Goal: Task Accomplishment & Management: Use online tool/utility

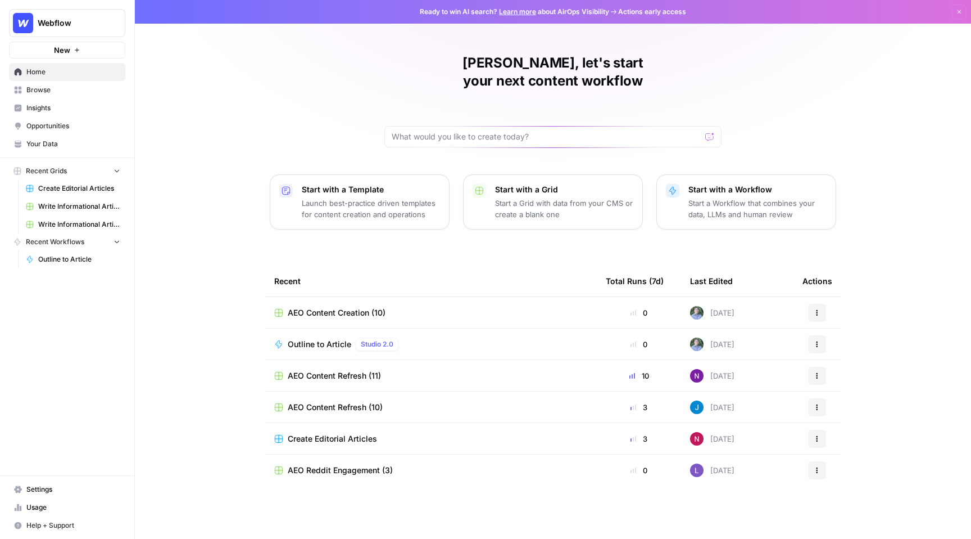
click at [91, 23] on span "Webflow" at bounding box center [72, 22] width 68 height 11
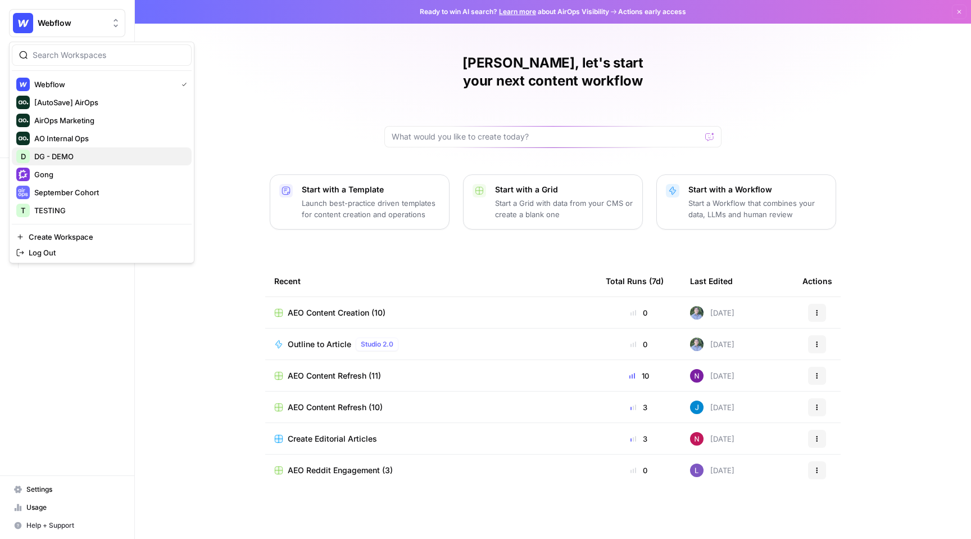
click at [66, 156] on span "DG - DEMO" at bounding box center [108, 156] width 148 height 11
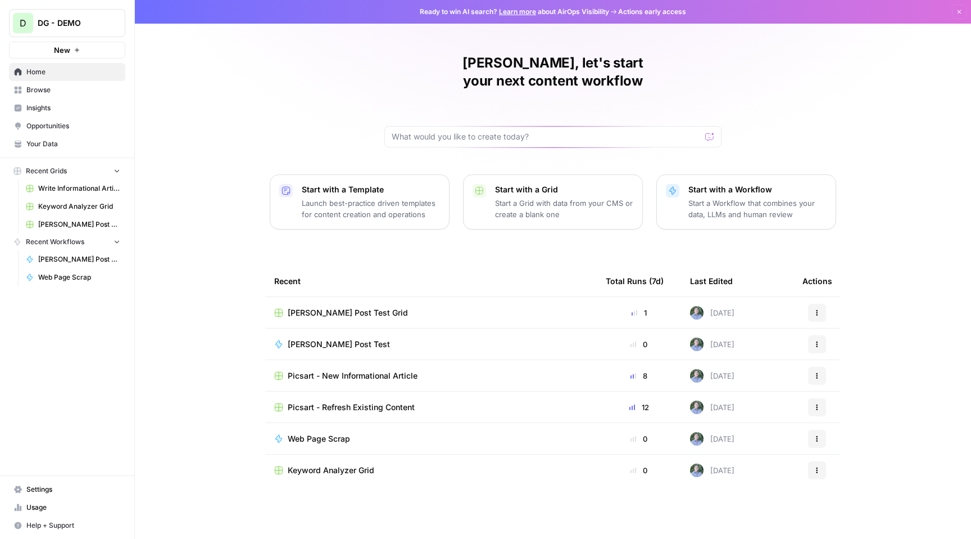
click at [93, 53] on button "New" at bounding box center [67, 50] width 116 height 17
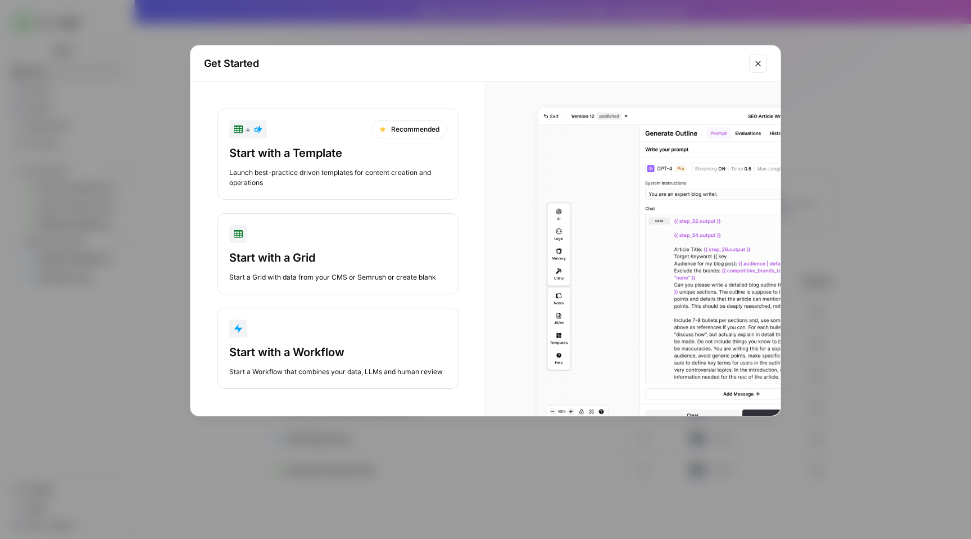
click at [366, 346] on div "Start with a Workflow" at bounding box center [338, 352] width 218 height 16
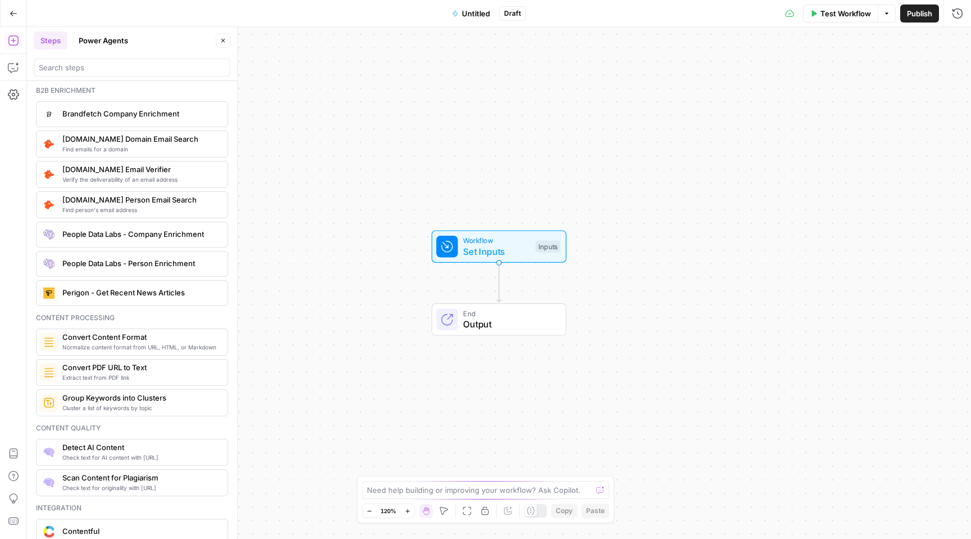
scroll to position [1992, 0]
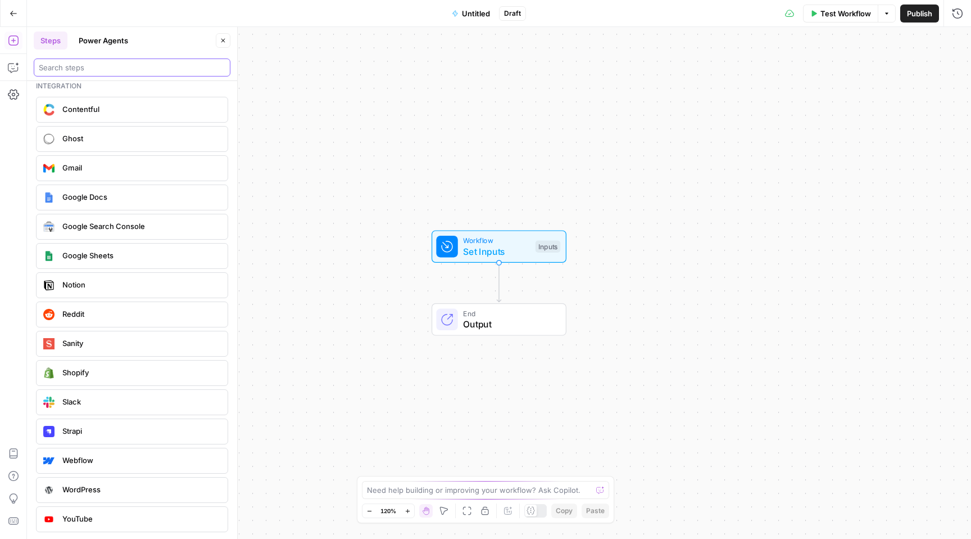
click at [117, 62] on input "search" at bounding box center [132, 67] width 187 height 11
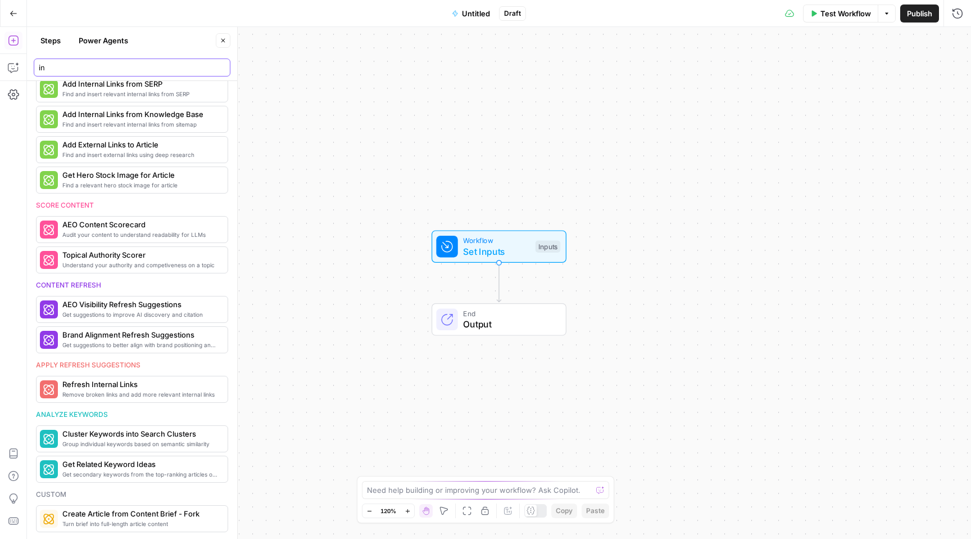
type input "i"
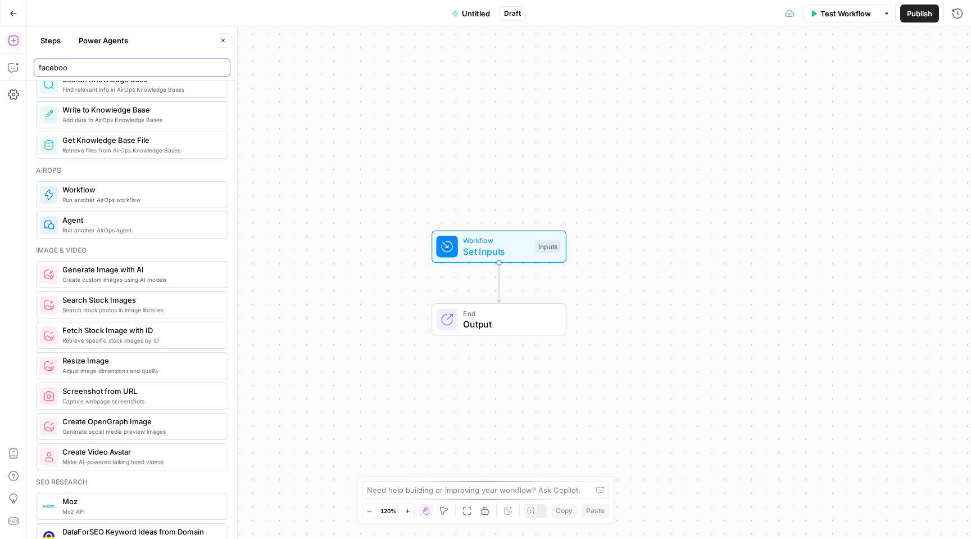
scroll to position [0, 0]
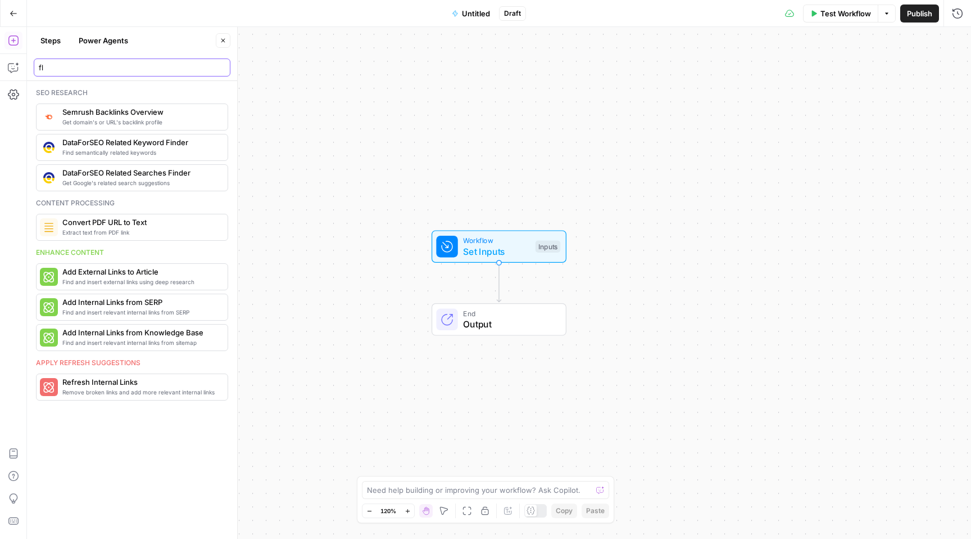
type input "f"
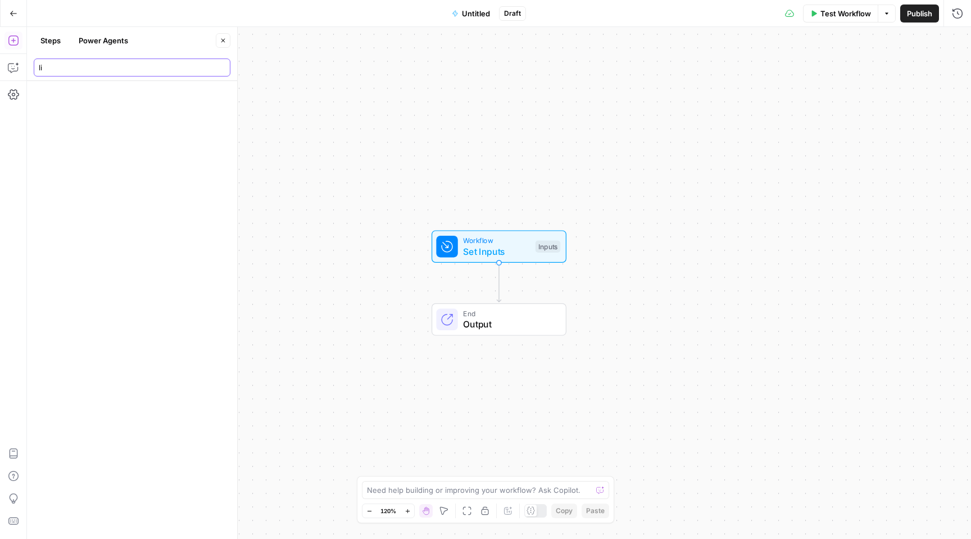
type input "l"
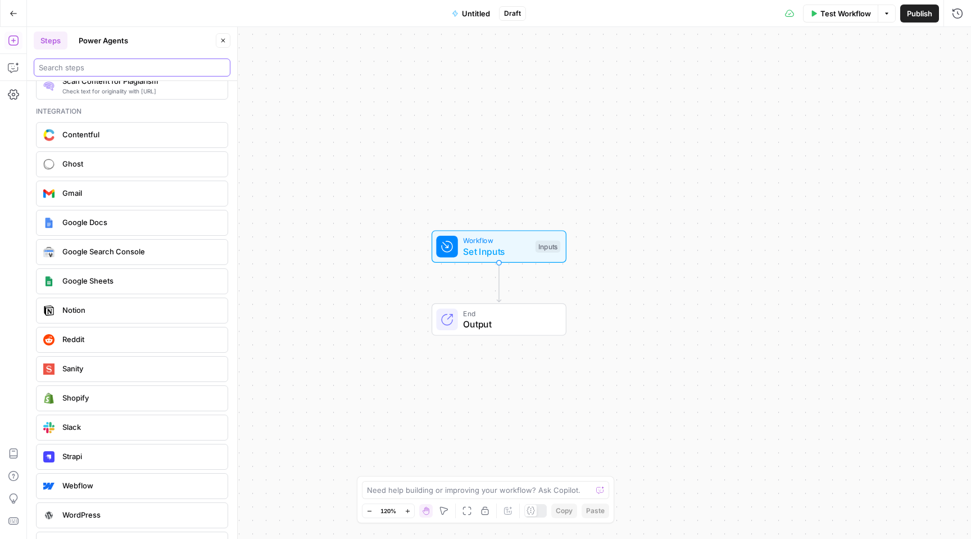
scroll to position [1992, 0]
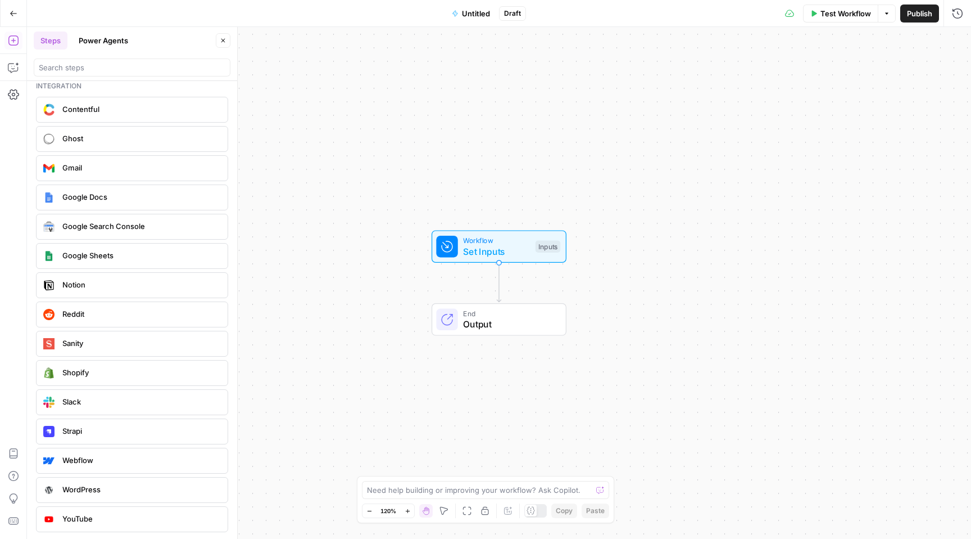
click at [148, 523] on span "YouTube" at bounding box center [140, 518] width 156 height 11
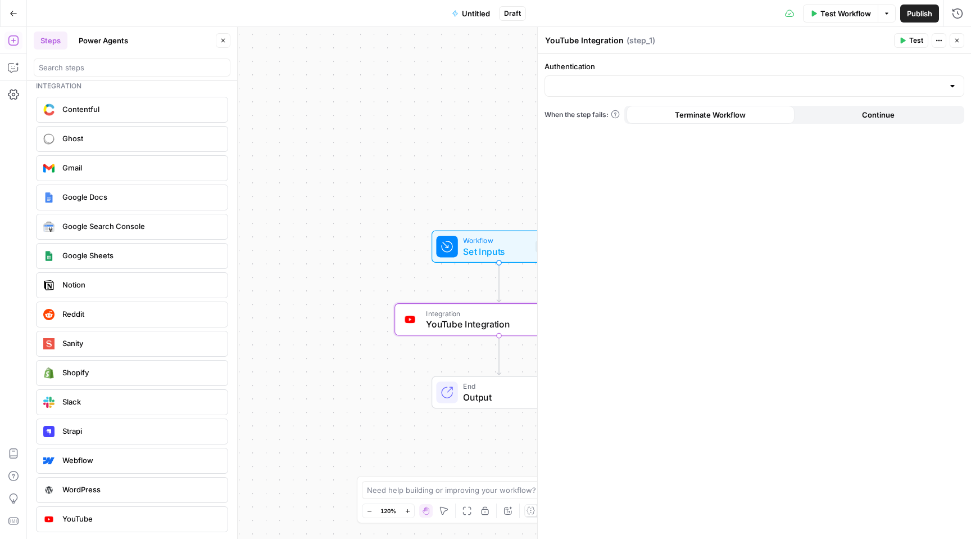
click at [838, 111] on button "Continue" at bounding box center [879, 115] width 168 height 18
click at [749, 114] on button "Terminate Workflow" at bounding box center [711, 115] width 168 height 18
click at [141, 261] on div "Google Sheets" at bounding box center [131, 256] width 183 height 18
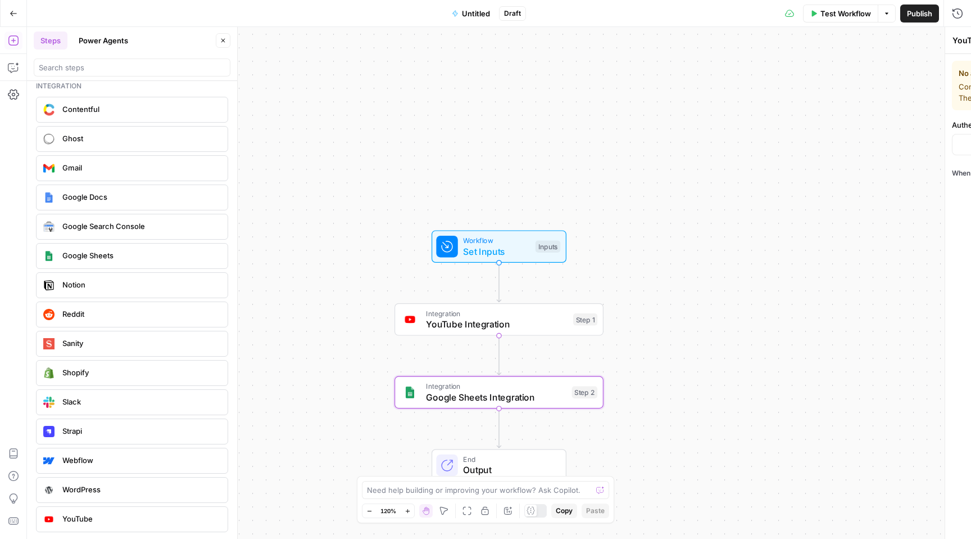
type textarea "Google Sheets Integration"
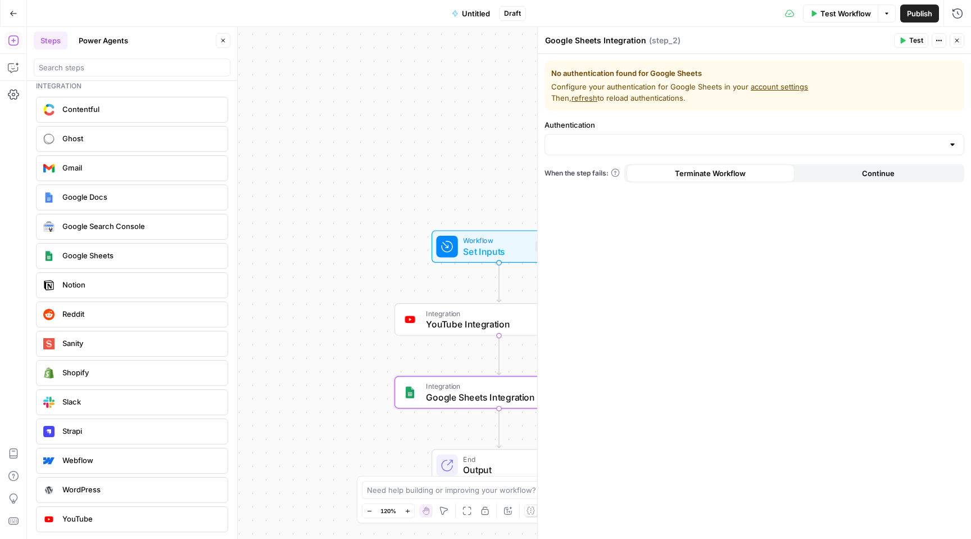
click at [778, 87] on link "account settings" at bounding box center [779, 86] width 57 height 9
click at [961, 40] on button "Close" at bounding box center [957, 40] width 15 height 15
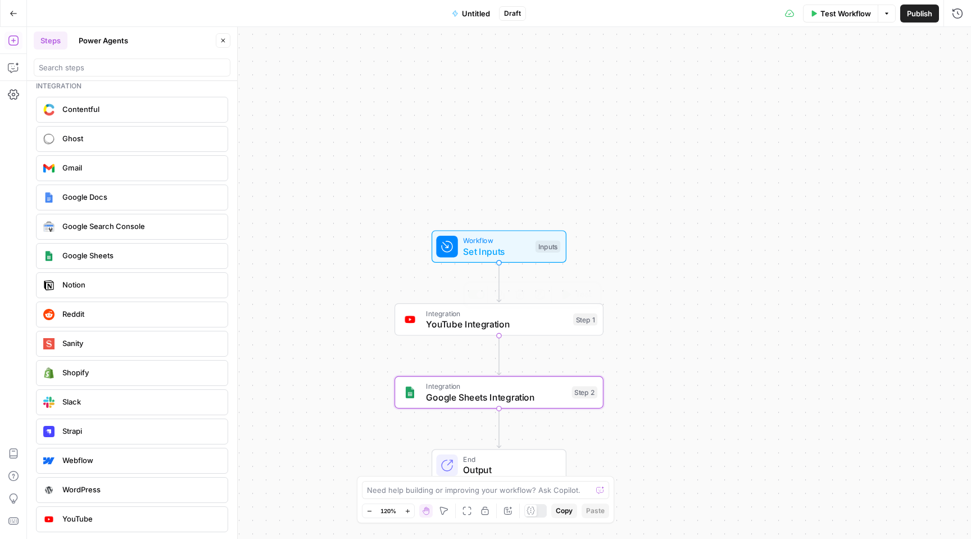
click at [569, 326] on div "Integration YouTube Integration Step 1 Copy step Delete step Add Note Test" at bounding box center [498, 318] width 198 height 23
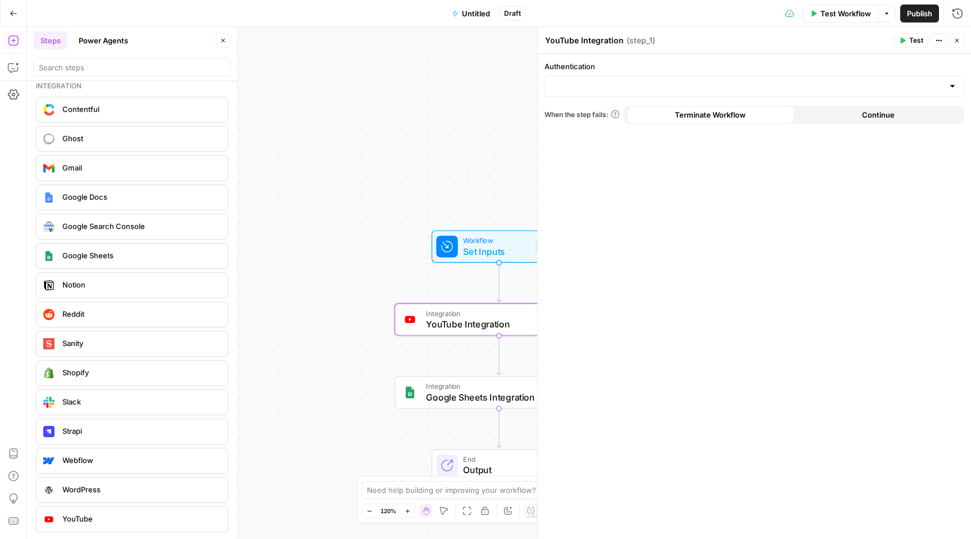
click at [957, 43] on icon "button" at bounding box center [957, 40] width 7 height 7
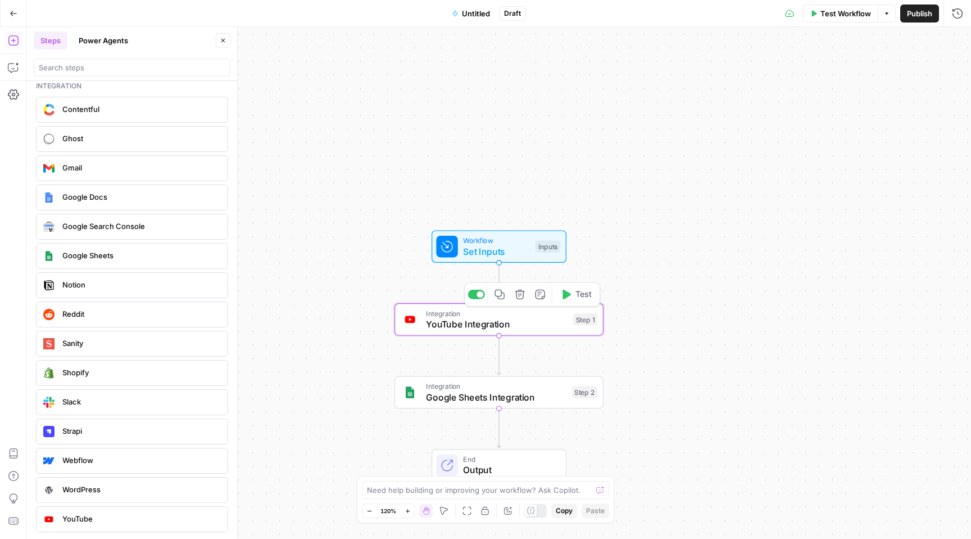
click at [522, 296] on icon "button" at bounding box center [520, 294] width 11 height 11
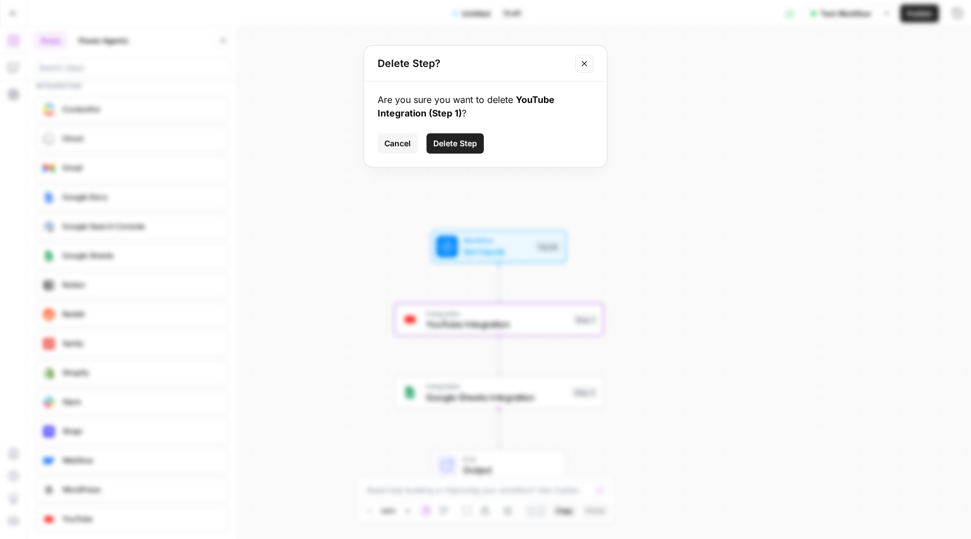
click at [464, 141] on span "Delete Step" at bounding box center [455, 143] width 44 height 11
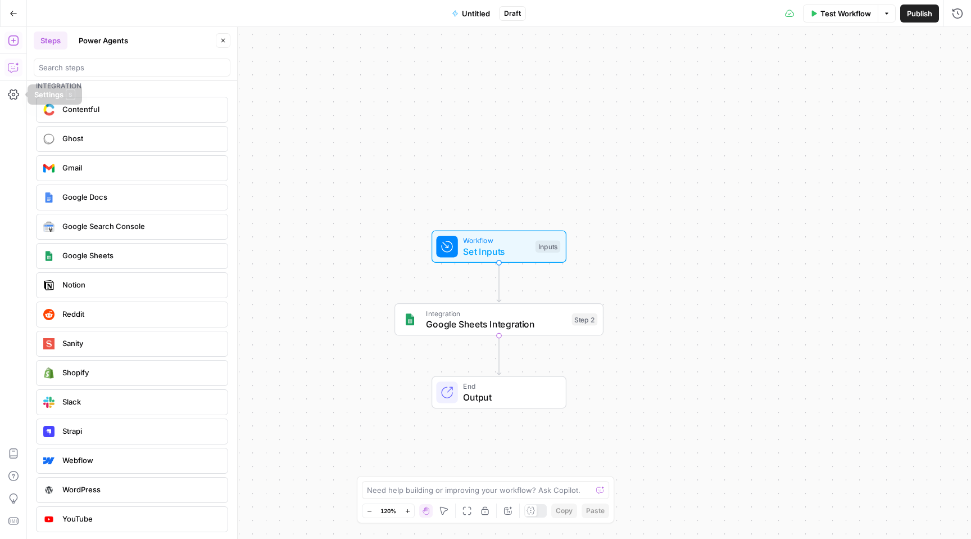
click at [15, 74] on button "Copilot" at bounding box center [13, 67] width 18 height 18
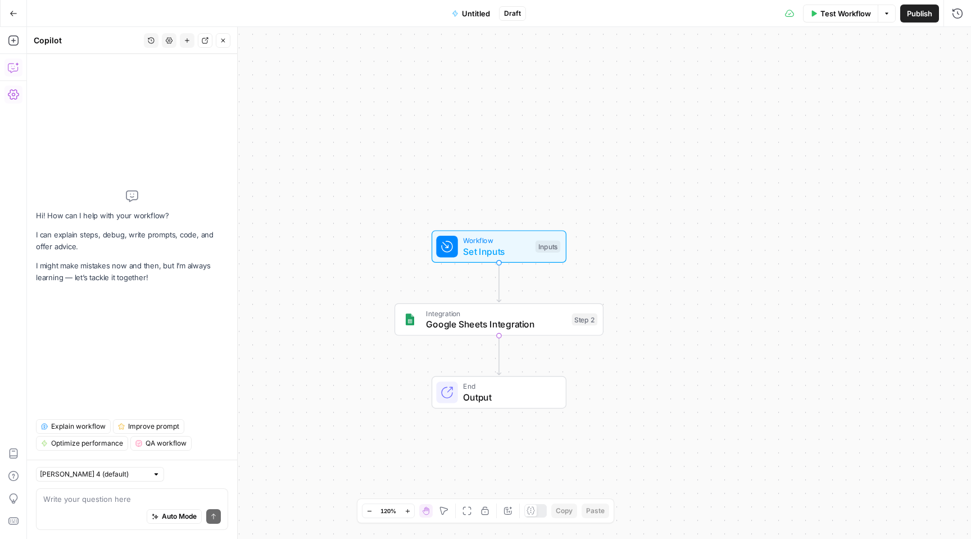
click at [107, 505] on div "Auto Mode Send" at bounding box center [132, 516] width 178 height 25
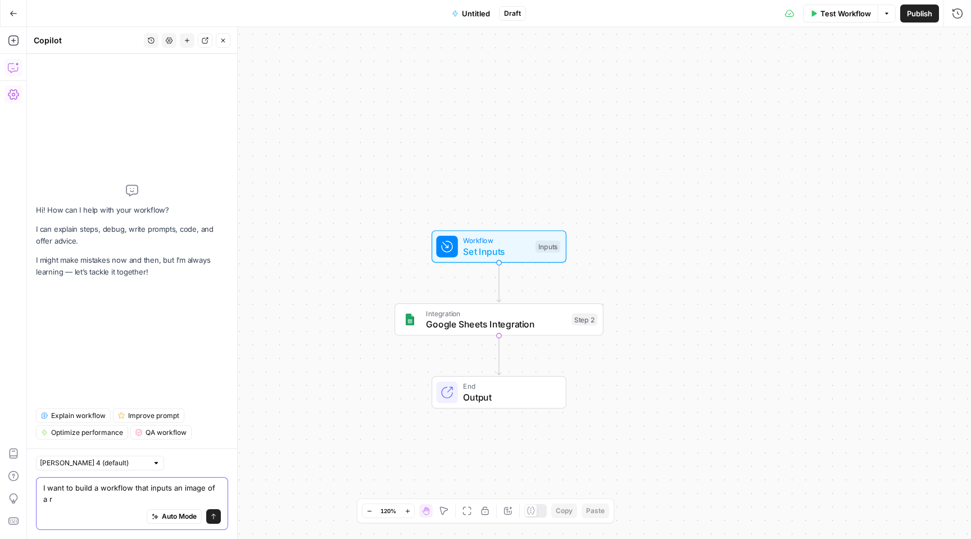
scroll to position [0, 0]
click at [157, 489] on textarea "I want to build a workflow that inputs an image of a receipt, allows" at bounding box center [132, 493] width 178 height 22
click at [101, 500] on textarea "I want to build a workflow that takes an image of a receipt, allows" at bounding box center [132, 493] width 178 height 22
drag, startPoint x: 159, startPoint y: 500, endPoint x: 118, endPoint y: 500, distance: 40.5
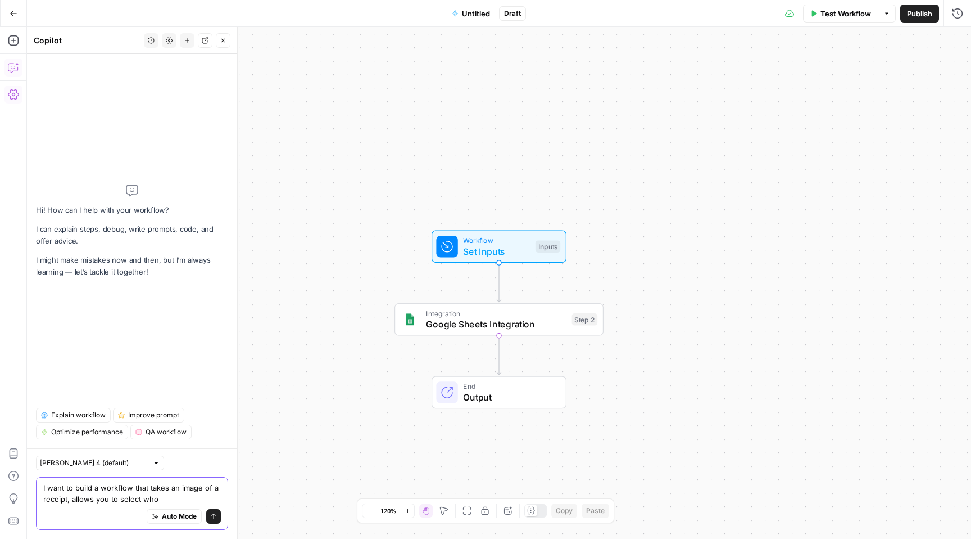
click at [118, 500] on textarea "I want to build a workflow that takes an image of a receipt, allows you to sele…" at bounding box center [132, 493] width 178 height 22
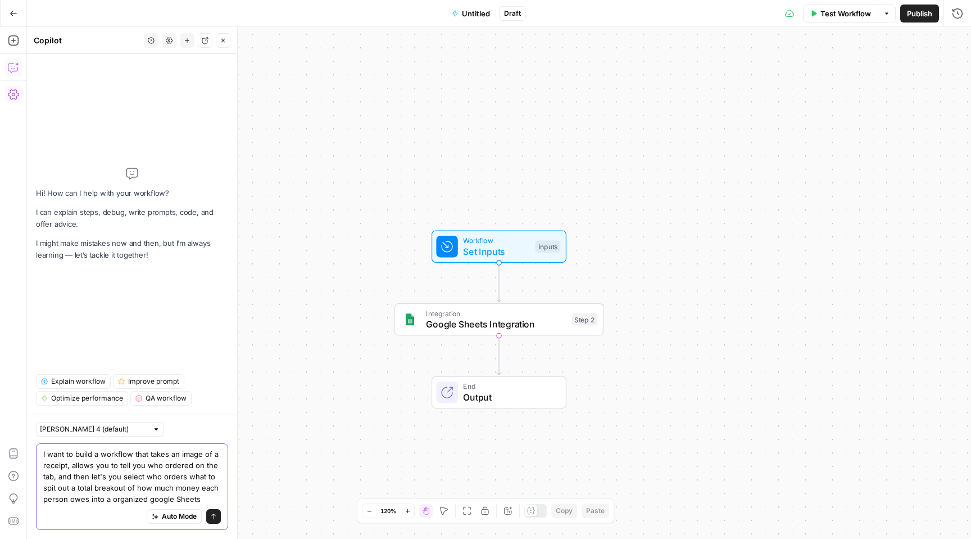
click at [152, 494] on textarea "I want to build a workflow that takes an image of a receipt, allows you to tell…" at bounding box center [132, 476] width 178 height 56
click at [207, 497] on textarea "I want to build a workflow that takes an image of a receipt, allows you to tell…" at bounding box center [132, 476] width 178 height 56
type textarea "I want to build a workflow that takes an image of a receipt, allows you to tell…"
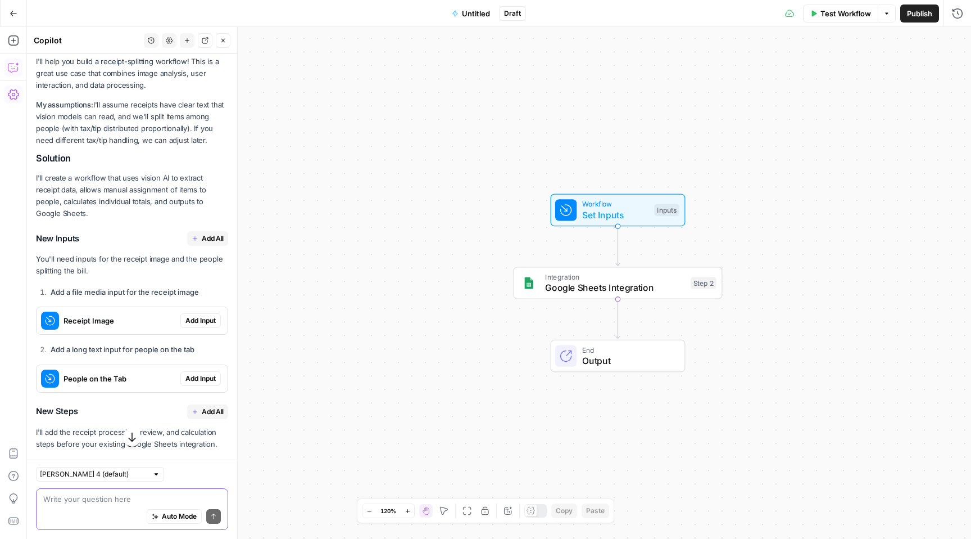
scroll to position [1218, 0]
click at [215, 237] on span "Add All" at bounding box center [213, 237] width 22 height 10
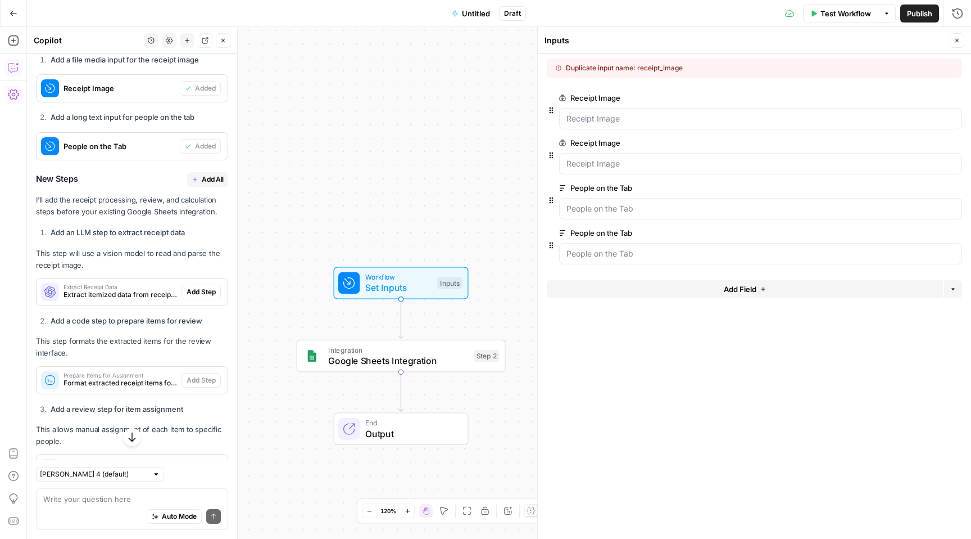
scroll to position [1482, 0]
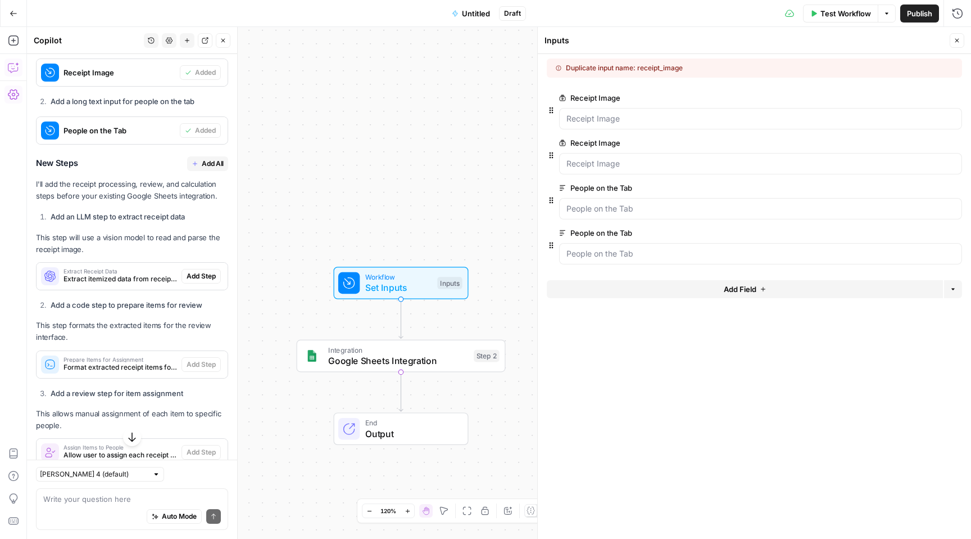
click at [208, 165] on span "Add All" at bounding box center [213, 164] width 22 height 10
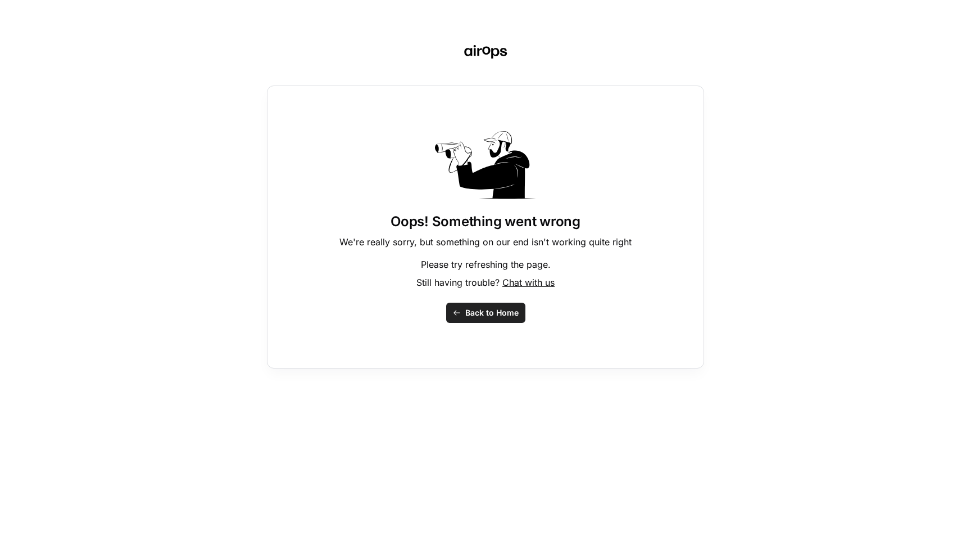
click at [494, 311] on span "Back to Home" at bounding box center [491, 312] width 53 height 11
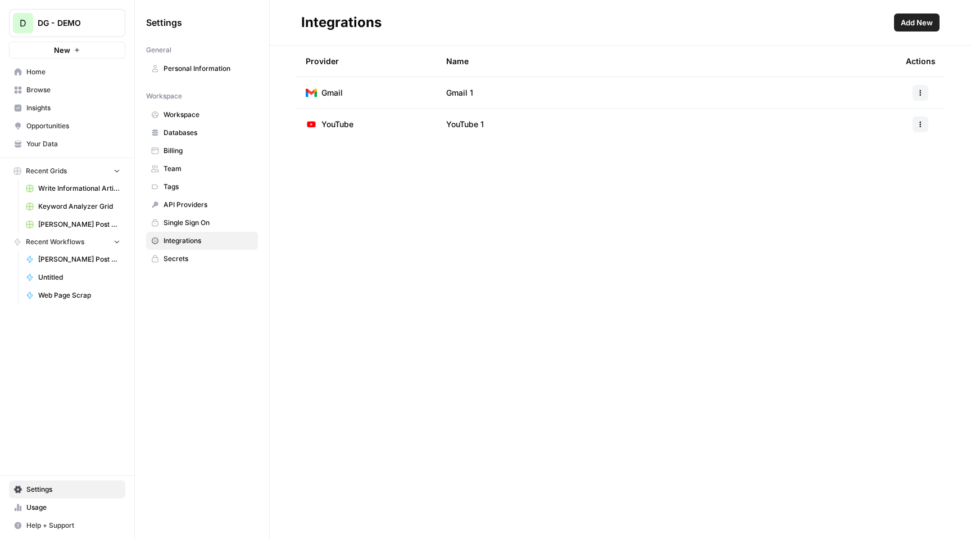
click at [911, 18] on span "Add New" at bounding box center [917, 22] width 32 height 11
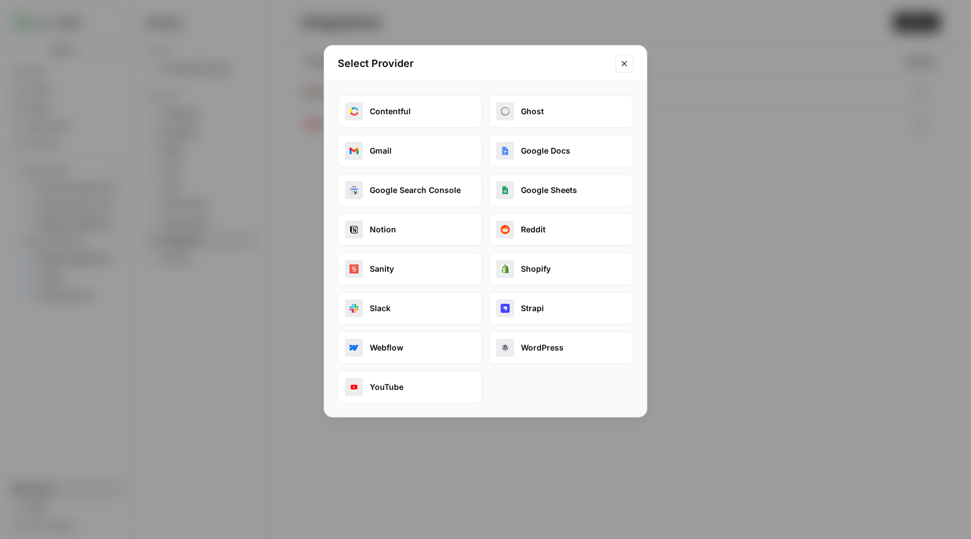
click at [573, 186] on button "Google Sheets" at bounding box center [561, 190] width 144 height 33
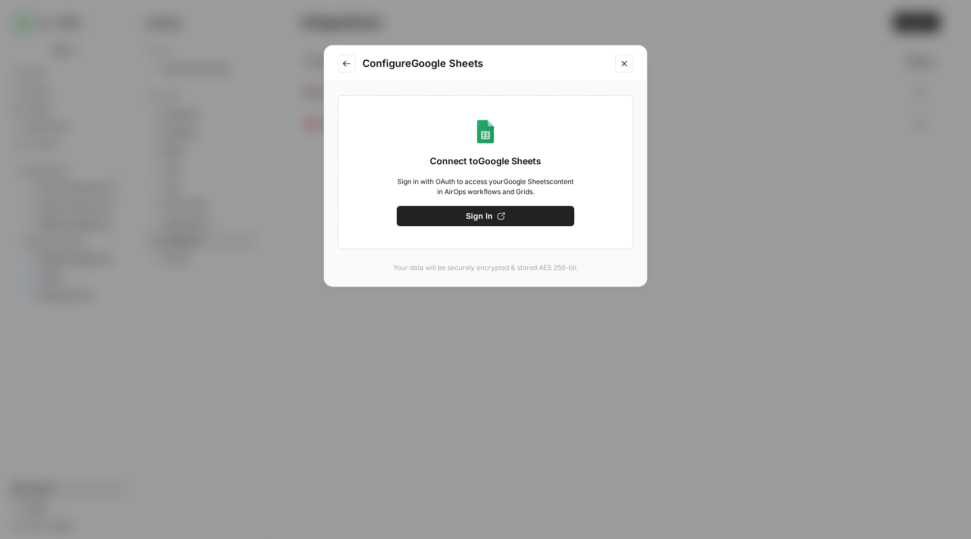
click at [515, 219] on button "Sign In" at bounding box center [486, 216] width 178 height 20
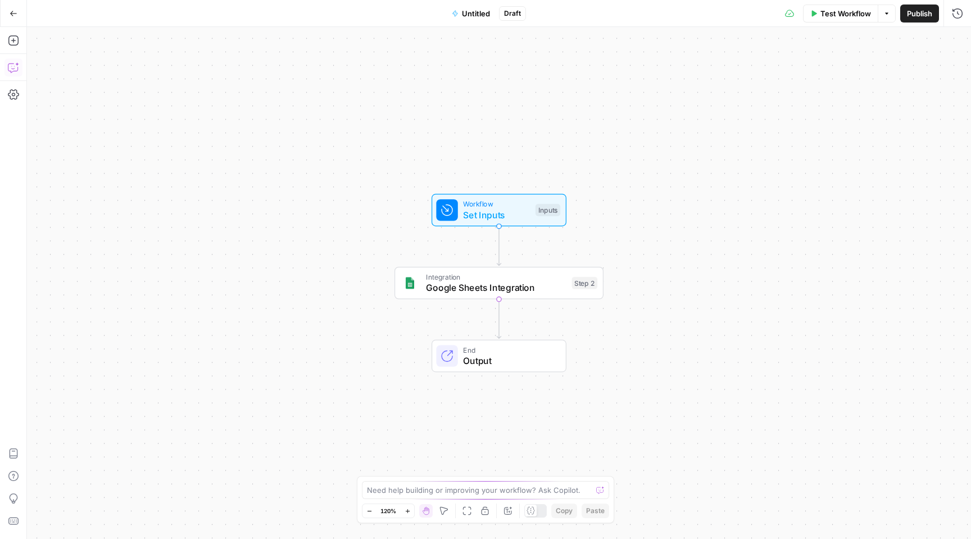
click at [15, 71] on icon "button" at bounding box center [13, 68] width 10 height 9
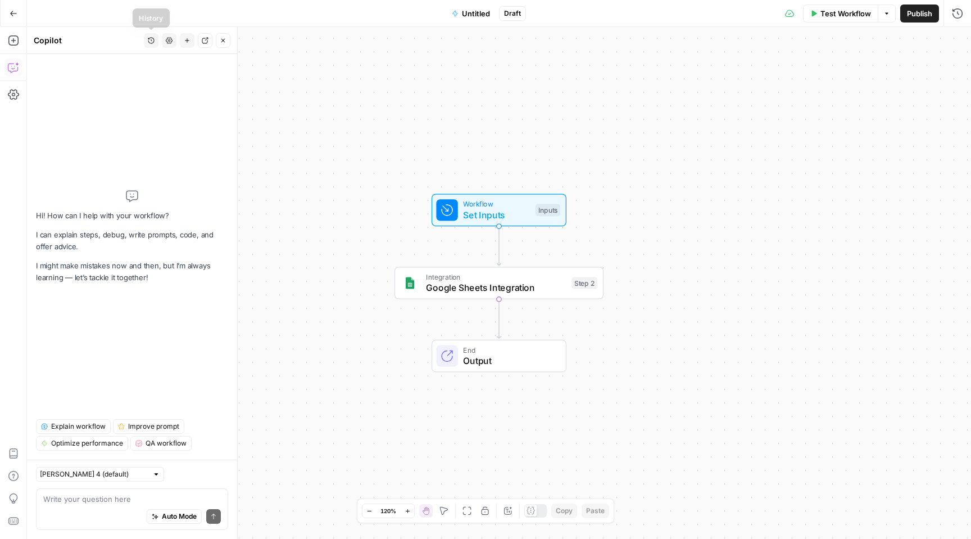
click at [153, 40] on icon "button" at bounding box center [151, 40] width 7 height 7
click at [157, 79] on span "I want to build a workflow that takes an image of a receipt, allows you to tell…" at bounding box center [149, 79] width 156 height 11
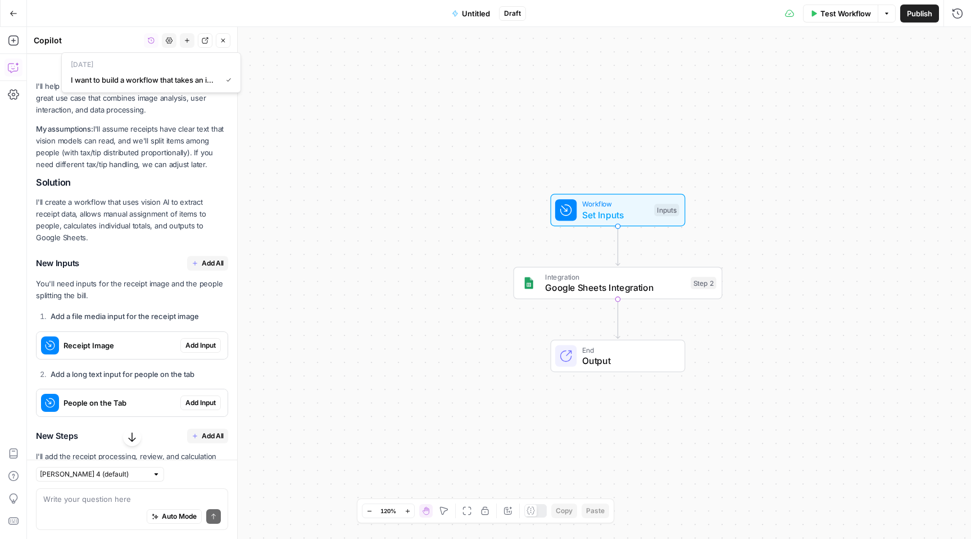
scroll to position [150, 0]
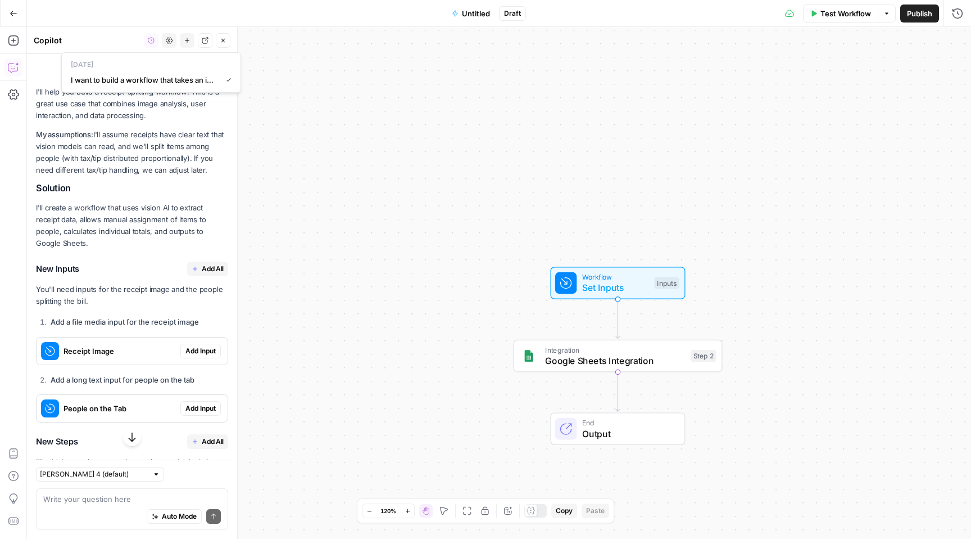
click at [210, 349] on span "Add Input" at bounding box center [200, 351] width 30 height 10
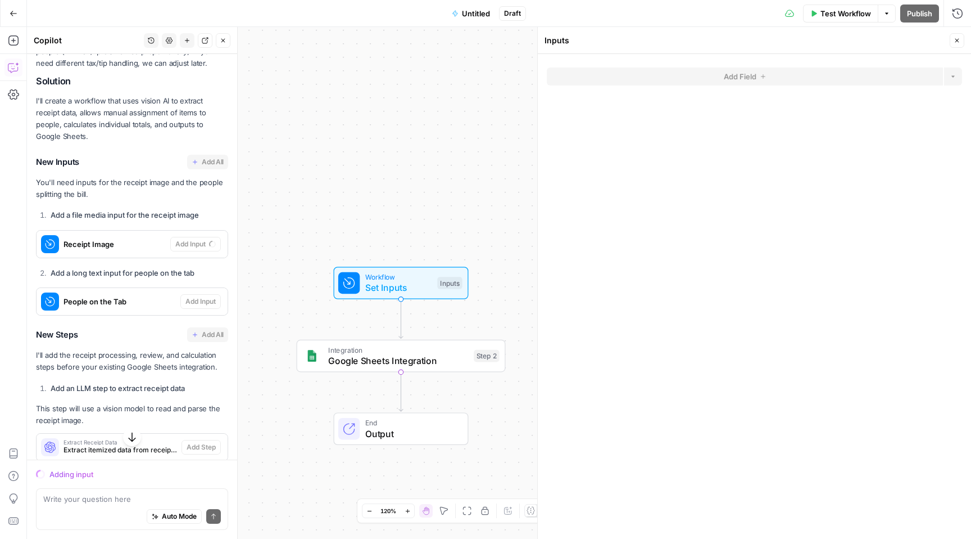
scroll to position [257, 0]
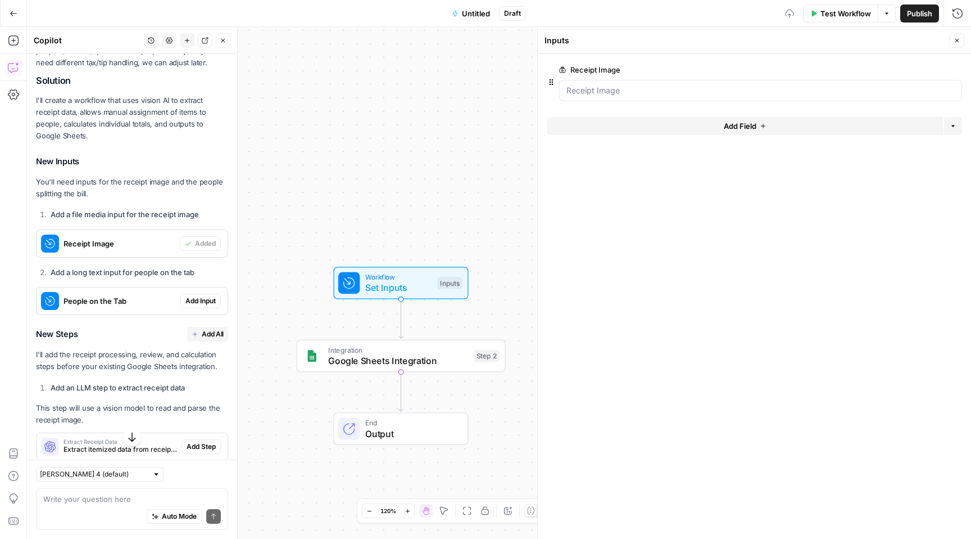
click at [200, 299] on span "Add Input" at bounding box center [200, 301] width 30 height 10
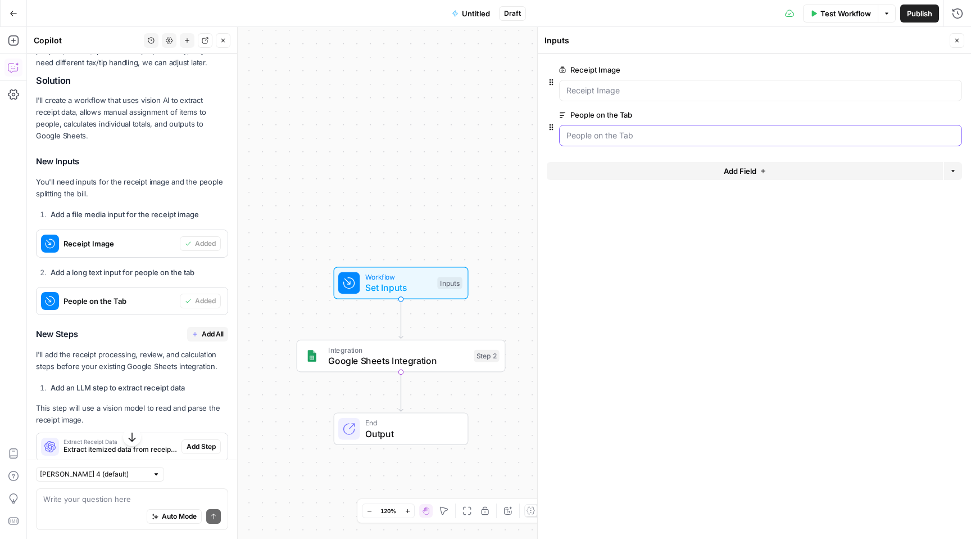
click at [673, 134] on Tab "People on the Tab" at bounding box center [761, 135] width 388 height 11
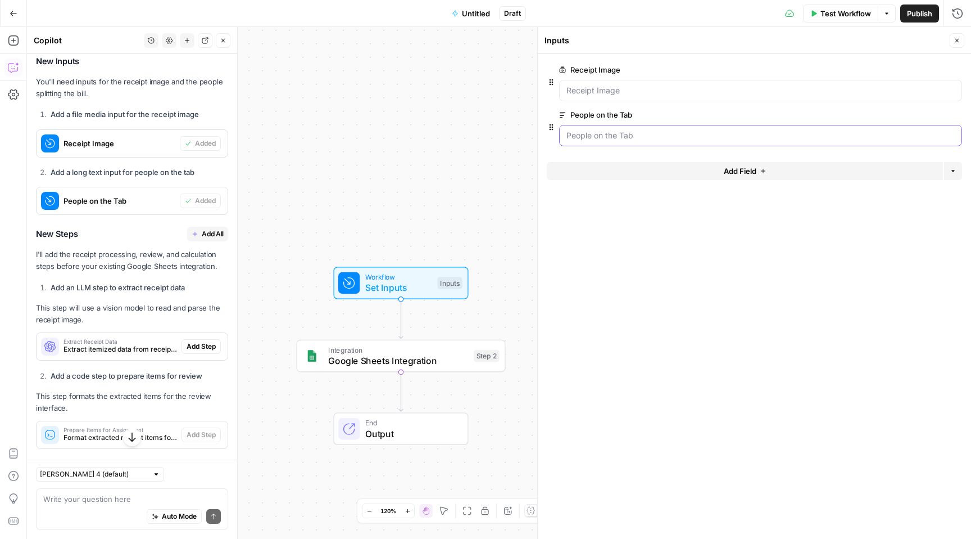
scroll to position [358, 0]
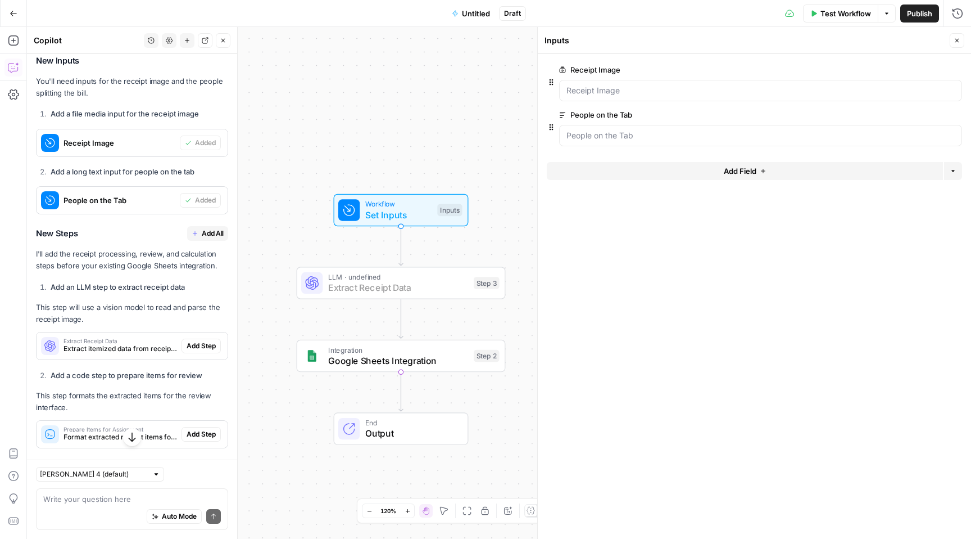
click at [206, 347] on span "Add Step" at bounding box center [201, 346] width 29 height 10
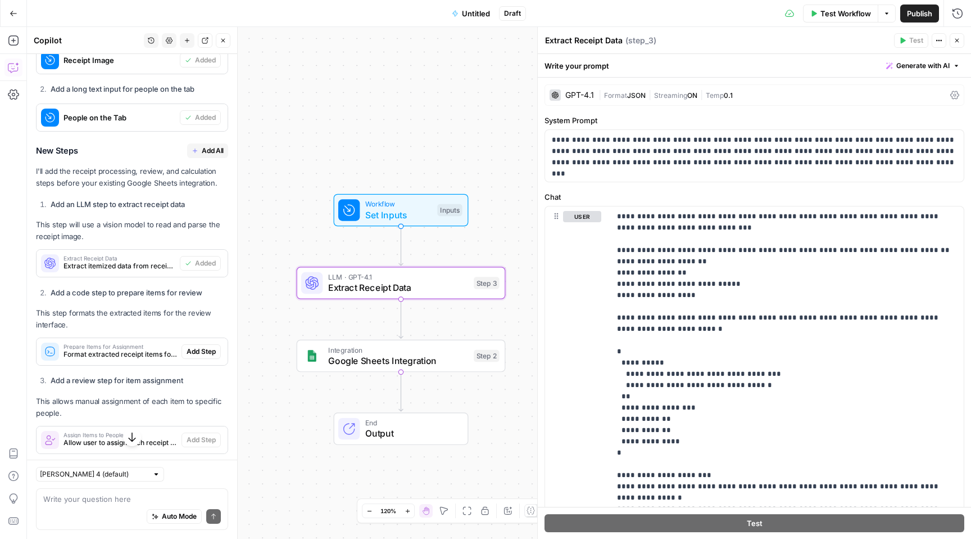
scroll to position [465, 0]
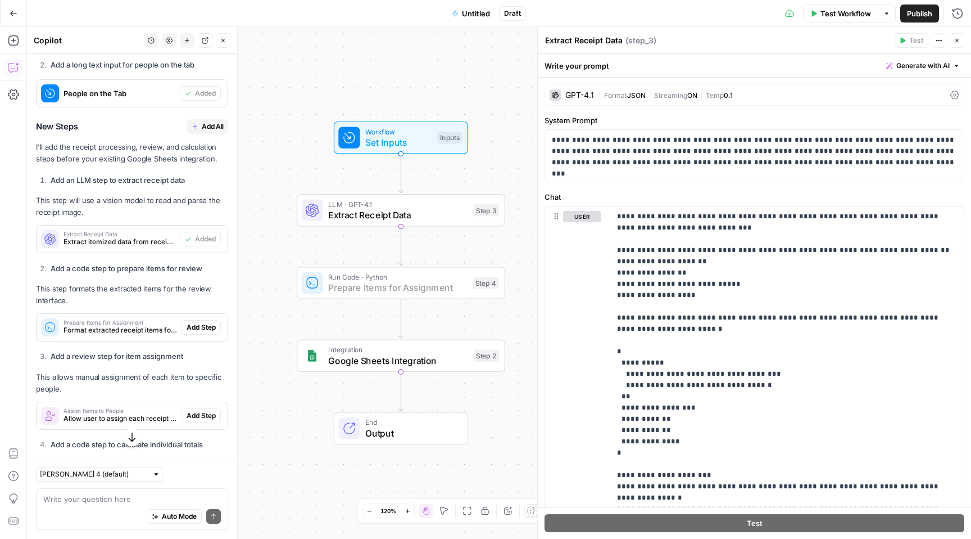
click at [206, 328] on span "Add Step" at bounding box center [201, 327] width 29 height 10
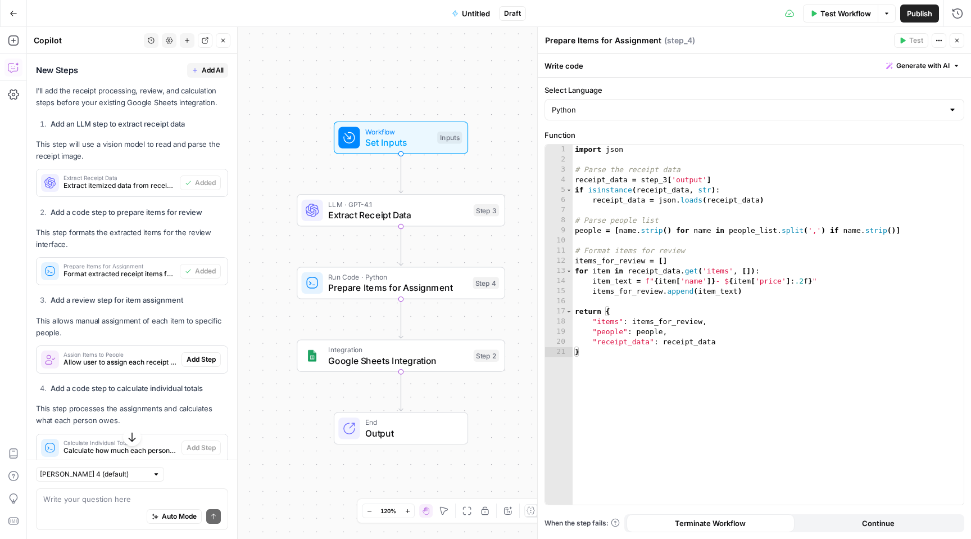
scroll to position [522, 0]
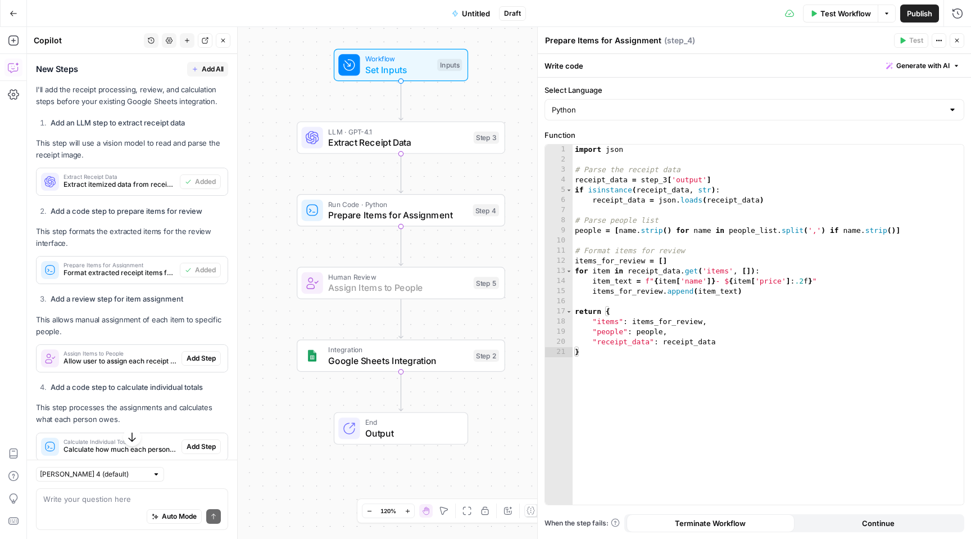
click at [202, 358] on span "Add Step" at bounding box center [201, 358] width 29 height 10
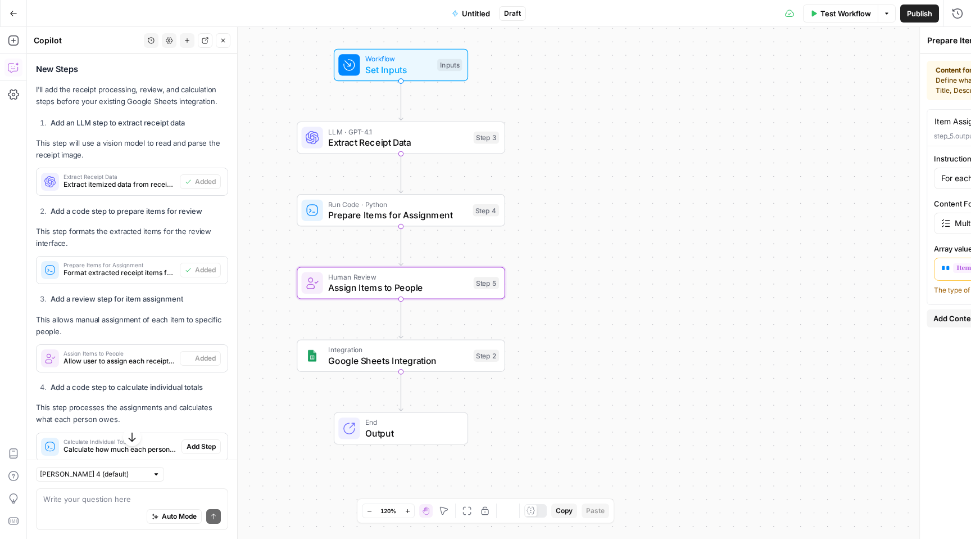
type textarea "Assign Items to People"
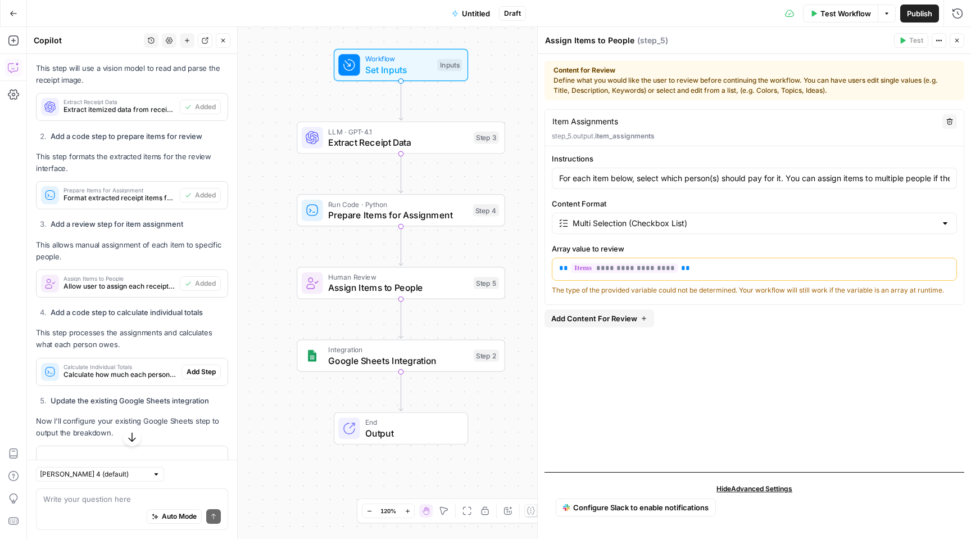
scroll to position [618, 0]
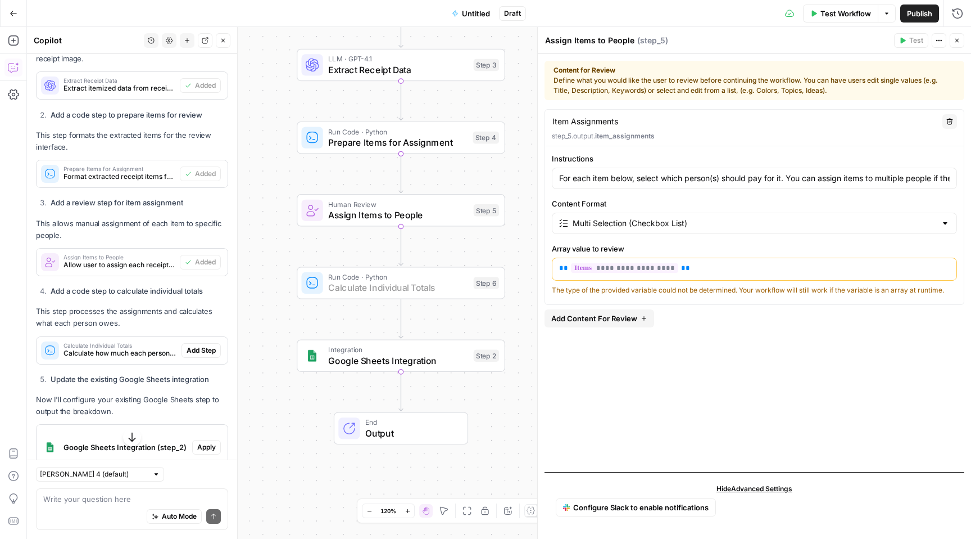
click at [201, 351] on span "Add Step" at bounding box center [201, 350] width 29 height 10
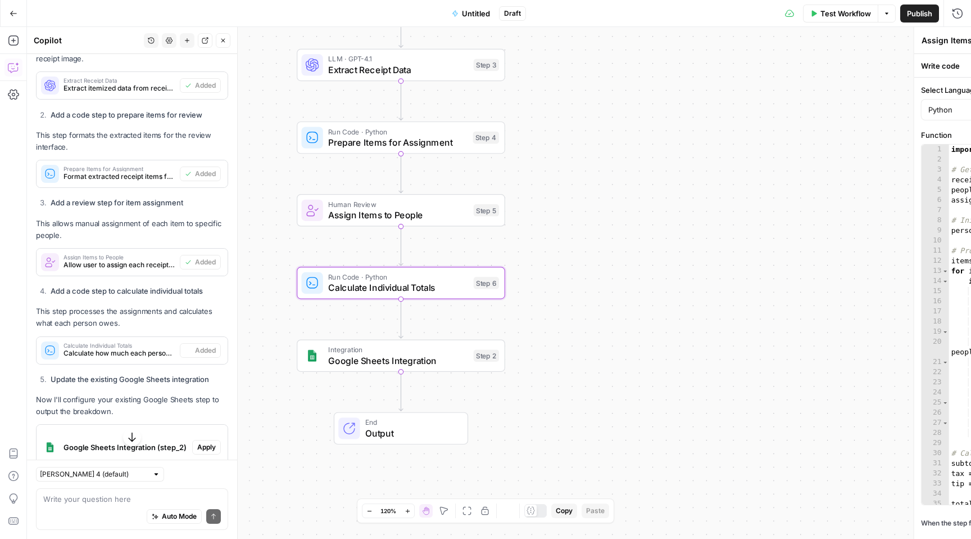
type textarea "Calculate Individual Totals"
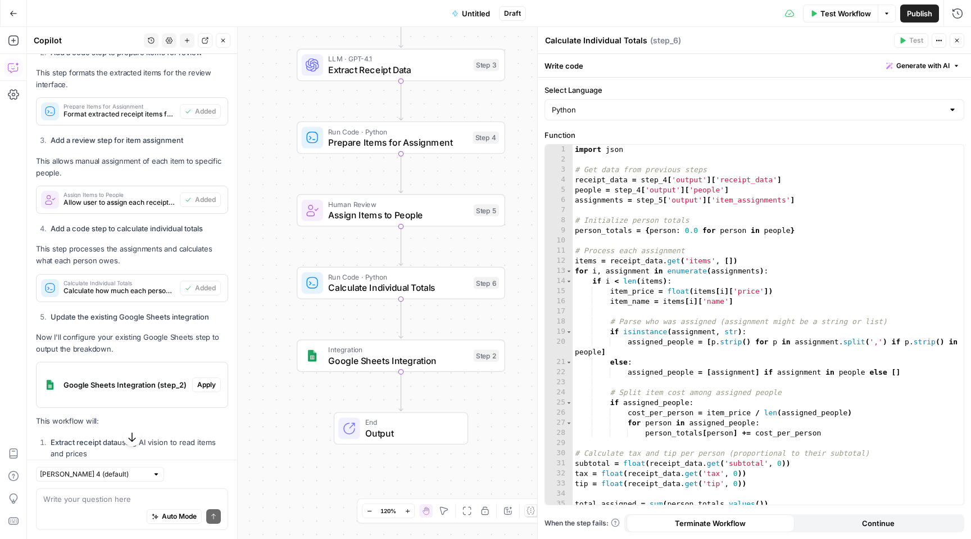
scroll to position [684, 0]
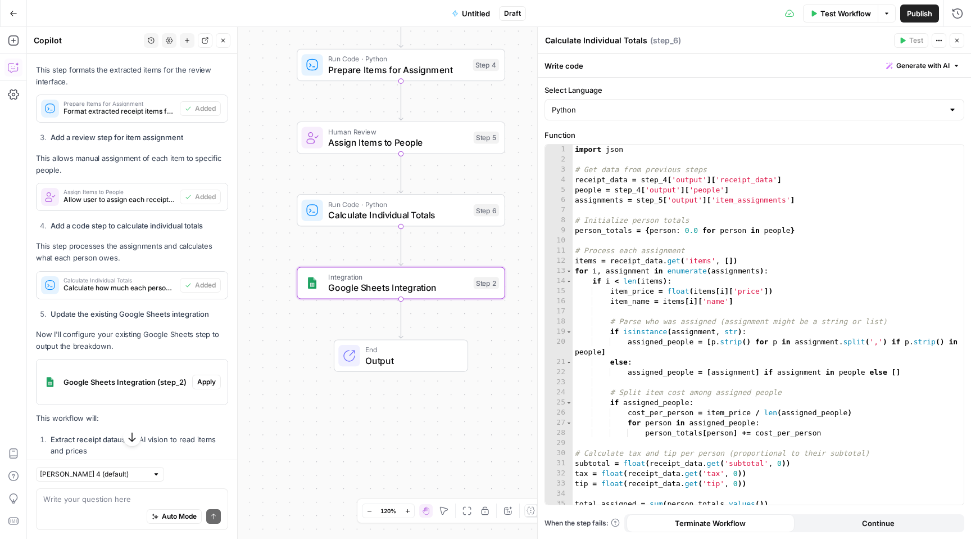
click at [208, 384] on span "Apply" at bounding box center [206, 382] width 19 height 10
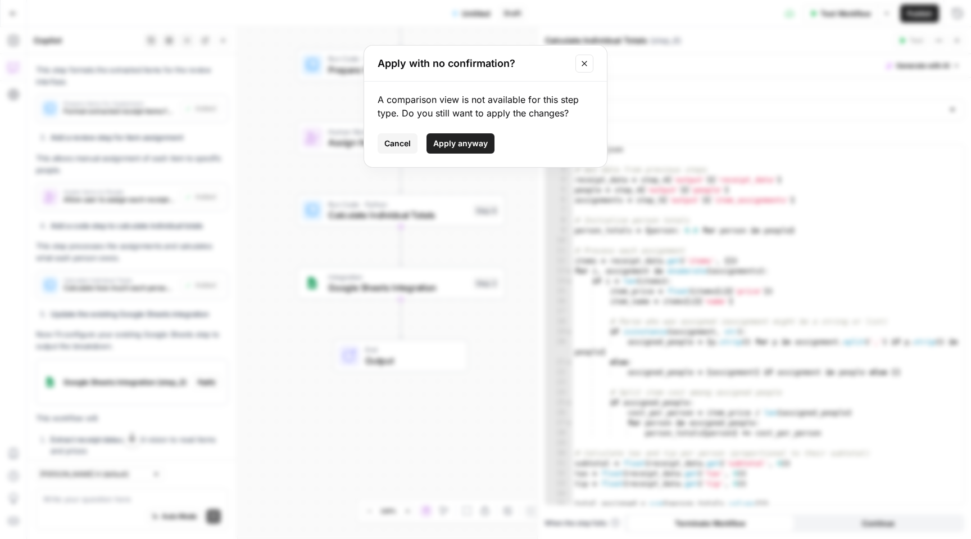
click at [471, 148] on span "Apply anyway" at bounding box center [460, 143] width 55 height 11
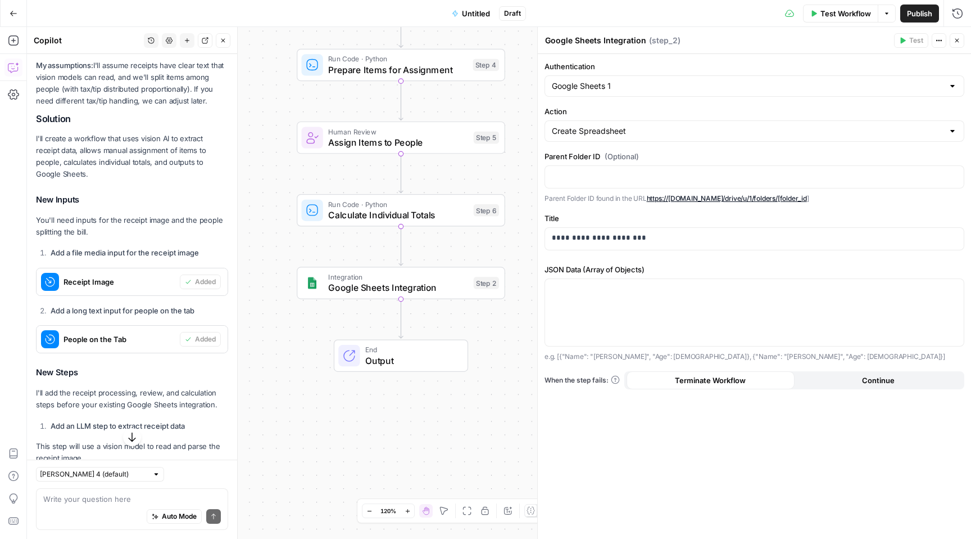
scroll to position [0, 0]
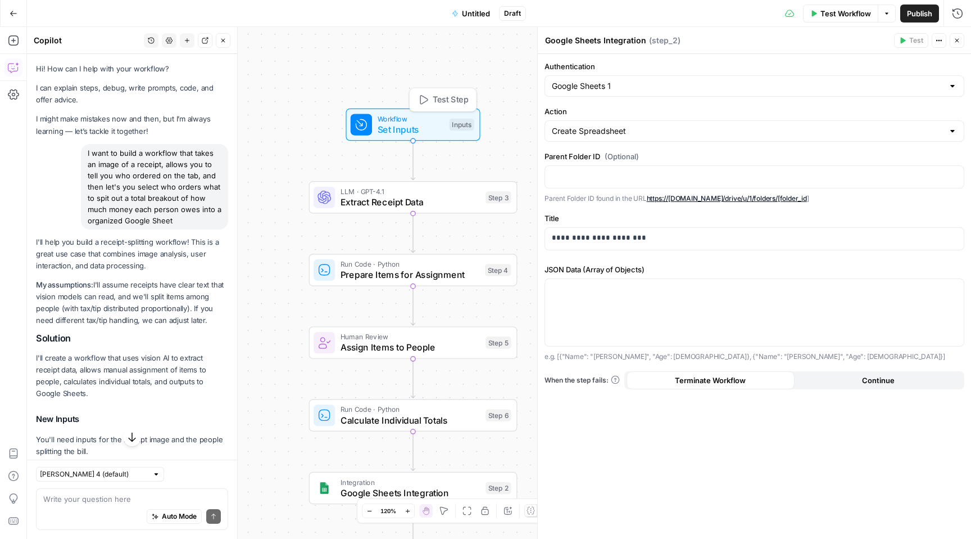
click at [424, 124] on span "Set Inputs" at bounding box center [411, 129] width 66 height 13
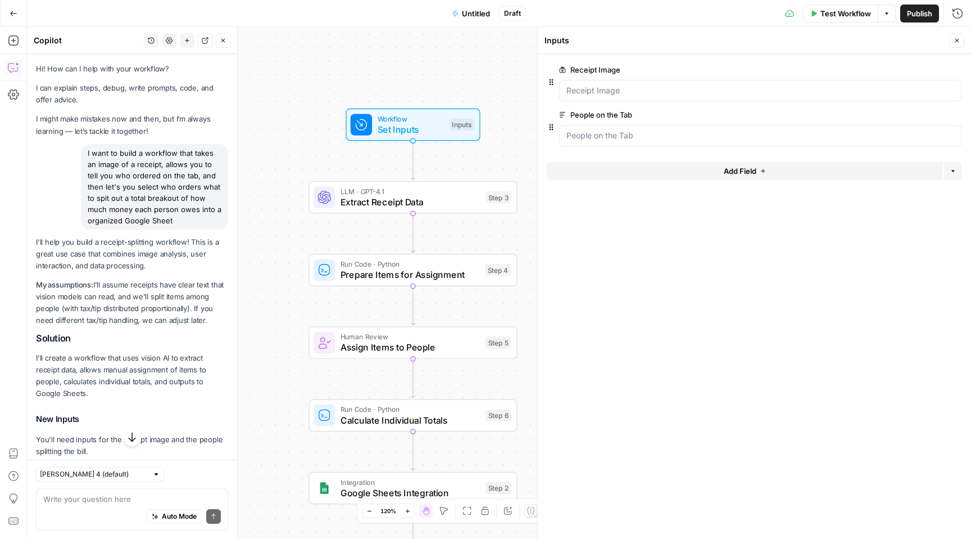
click at [848, 16] on span "Test Workflow" at bounding box center [846, 13] width 51 height 11
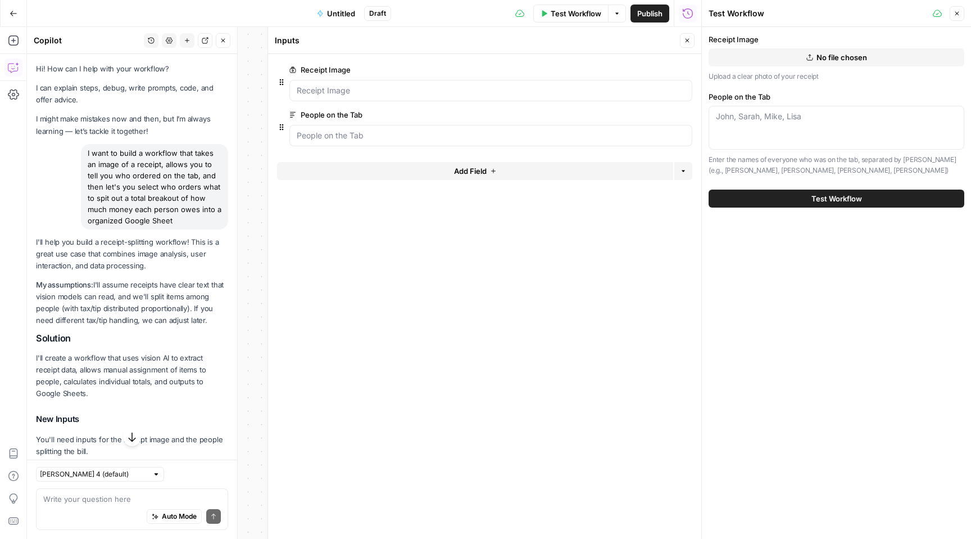
click at [832, 60] on span "No file chosen" at bounding box center [842, 57] width 51 height 11
click at [853, 53] on span "No file chosen" at bounding box center [842, 57] width 51 height 11
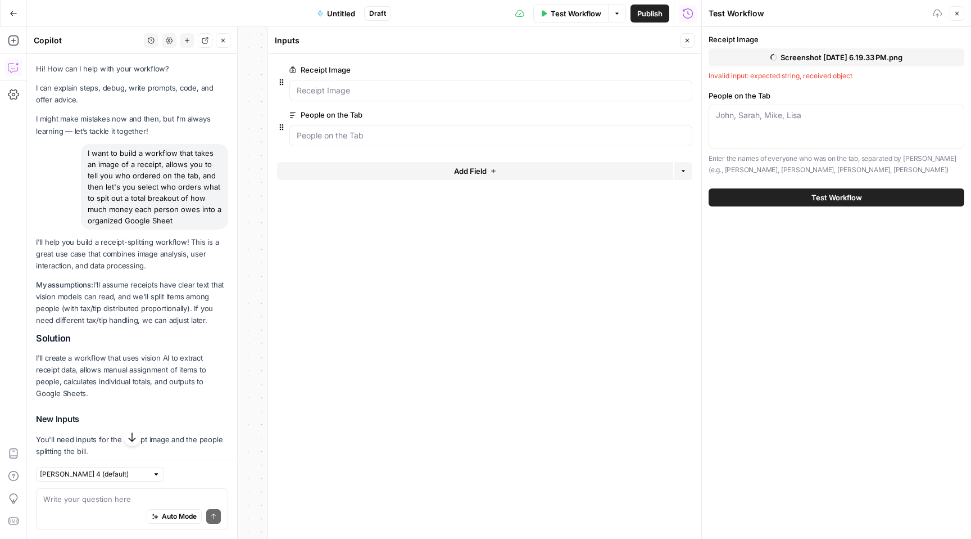
click at [803, 134] on div "[PERSON_NAME], [PERSON_NAME], [PERSON_NAME], [PERSON_NAME]" at bounding box center [837, 127] width 256 height 44
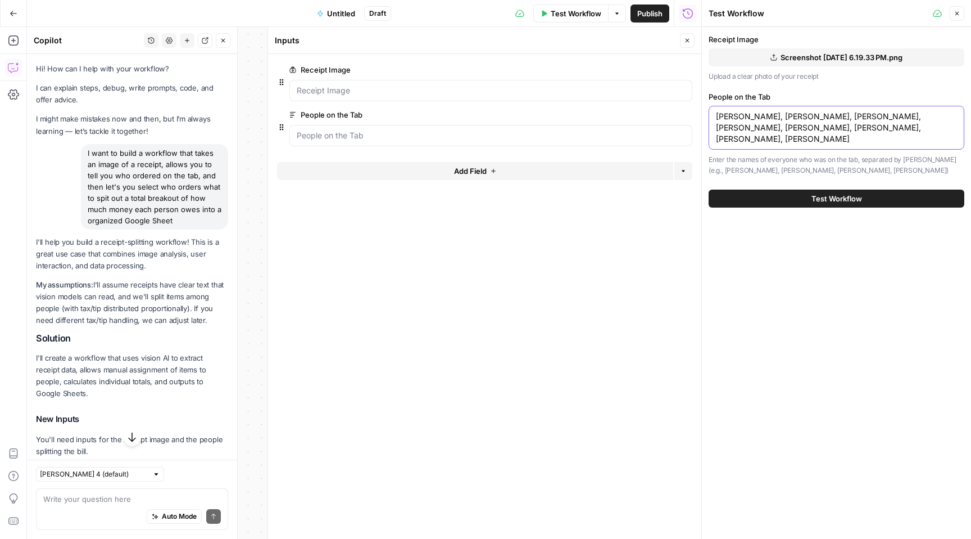
type textarea "[PERSON_NAME], [PERSON_NAME], [PERSON_NAME], [PERSON_NAME], [PERSON_NAME], [PER…"
click at [895, 194] on button "Test Workflow" at bounding box center [837, 198] width 256 height 18
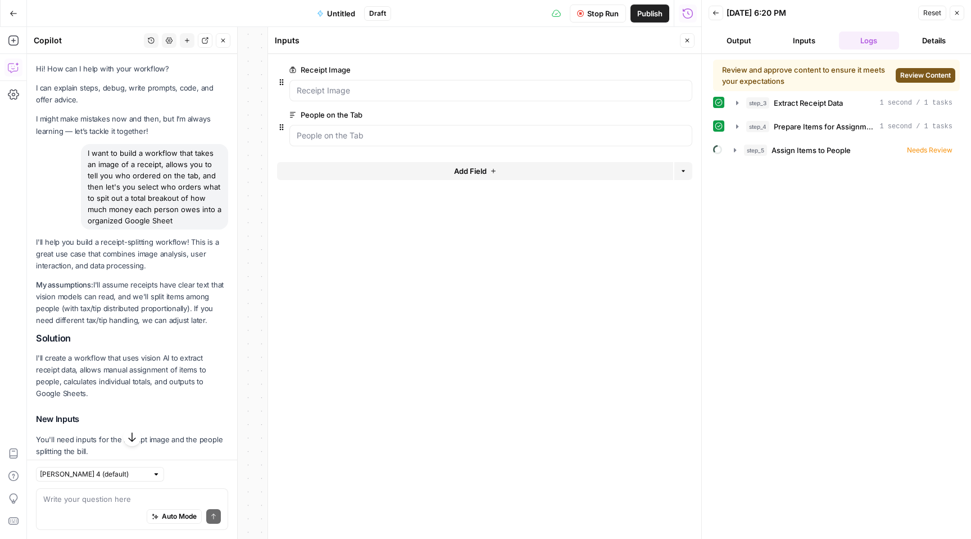
click at [930, 78] on span "Review Content" at bounding box center [926, 75] width 51 height 10
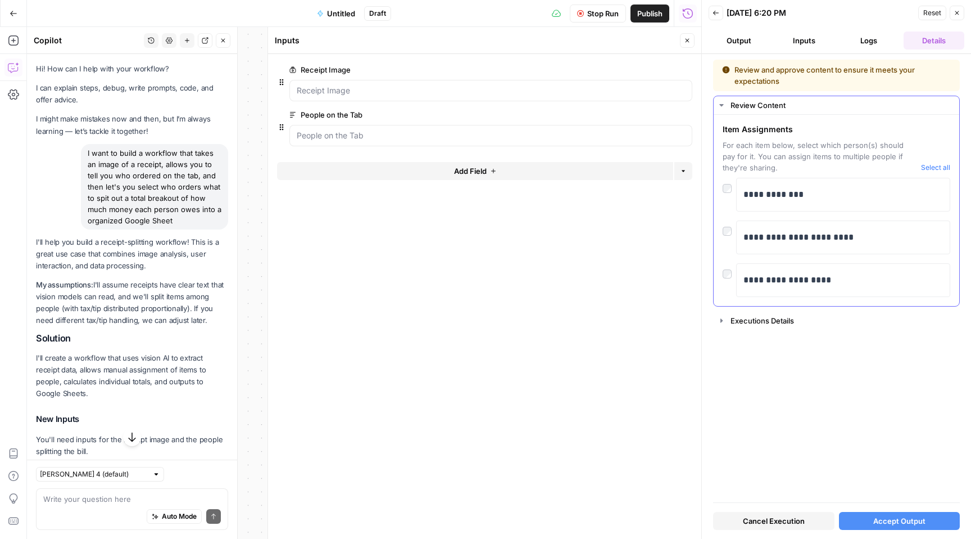
click at [772, 108] on div "Review Content" at bounding box center [842, 104] width 222 height 11
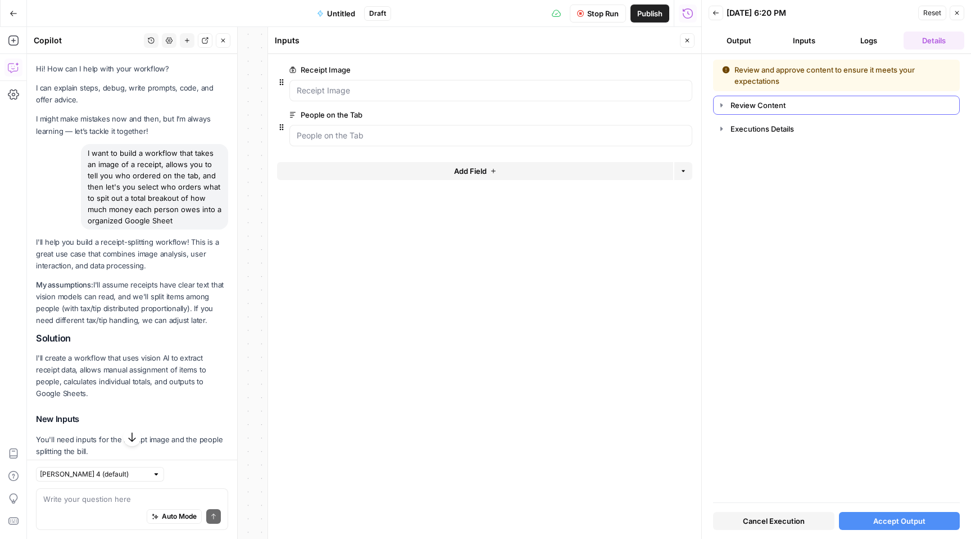
click at [771, 108] on div "Review Content" at bounding box center [842, 104] width 222 height 11
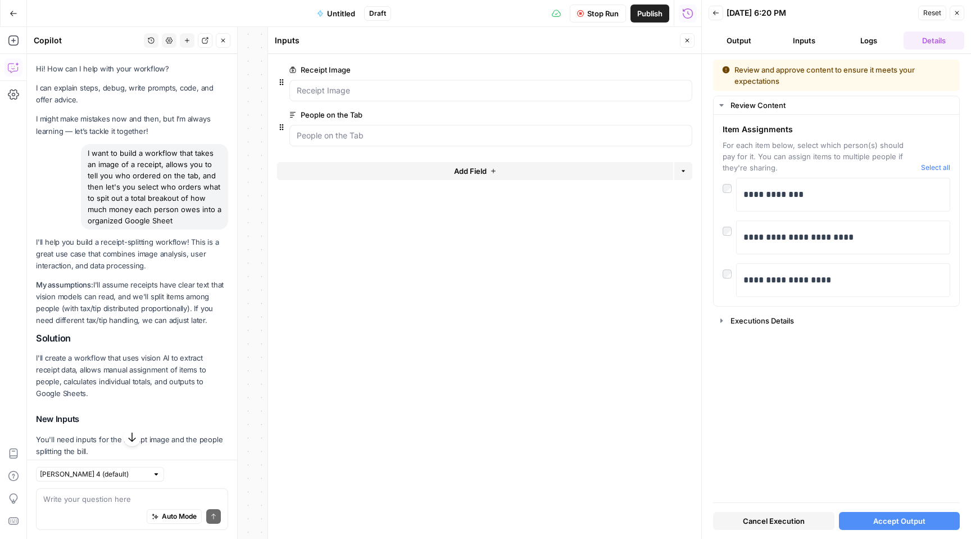
click at [909, 522] on span "Accept Output" at bounding box center [900, 520] width 52 height 11
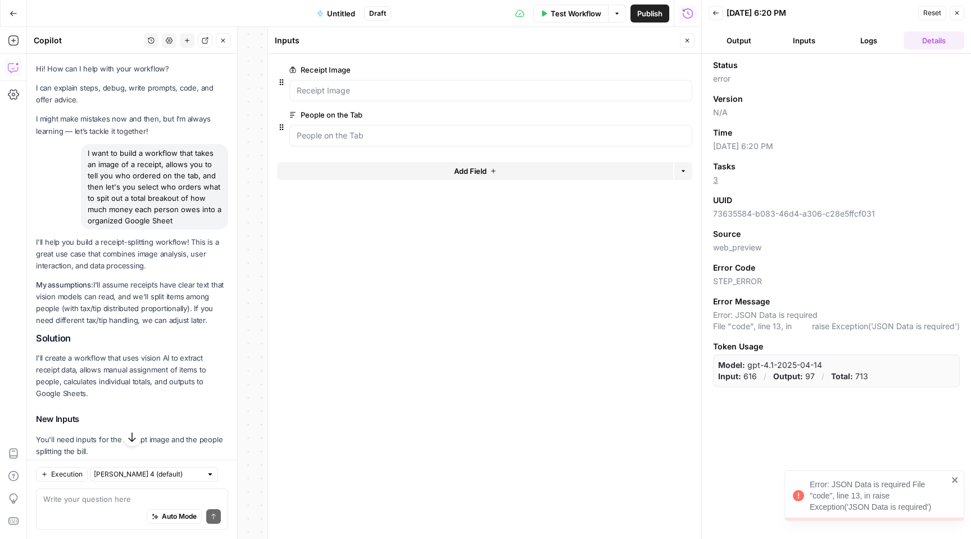
click at [955, 477] on icon "close" at bounding box center [956, 479] width 8 height 9
click at [954, 16] on icon "button" at bounding box center [957, 13] width 7 height 7
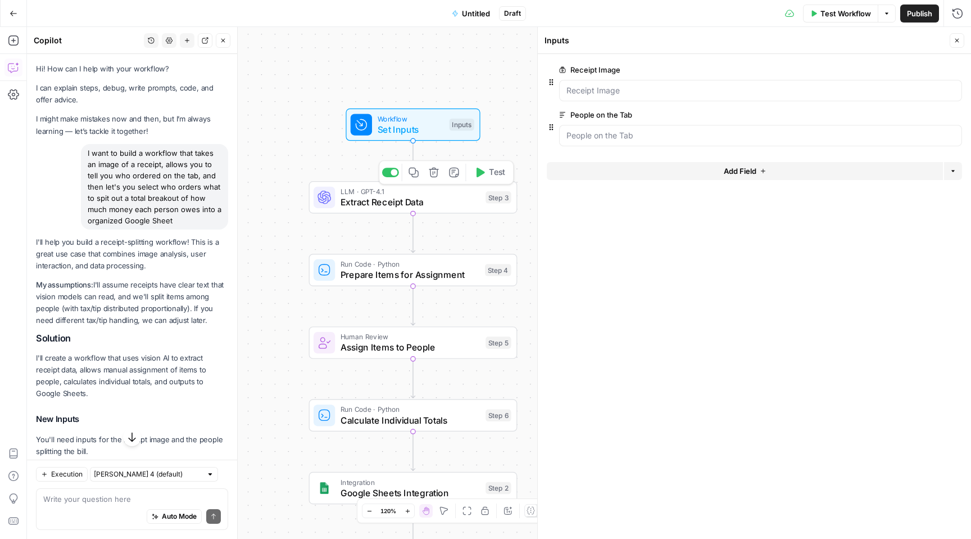
click at [438, 192] on span "LLM · GPT-4.1" at bounding box center [411, 190] width 140 height 11
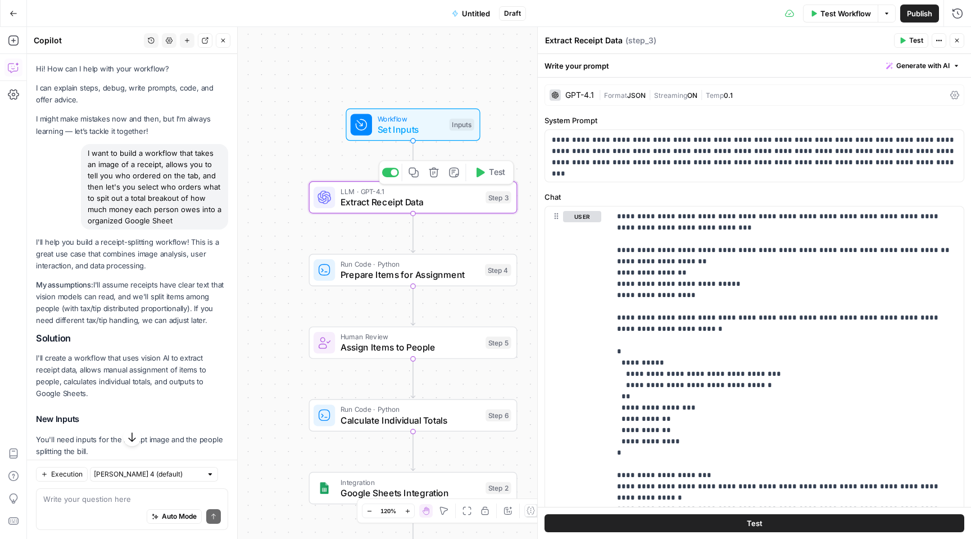
click at [423, 133] on span "Set Inputs" at bounding box center [411, 129] width 66 height 13
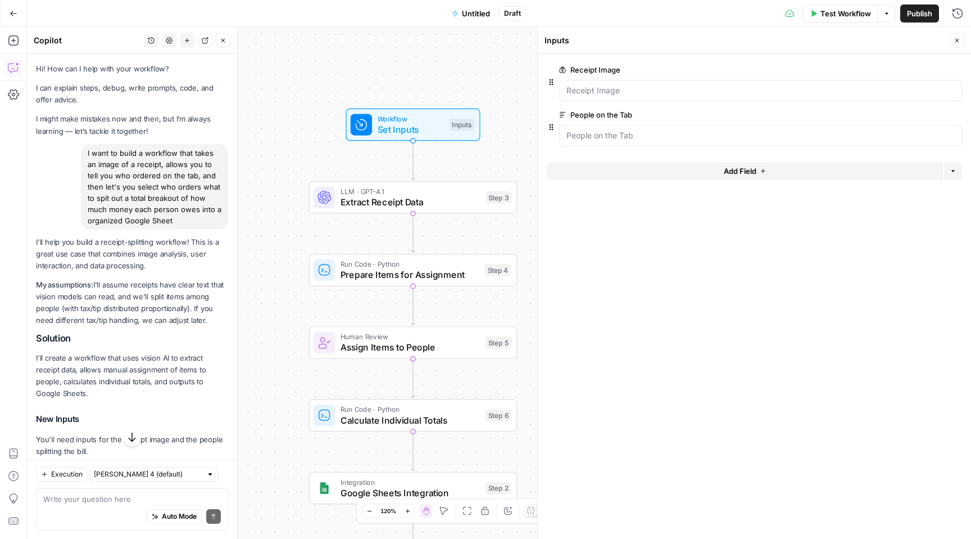
click at [852, 8] on span "Test Workflow" at bounding box center [846, 13] width 51 height 11
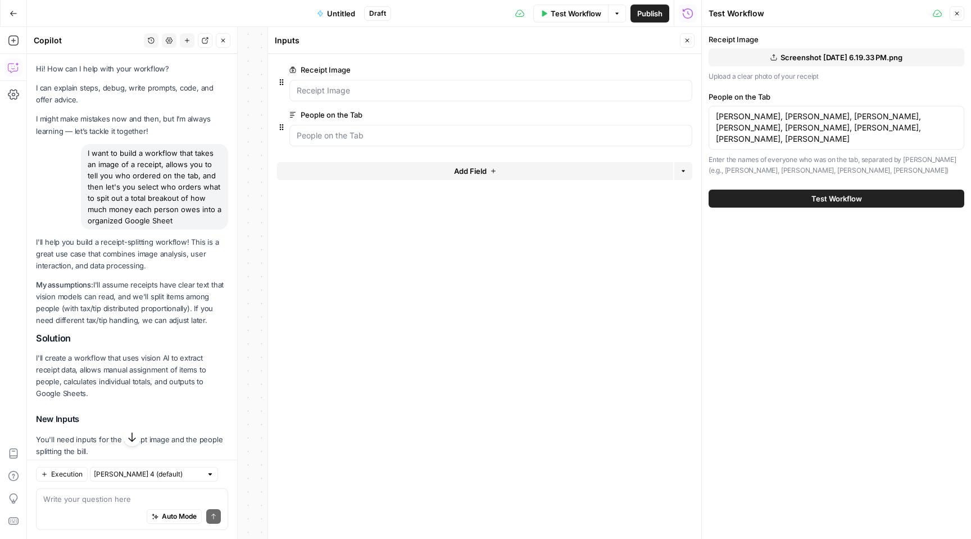
click at [848, 198] on span "Test Workflow" at bounding box center [837, 198] width 51 height 11
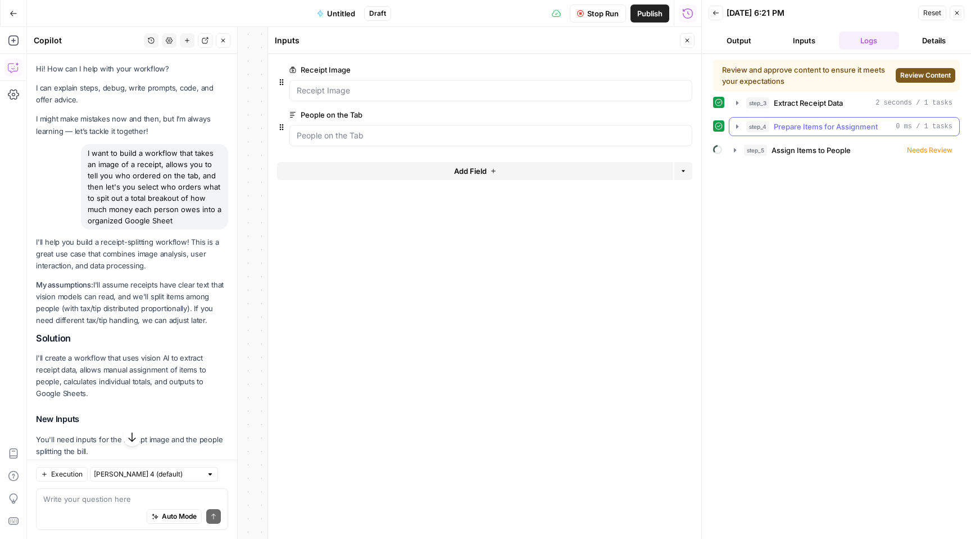
click at [734, 127] on icon "button" at bounding box center [737, 126] width 9 height 9
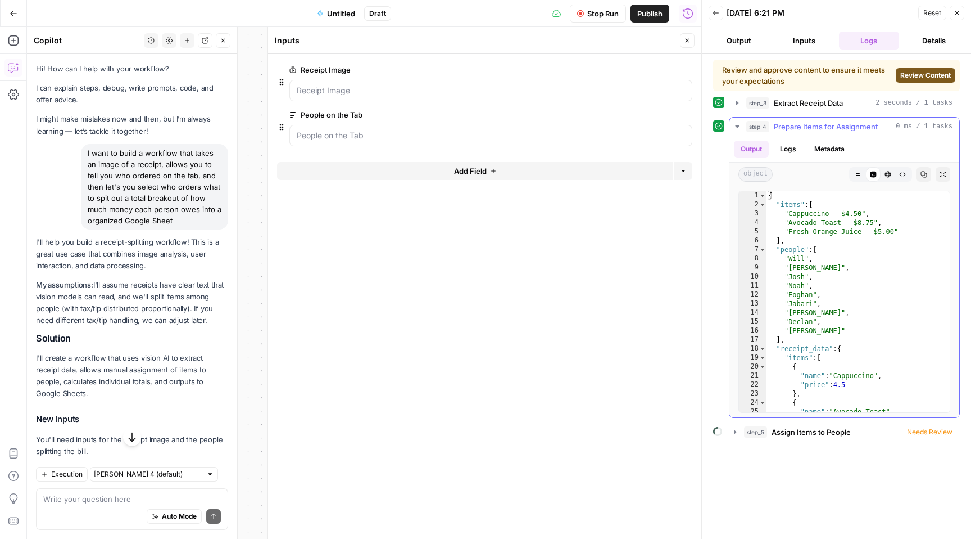
click at [794, 143] on button "Logs" at bounding box center [788, 149] width 30 height 17
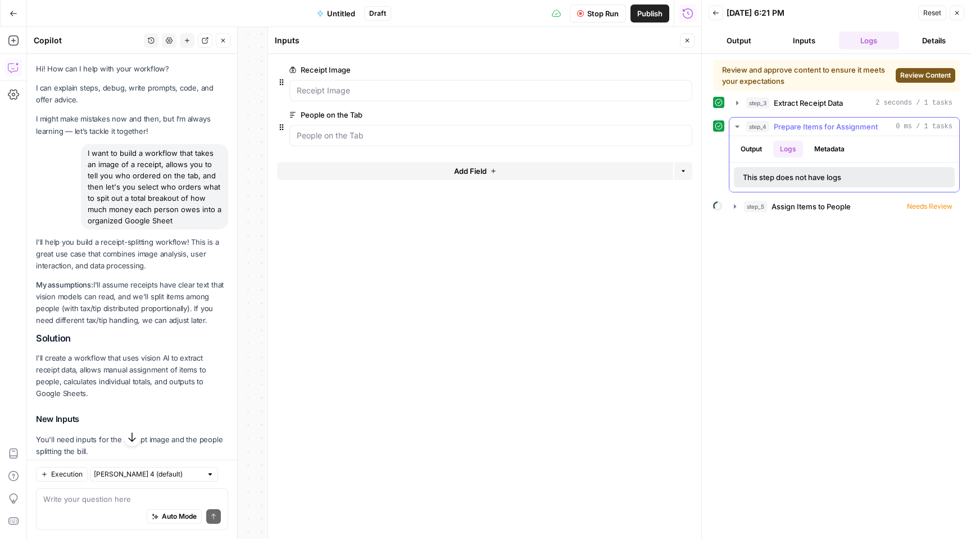
click at [829, 147] on button "Metadata" at bounding box center [830, 149] width 44 height 17
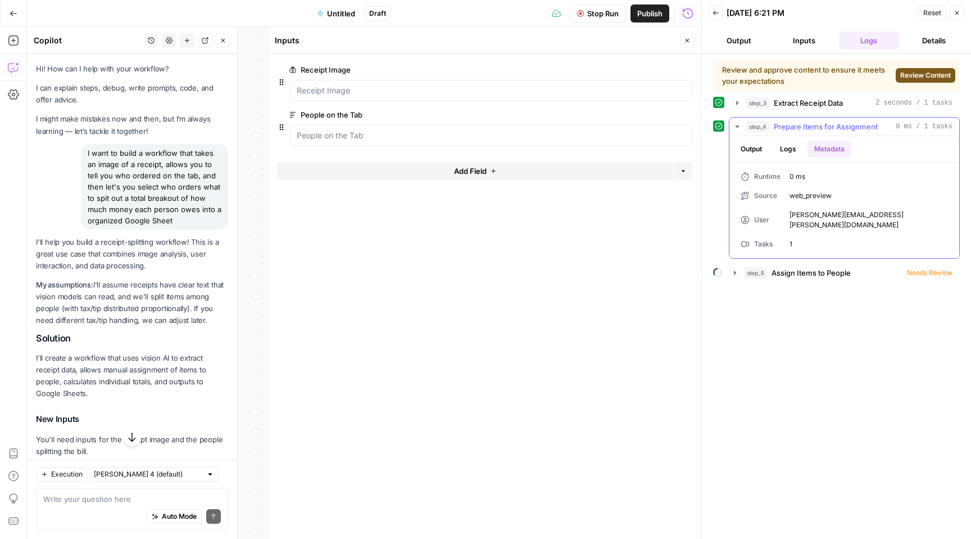
click at [754, 147] on button "Output" at bounding box center [751, 149] width 35 height 17
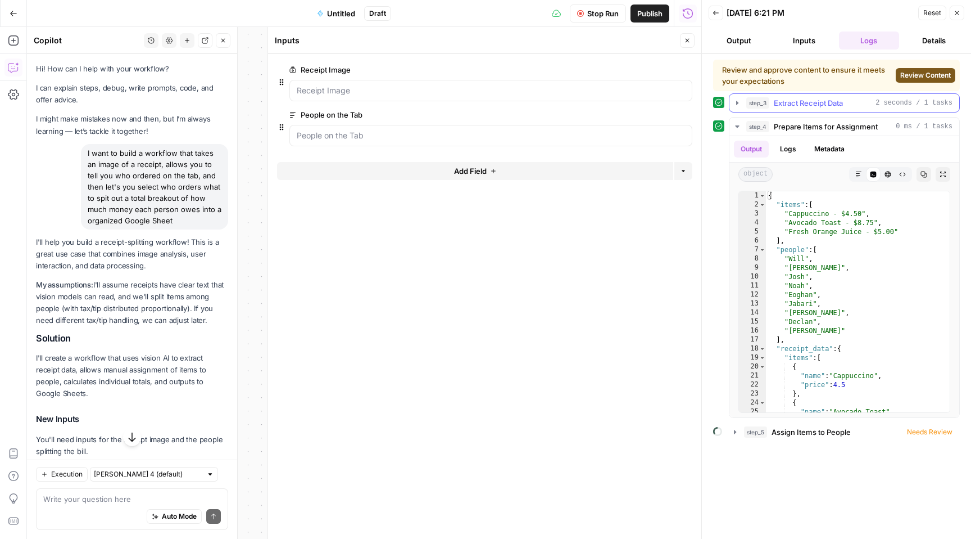
click at [737, 98] on icon "button" at bounding box center [737, 102] width 9 height 9
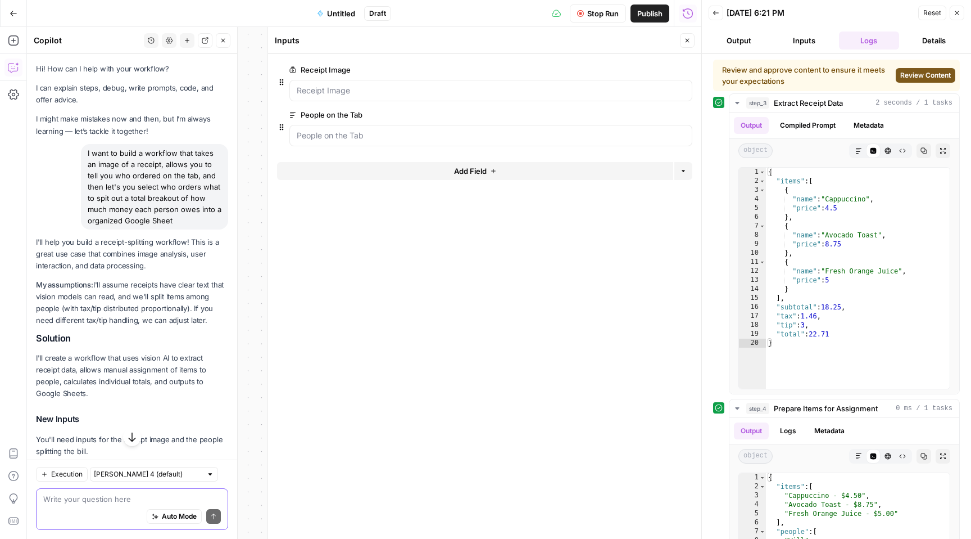
click at [97, 503] on textarea at bounding box center [132, 498] width 178 height 11
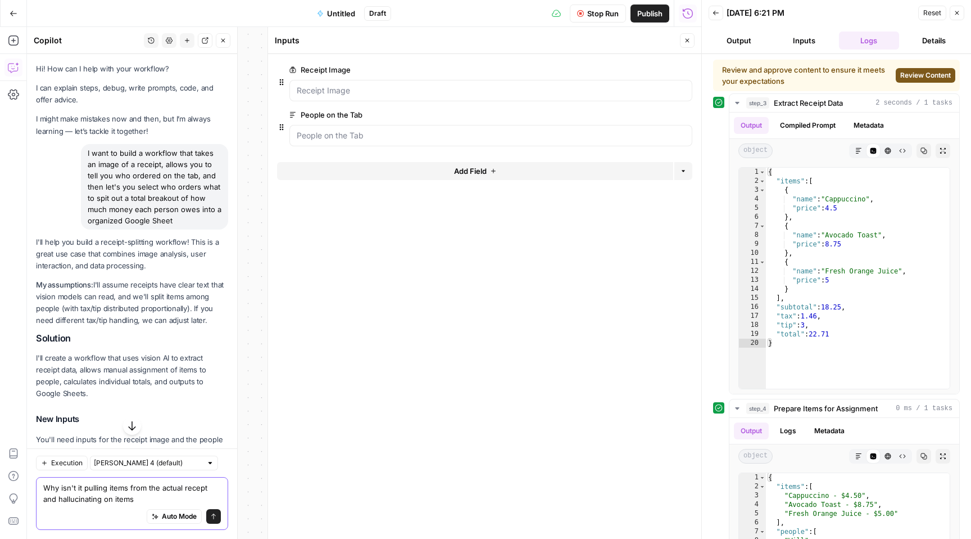
click at [200, 487] on textarea "Why isn't it pulling items from the actual recept and hallucinating on items" at bounding box center [132, 493] width 178 height 22
click at [223, 503] on div "Why isn't it pulling items from the actual receipt and hallucinating on items W…" at bounding box center [132, 503] width 192 height 53
click at [191, 495] on textarea "Why isn't it pulling items from the actual receipt and hallucinating on items" at bounding box center [132, 493] width 178 height 22
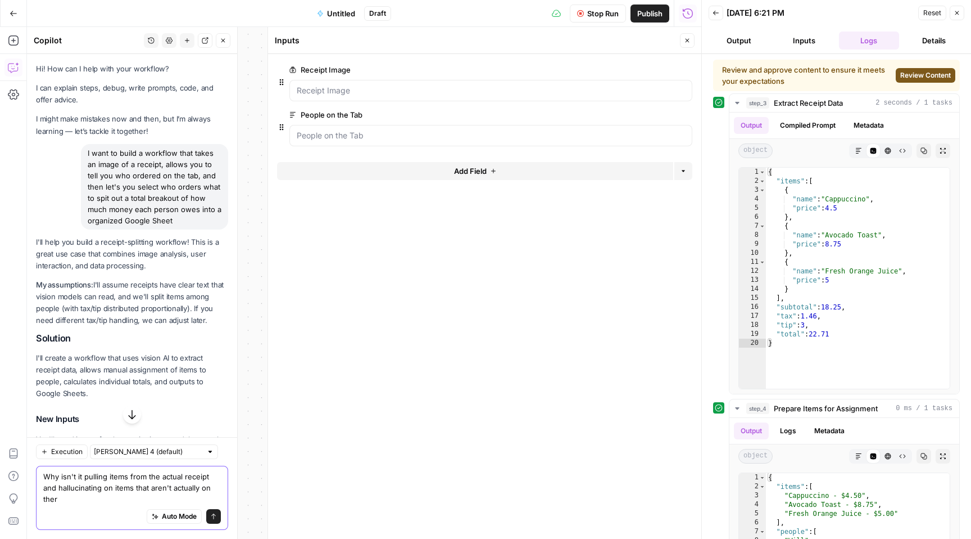
type textarea "Why isn't it pulling items from the actual receipt and hallucinating on items t…"
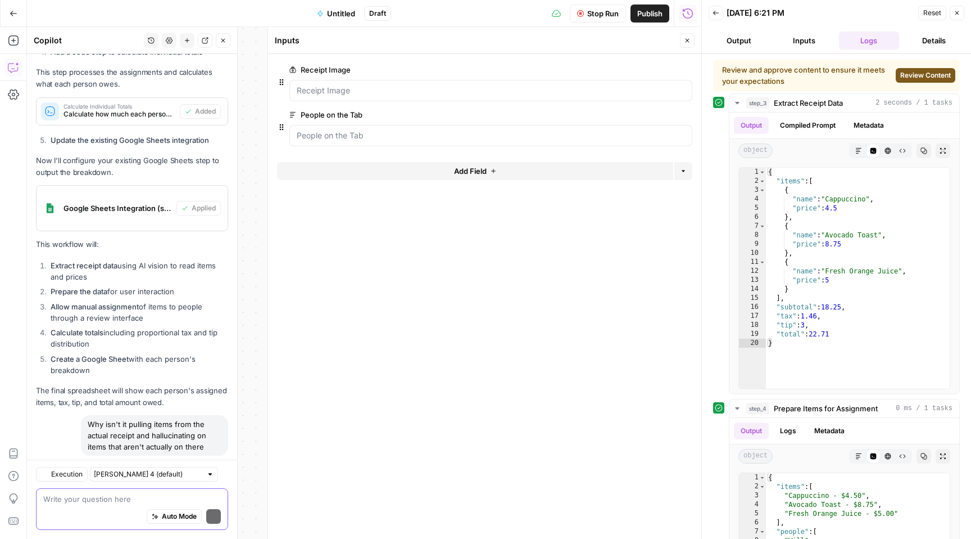
scroll to position [1189, 0]
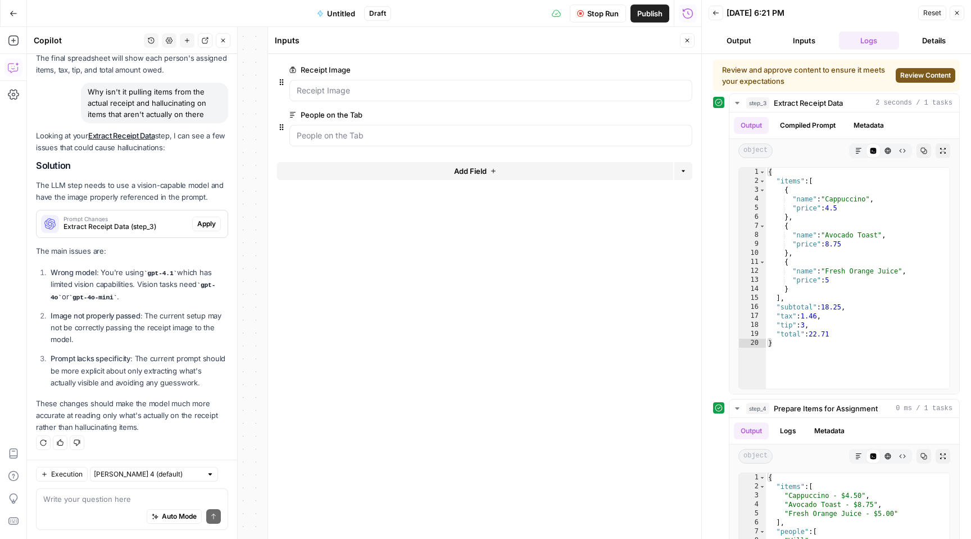
drag, startPoint x: 95, startPoint y: 191, endPoint x: 224, endPoint y: 197, distance: 128.9
click at [224, 197] on p "The LLM step needs to use a vision-capable model and have the image properly re…" at bounding box center [132, 191] width 192 height 24
click at [215, 224] on span "Apply" at bounding box center [206, 224] width 19 height 10
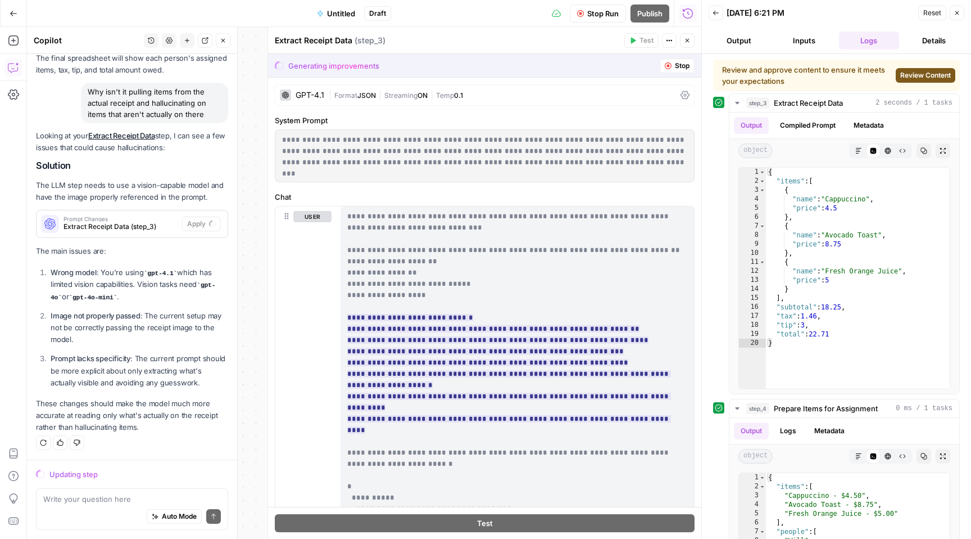
scroll to position [68, 0]
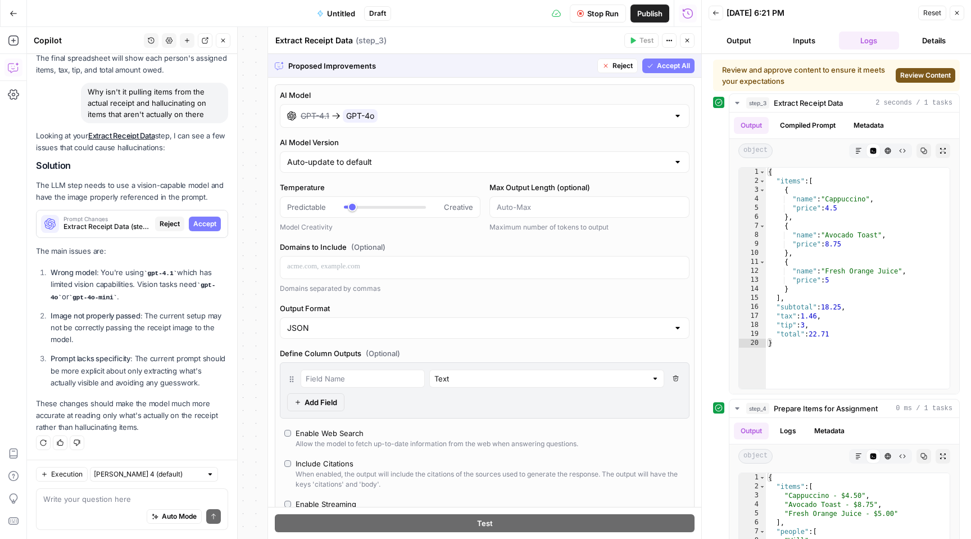
click at [668, 65] on span "Accept All" at bounding box center [673, 66] width 33 height 10
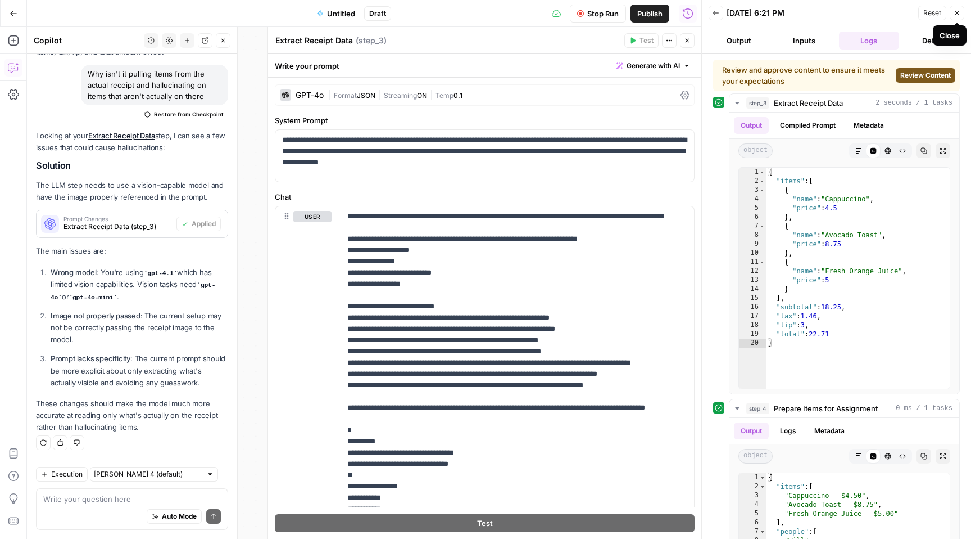
click at [956, 11] on icon "button" at bounding box center [957, 13] width 7 height 7
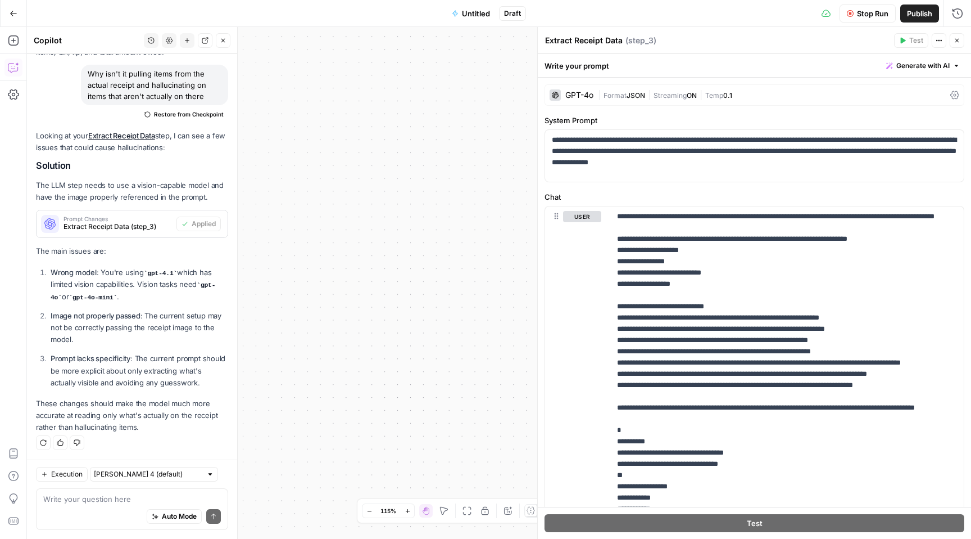
click at [863, 15] on span "Stop Run" at bounding box center [872, 13] width 31 height 11
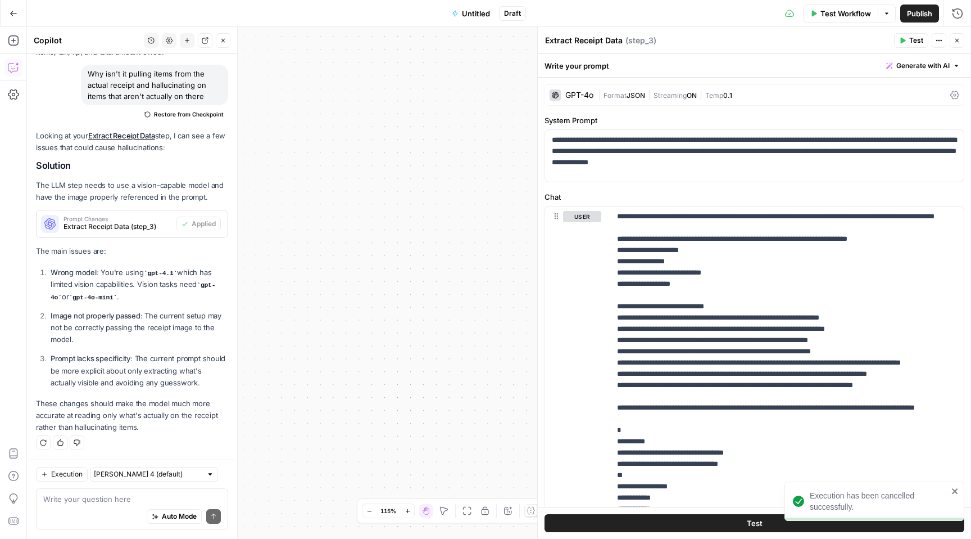
click at [952, 40] on button "Close" at bounding box center [957, 40] width 15 height 15
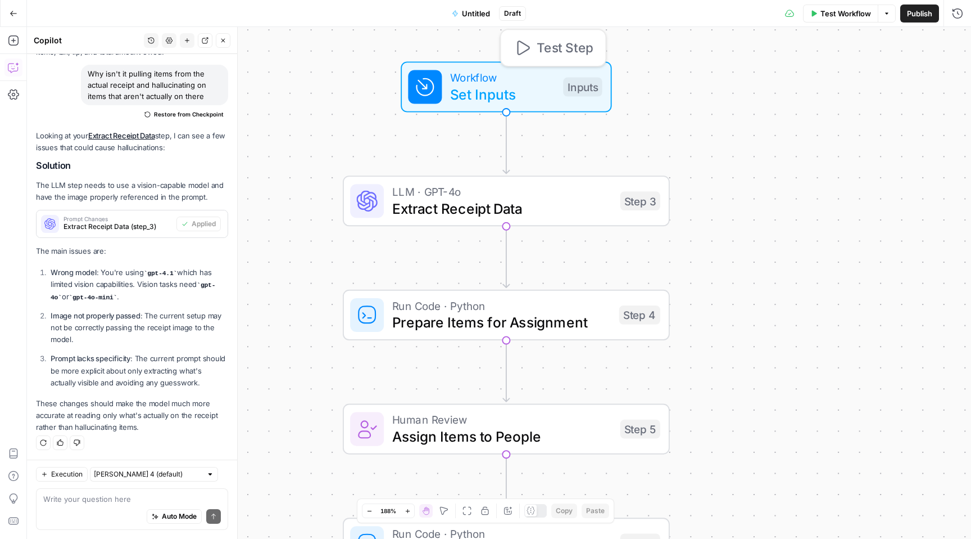
click at [528, 85] on span "Set Inputs" at bounding box center [502, 94] width 105 height 21
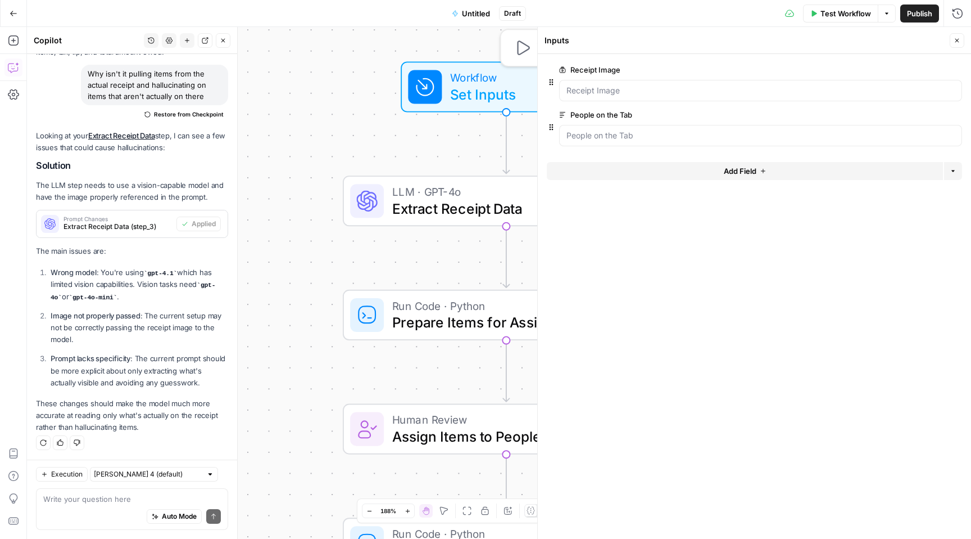
click at [528, 85] on span "Set Inputs" at bounding box center [502, 94] width 105 height 21
click at [835, 17] on span "Test Workflow" at bounding box center [846, 13] width 51 height 11
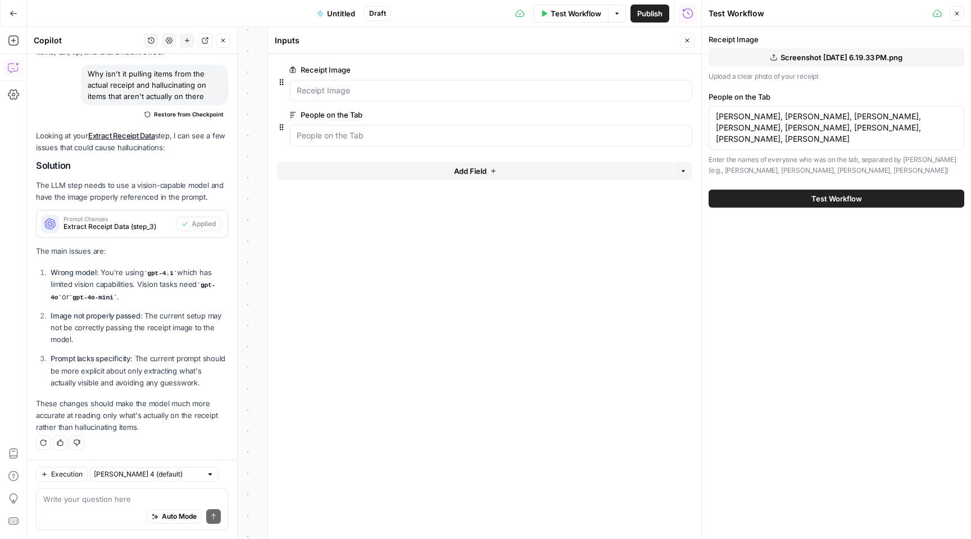
click at [829, 199] on span "Test Workflow" at bounding box center [837, 198] width 51 height 11
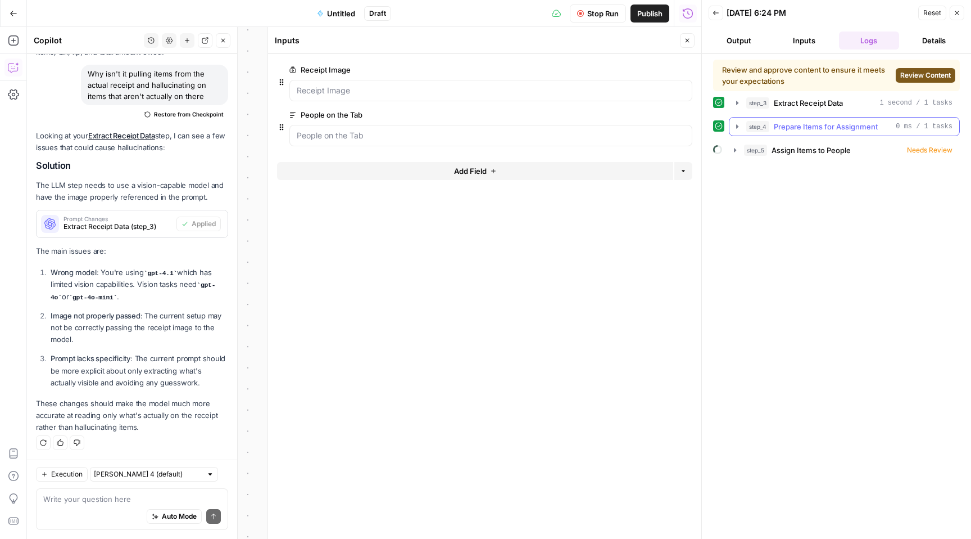
click at [741, 131] on button "step_4 Prepare Items for Assignment 0 ms / 1 tasks" at bounding box center [845, 126] width 230 height 18
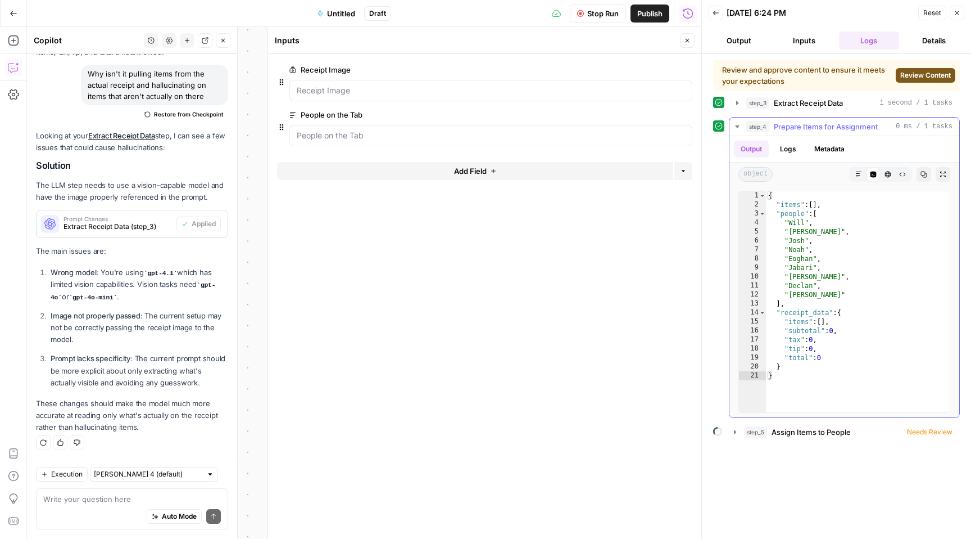
click at [739, 131] on button "step_4 Prepare Items for Assignment 0 ms / 1 tasks" at bounding box center [845, 126] width 230 height 18
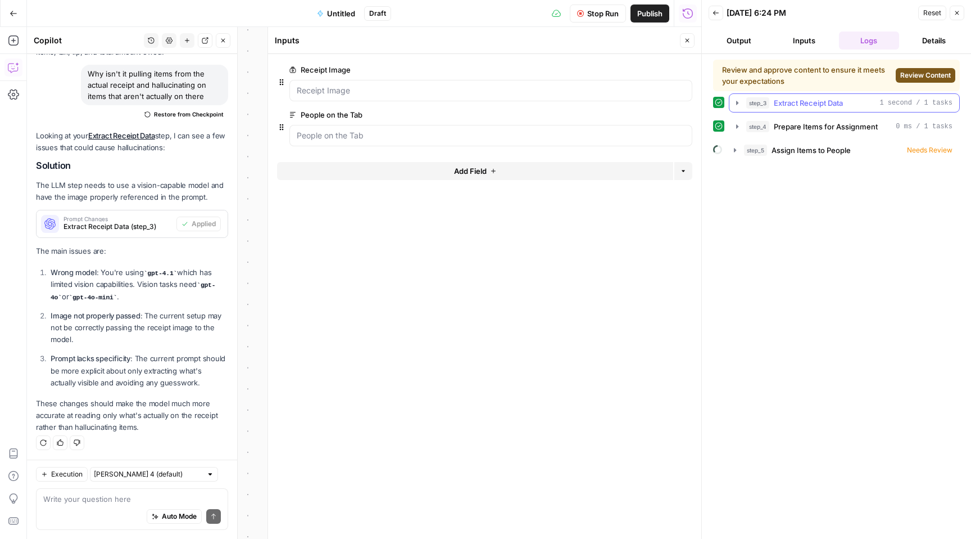
click at [735, 105] on icon "button" at bounding box center [737, 102] width 9 height 9
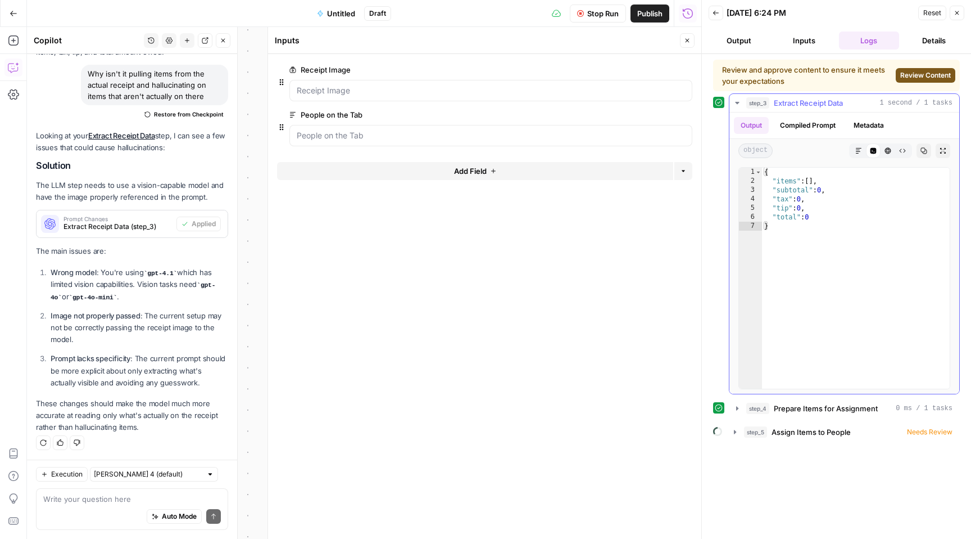
click at [790, 126] on button "Compiled Prompt" at bounding box center [807, 125] width 69 height 17
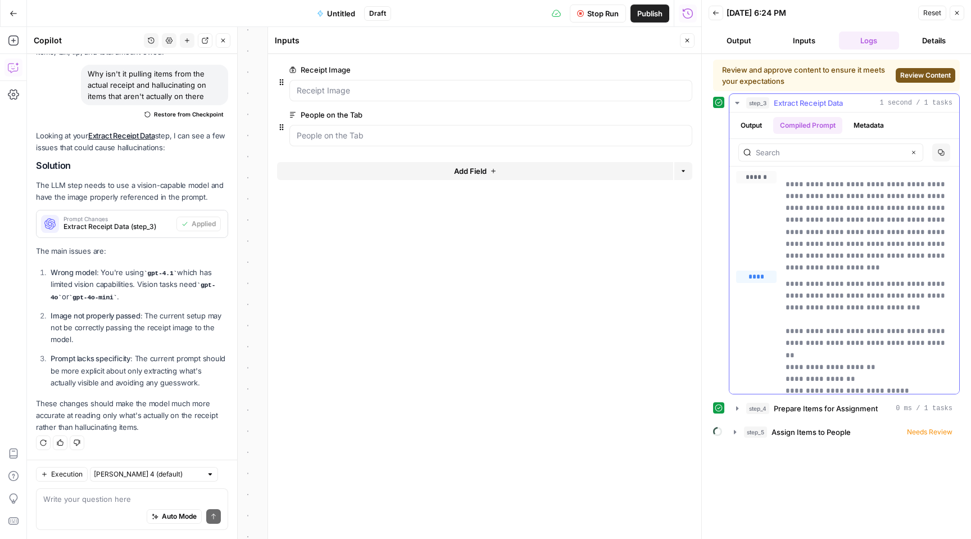
click at [758, 122] on button "Output" at bounding box center [751, 125] width 35 height 17
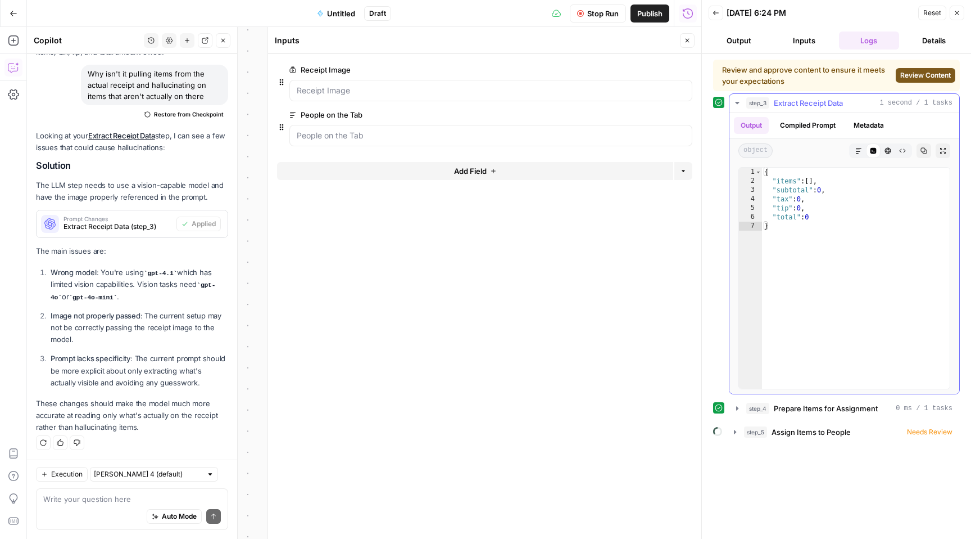
click at [740, 102] on icon "button" at bounding box center [737, 102] width 9 height 9
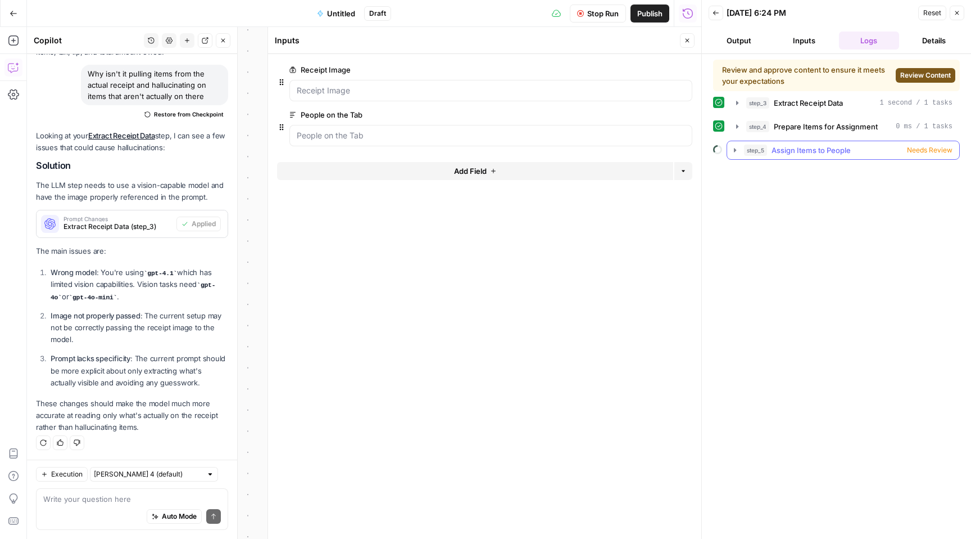
click at [736, 151] on icon "button" at bounding box center [735, 150] width 9 height 9
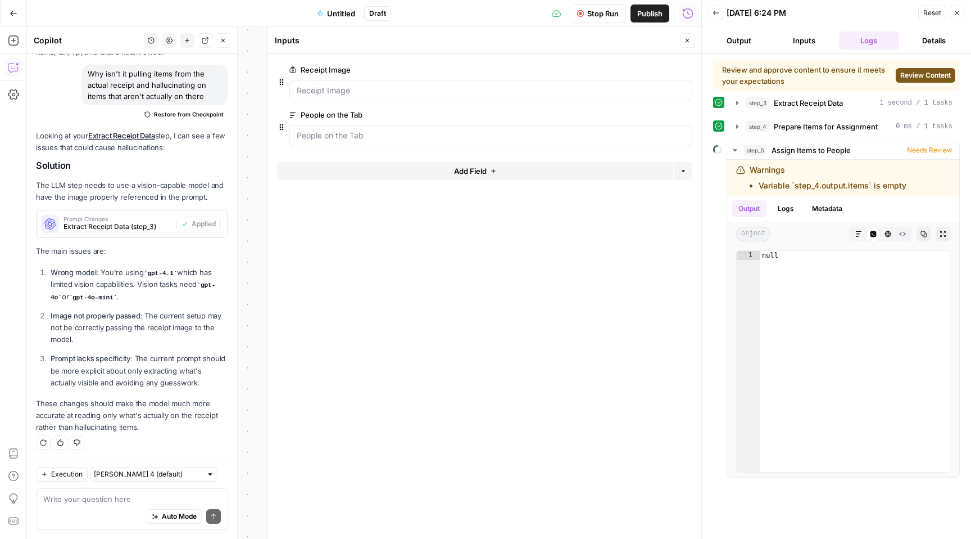
click at [924, 71] on span "Review Content" at bounding box center [926, 75] width 51 height 10
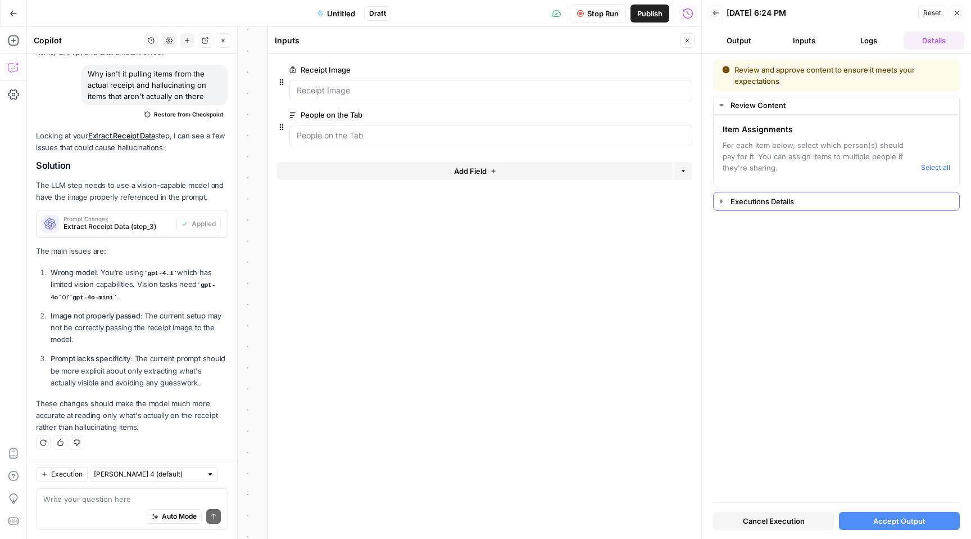
click at [724, 203] on icon "button" at bounding box center [721, 201] width 9 height 9
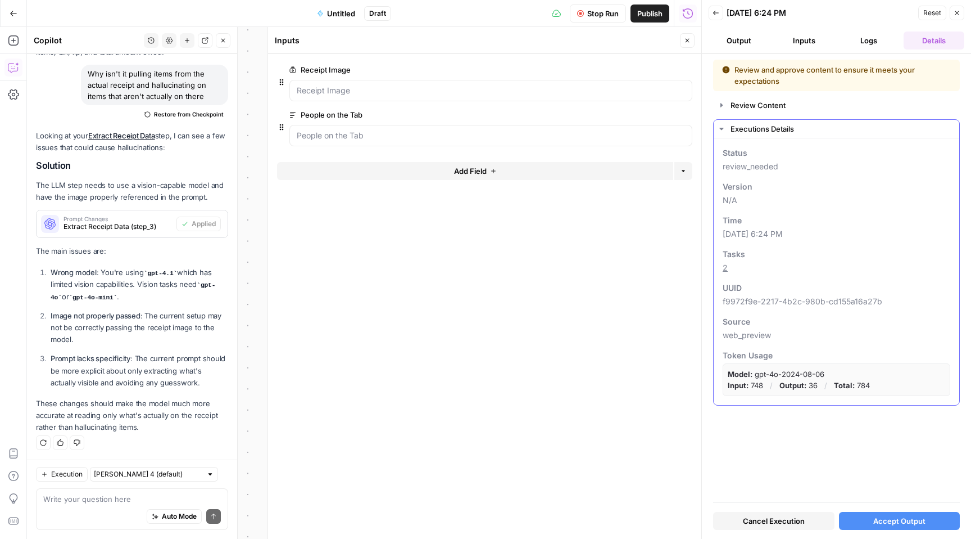
click at [722, 129] on icon "button" at bounding box center [722, 129] width 4 height 2
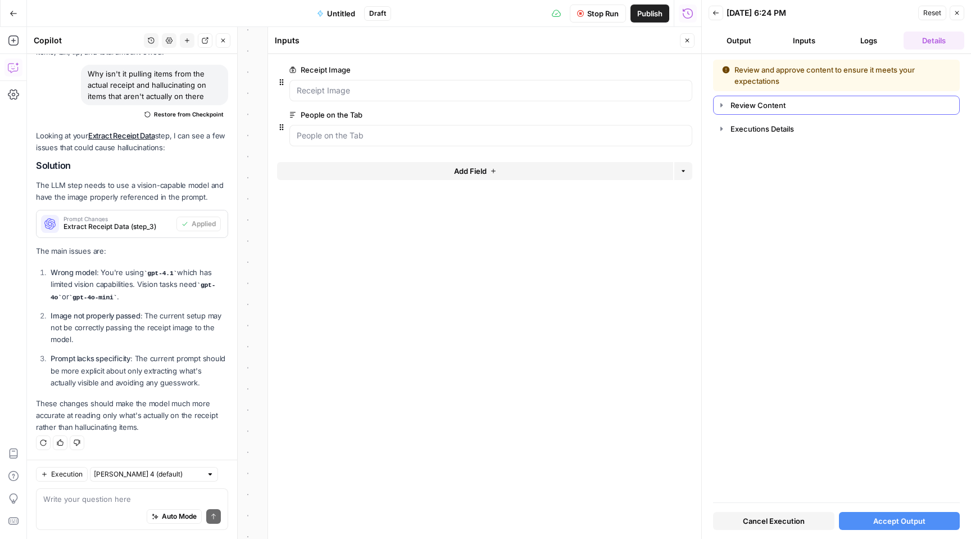
click at [723, 105] on icon "button" at bounding box center [721, 105] width 9 height 9
click at [723, 105] on icon "button" at bounding box center [722, 105] width 4 height 2
click at [920, 522] on span "Accept Output" at bounding box center [900, 520] width 52 height 11
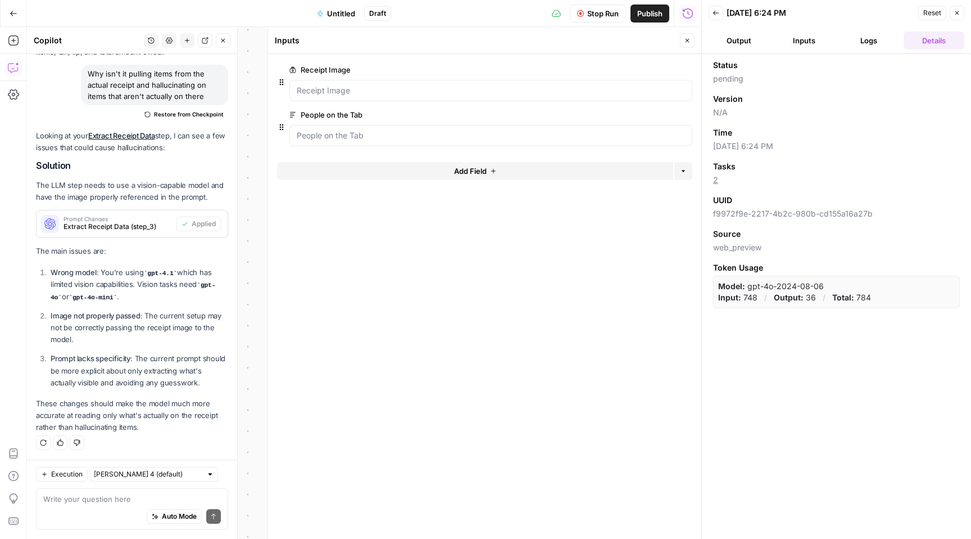
click at [752, 40] on button "Output" at bounding box center [739, 40] width 61 height 18
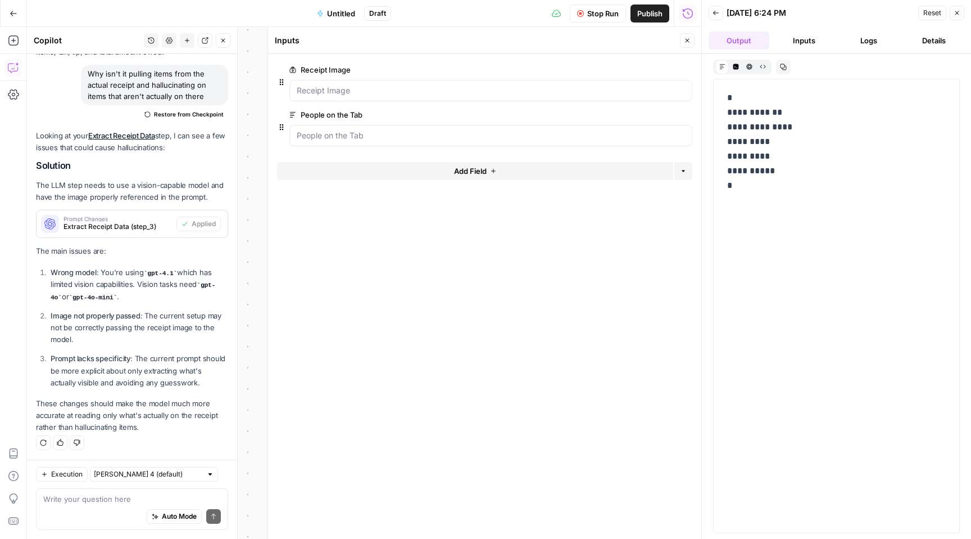
click at [794, 39] on button "Inputs" at bounding box center [804, 40] width 61 height 18
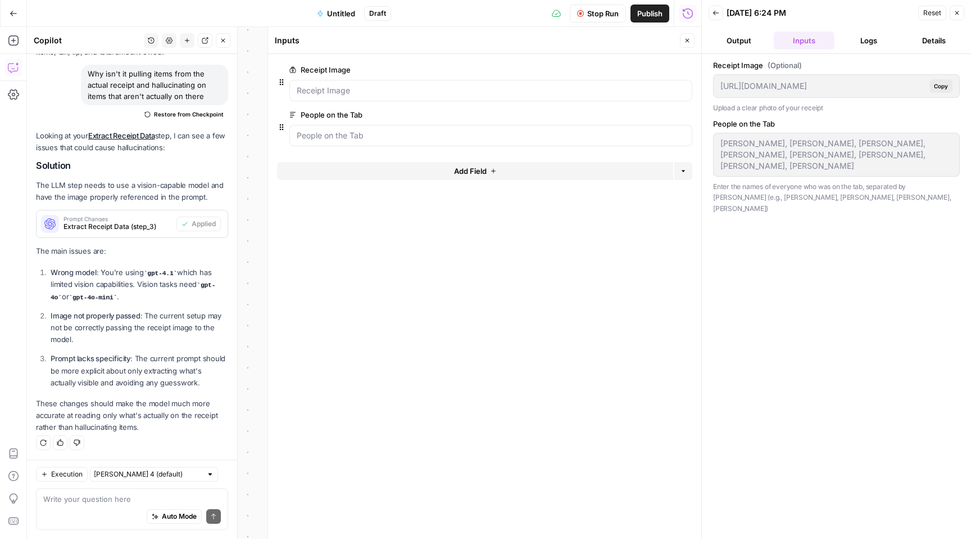
click at [862, 36] on button "Logs" at bounding box center [869, 40] width 61 height 18
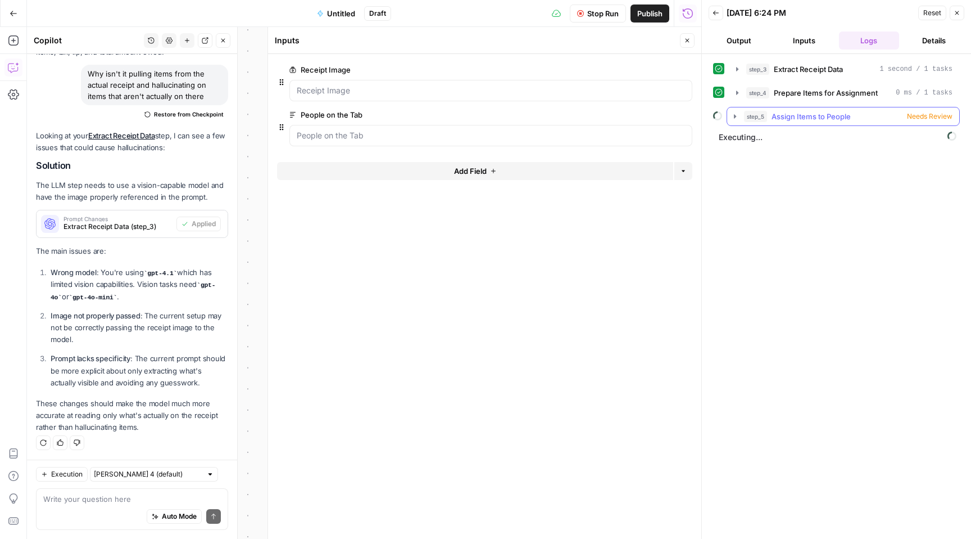
click at [736, 116] on icon "button" at bounding box center [735, 116] width 9 height 9
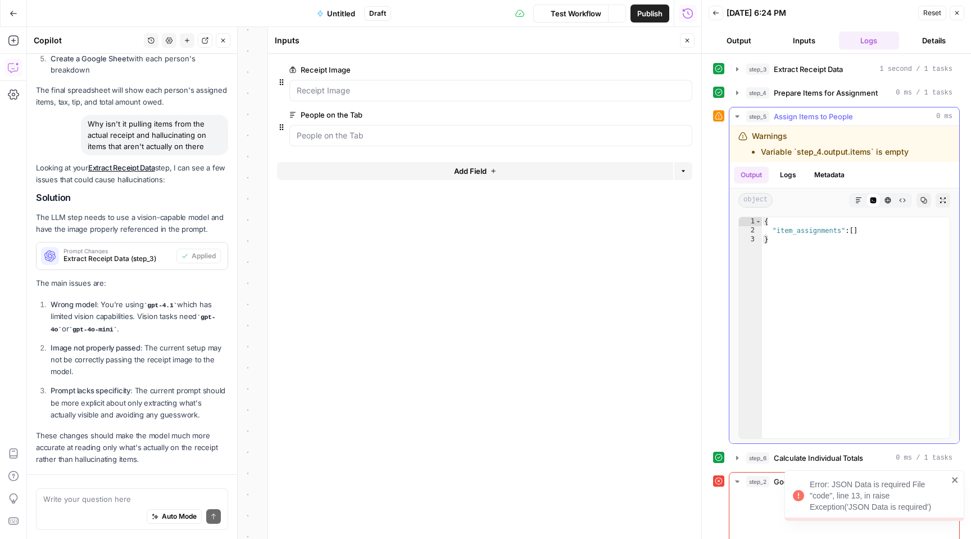
scroll to position [1207, 0]
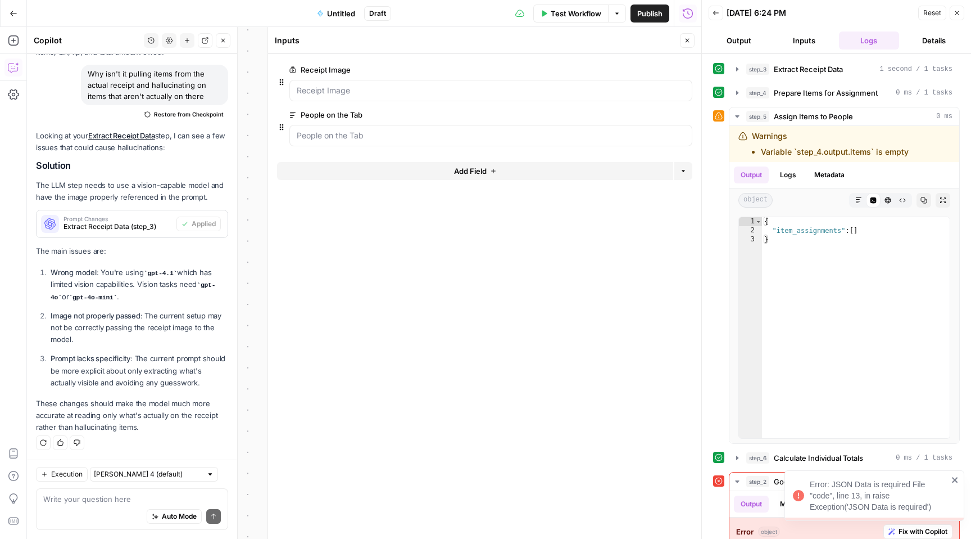
click at [952, 476] on icon "close" at bounding box center [956, 479] width 8 height 9
click at [789, 171] on button "Logs" at bounding box center [788, 174] width 30 height 17
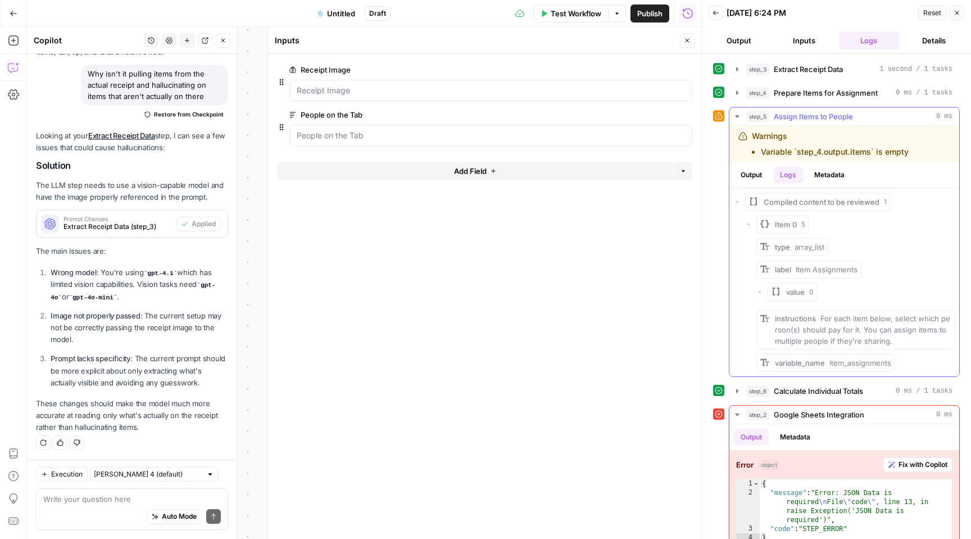
click at [828, 171] on button "Metadata" at bounding box center [830, 174] width 44 height 17
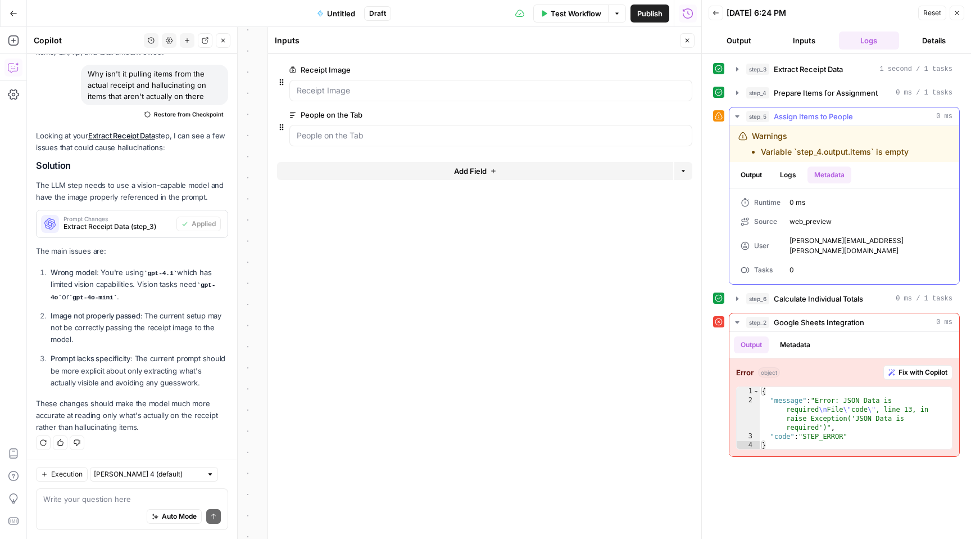
click at [794, 171] on button "Logs" at bounding box center [788, 174] width 30 height 17
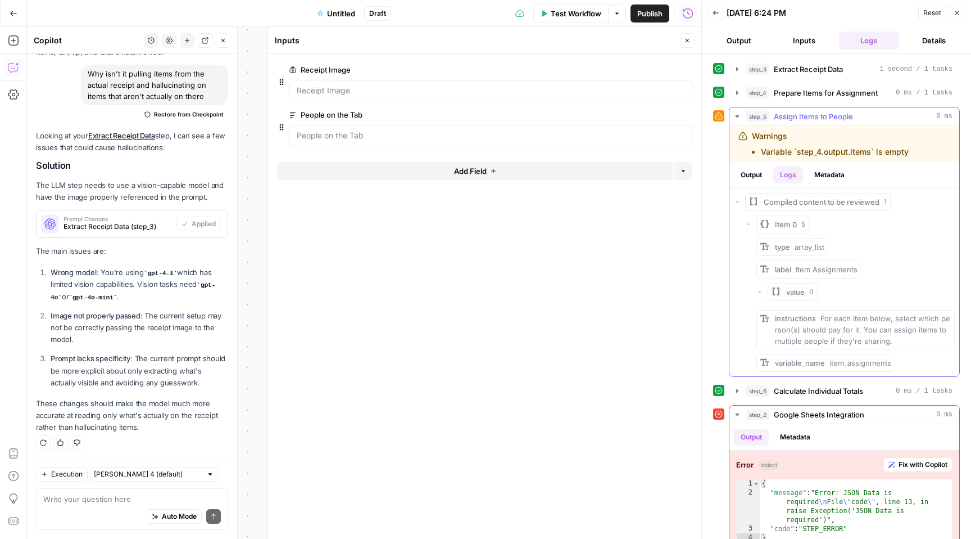
click at [752, 171] on button "Output" at bounding box center [751, 174] width 35 height 17
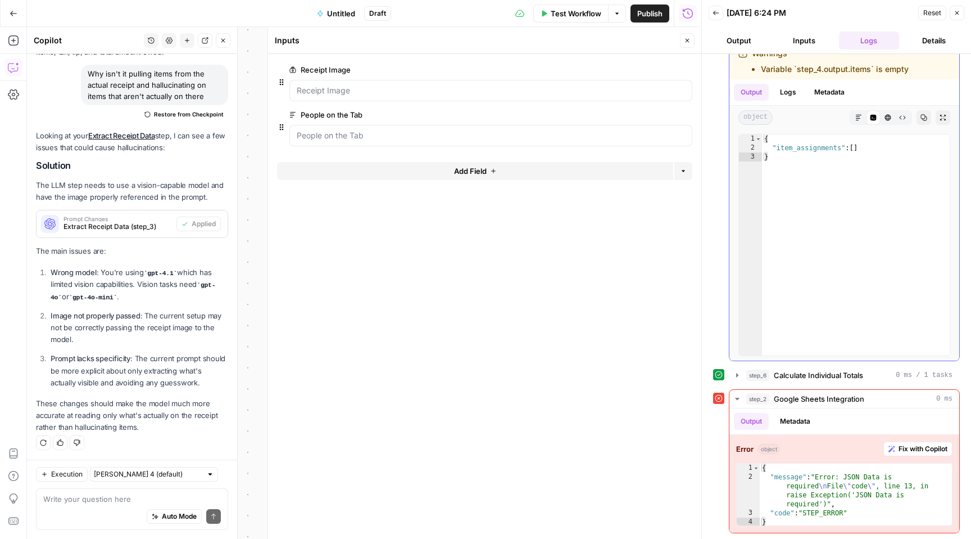
scroll to position [0, 0]
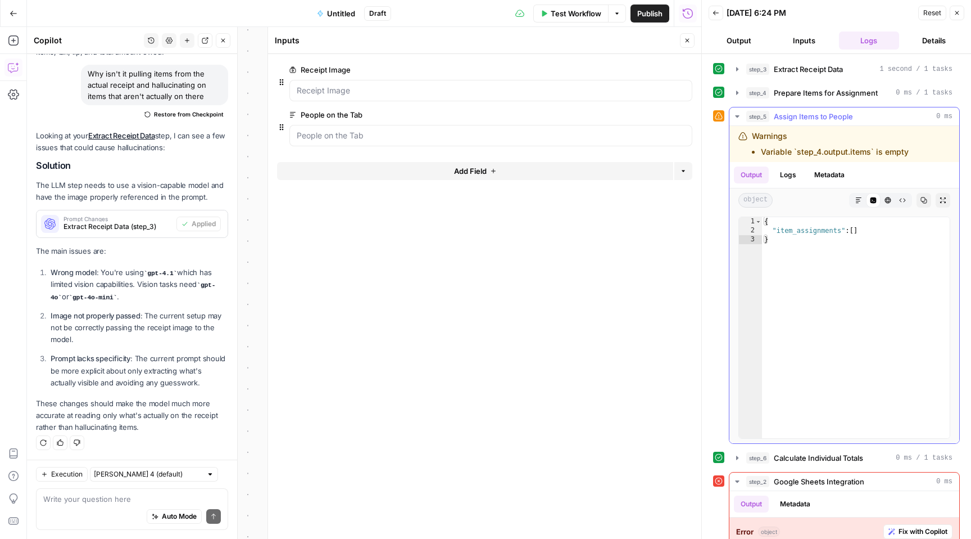
click at [737, 114] on icon "button" at bounding box center [737, 116] width 9 height 9
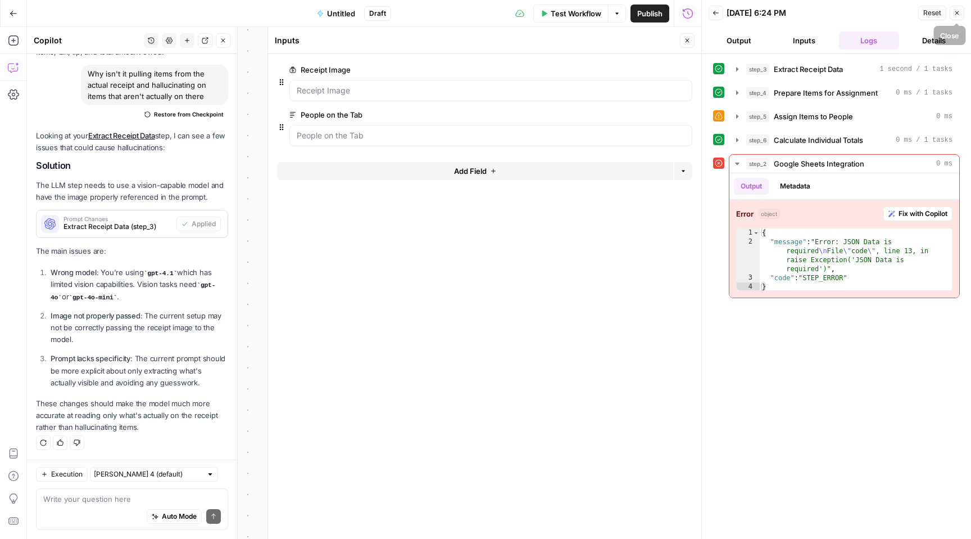
click at [954, 16] on icon "button" at bounding box center [957, 13] width 7 height 7
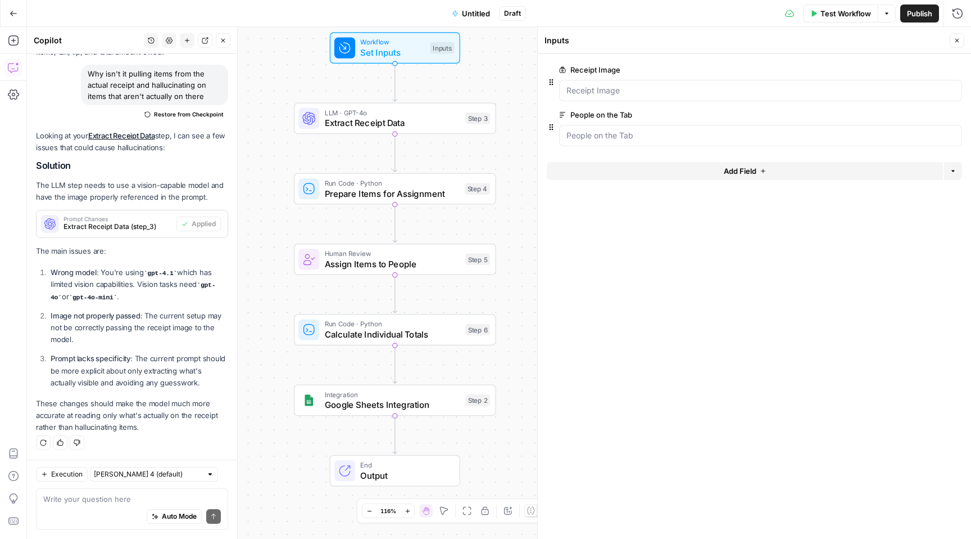
click at [957, 45] on button "Close" at bounding box center [957, 40] width 15 height 15
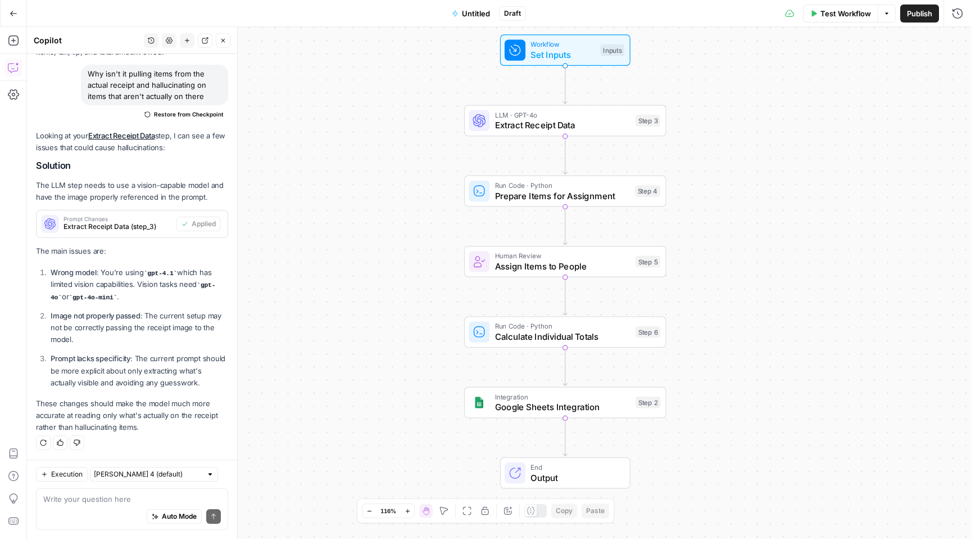
drag, startPoint x: 472, startPoint y: 160, endPoint x: 642, endPoint y: 162, distance: 170.3
click at [642, 162] on div "Workflow Set Inputs Inputs LLM · GPT-4o Extract Receipt Data Step 3 Run Code · …" at bounding box center [499, 283] width 944 height 512
click at [563, 51] on span "Set Inputs" at bounding box center [563, 54] width 65 height 13
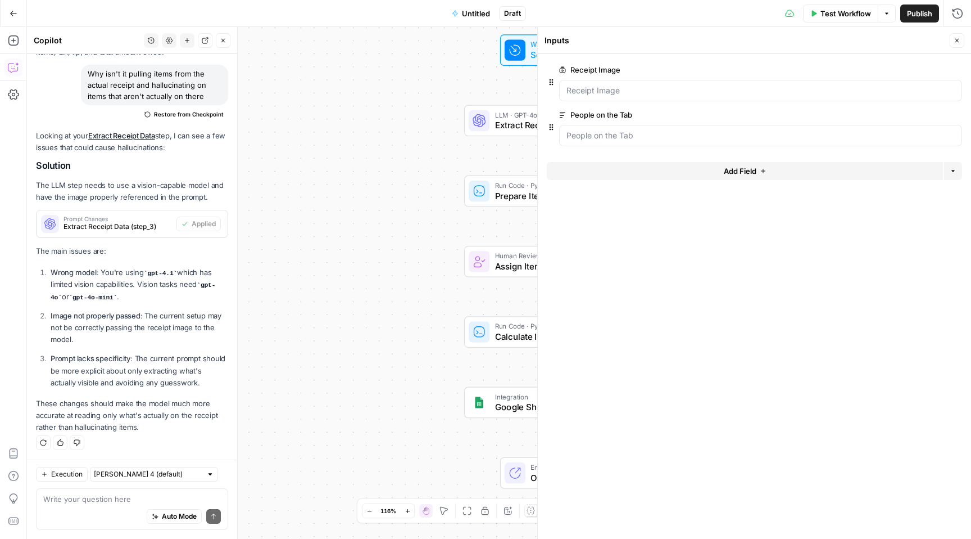
click at [425, 87] on div "Workflow Set Inputs Inputs Test Step LLM · GPT-4o Extract Receipt Data Step 3 R…" at bounding box center [499, 283] width 944 height 512
click at [516, 119] on span "Extract Receipt Data" at bounding box center [562, 125] width 135 height 13
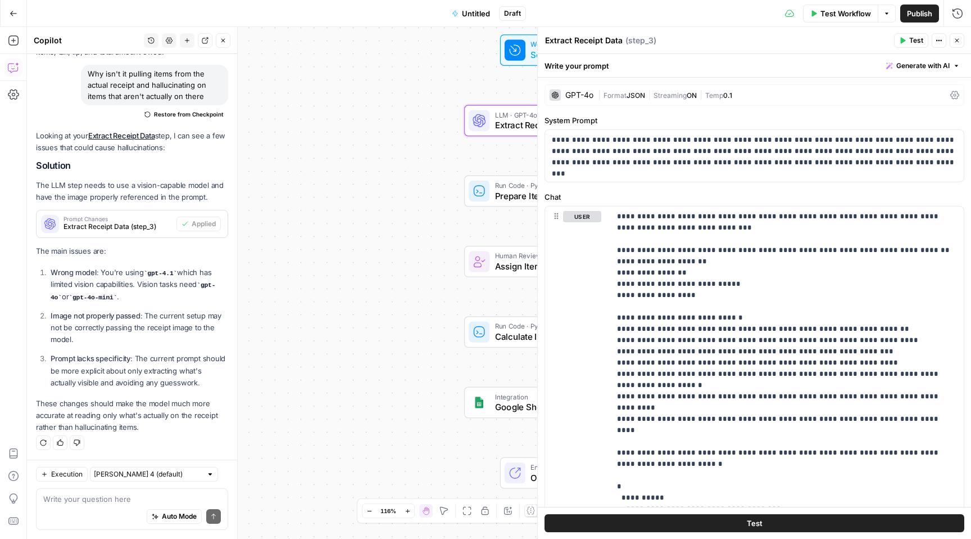
click at [954, 42] on icon "button" at bounding box center [957, 40] width 7 height 7
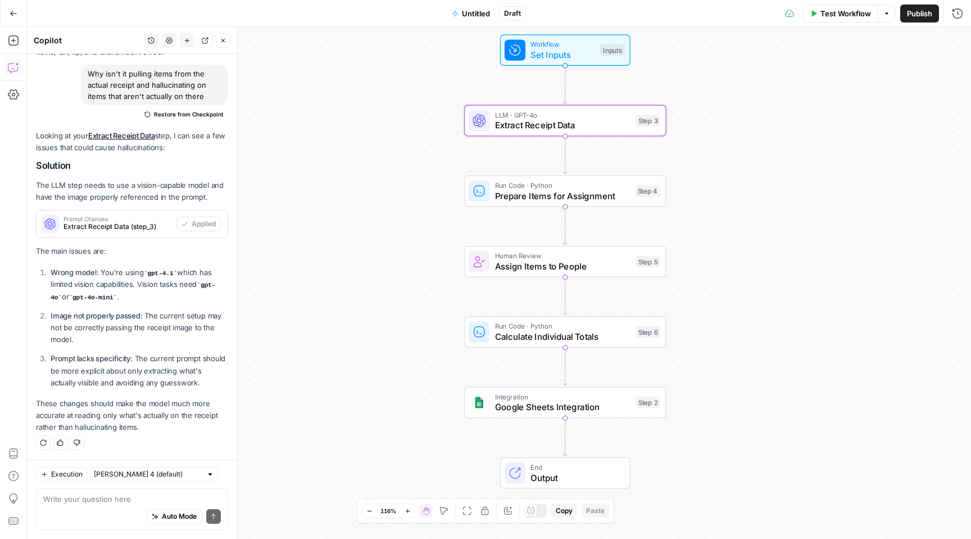
click at [532, 192] on span "Prepare Items for Assignment" at bounding box center [562, 195] width 135 height 13
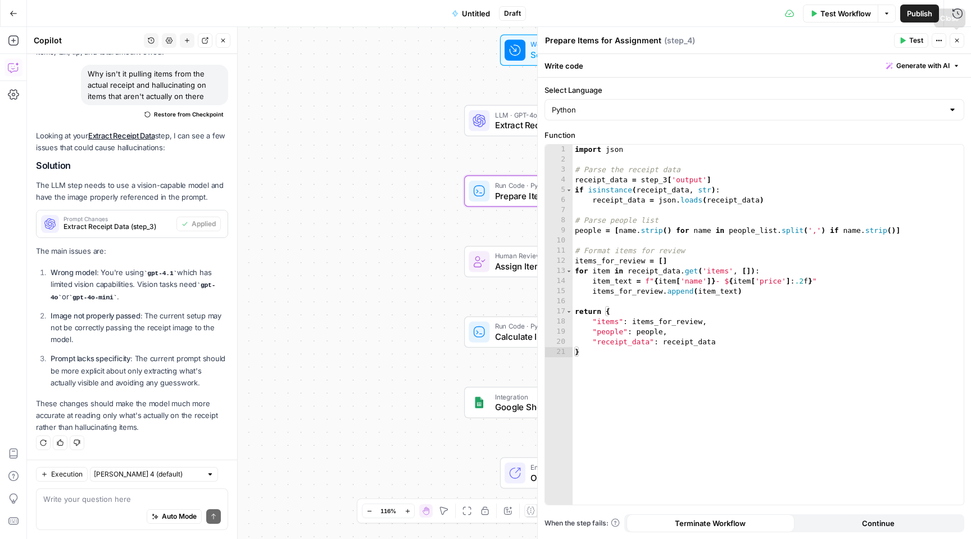
click at [960, 38] on icon "button" at bounding box center [957, 40] width 7 height 7
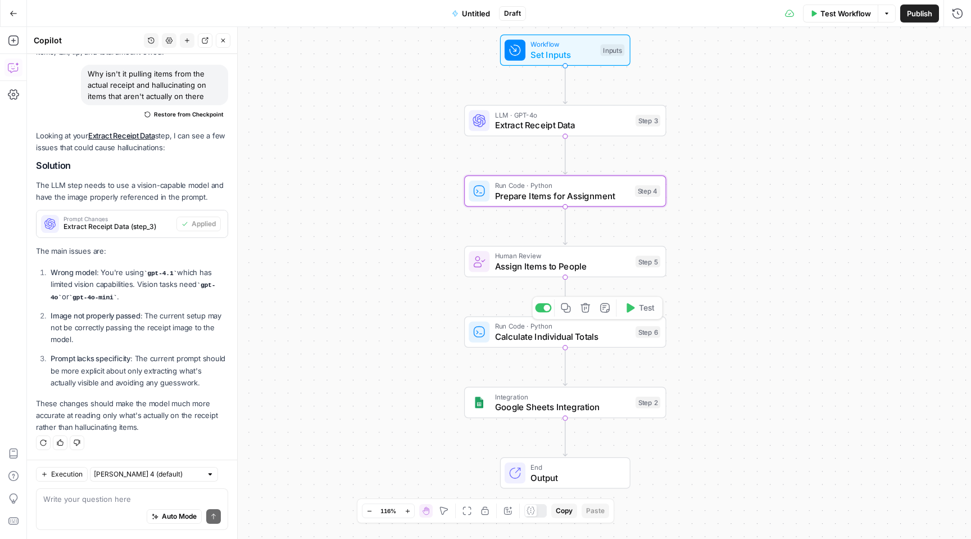
click at [581, 272] on span "Assign Items to People" at bounding box center [562, 265] width 135 height 13
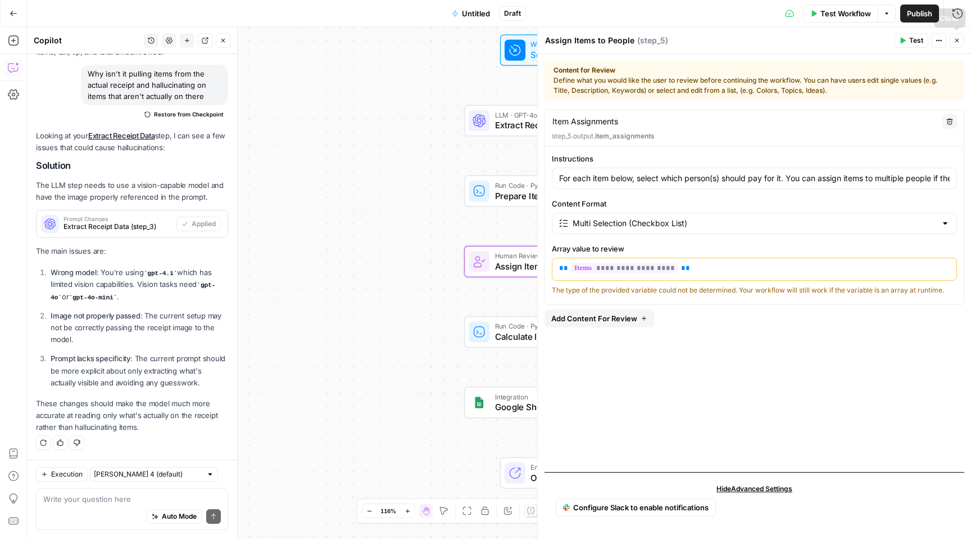
click at [962, 43] on button "Close" at bounding box center [957, 40] width 15 height 15
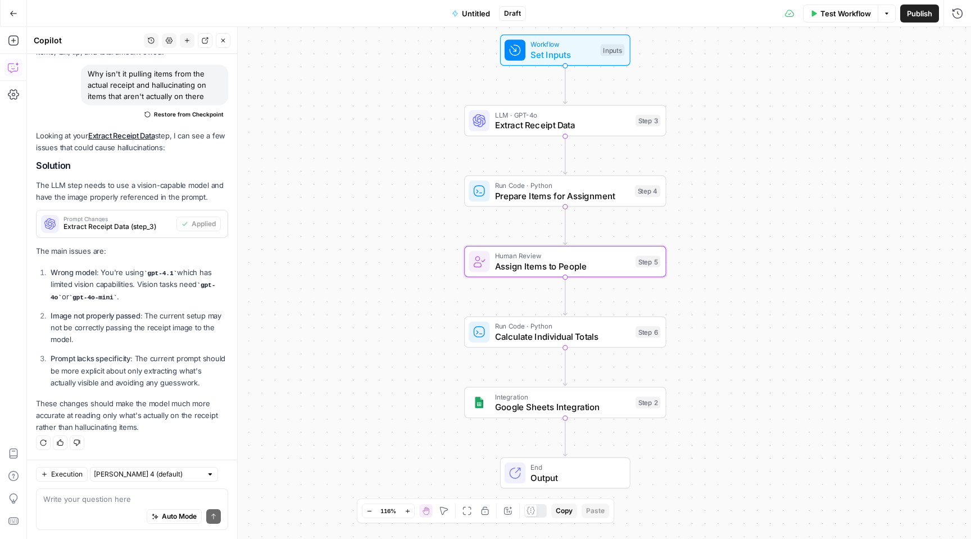
click at [7, 10] on button "Go Back" at bounding box center [13, 13] width 20 height 20
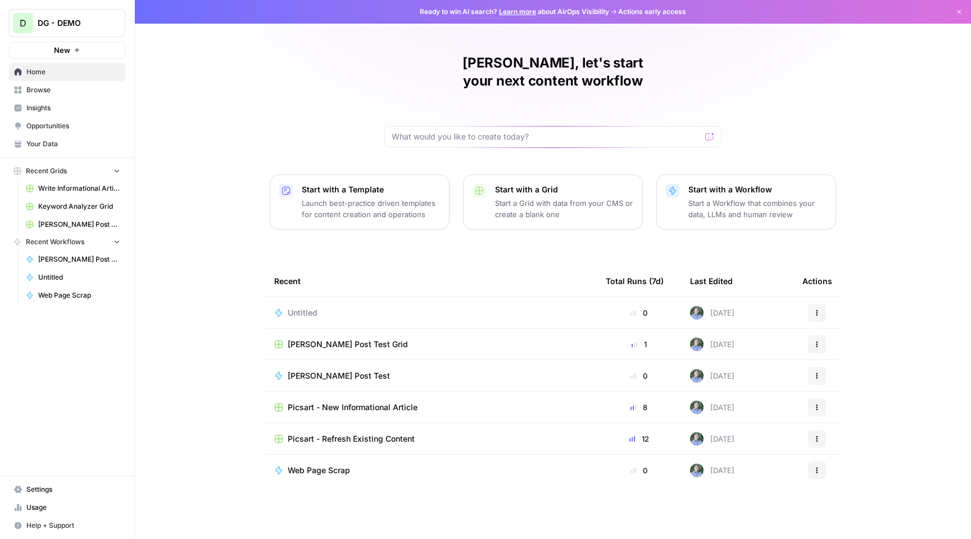
click at [75, 277] on span "Untitled" at bounding box center [79, 277] width 82 height 10
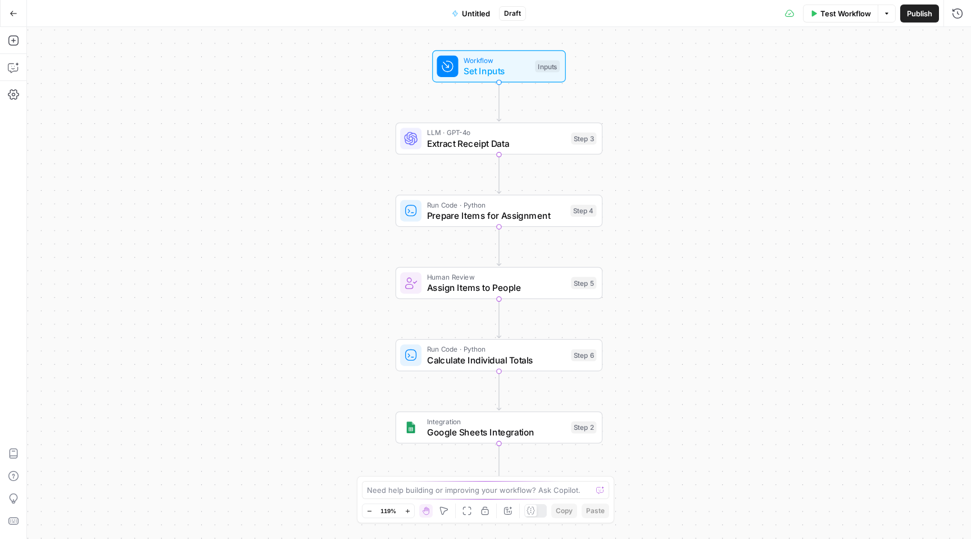
click at [8, 13] on button "Go Back" at bounding box center [13, 13] width 20 height 20
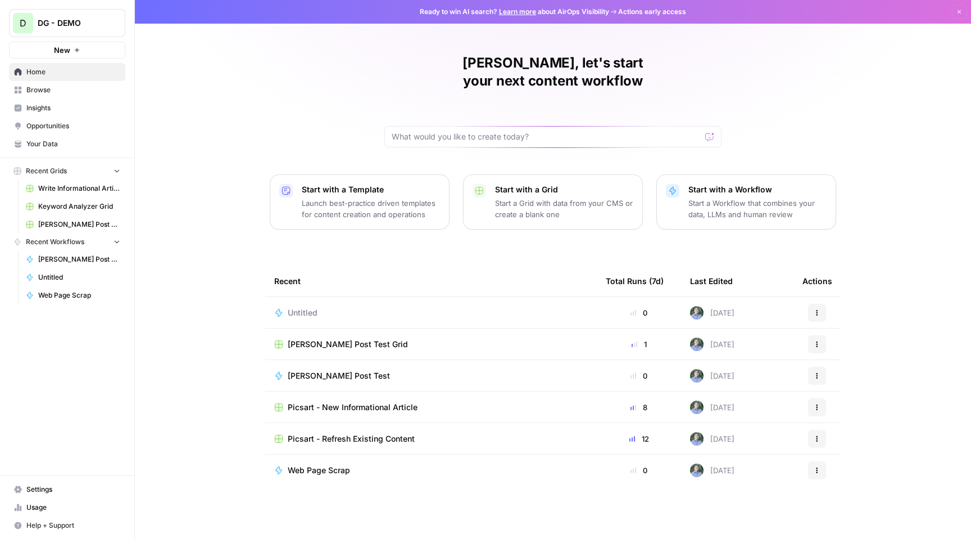
click at [76, 50] on icon "button" at bounding box center [77, 50] width 7 height 7
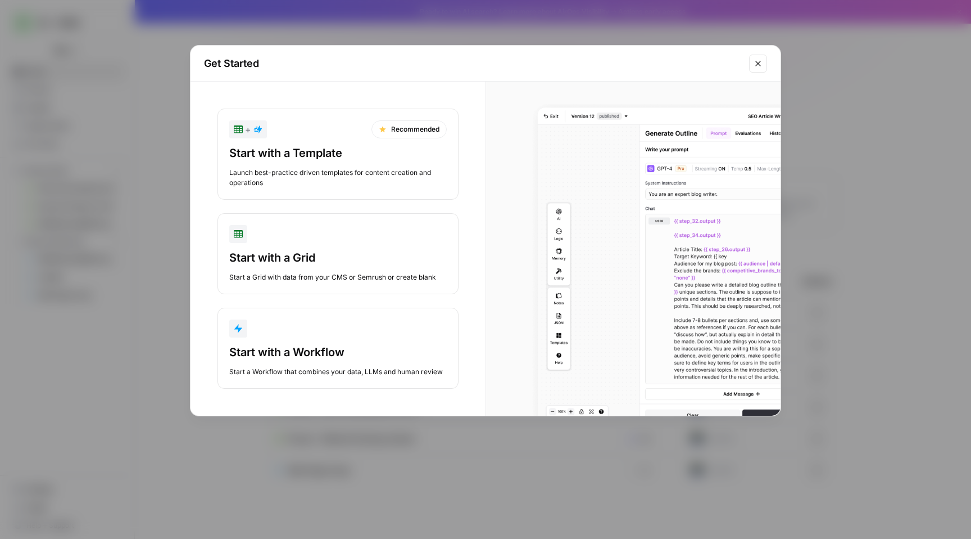
click at [378, 338] on button "Start with a Workflow Start a Workflow that combines your data, LLMs and human …" at bounding box center [338, 347] width 241 height 81
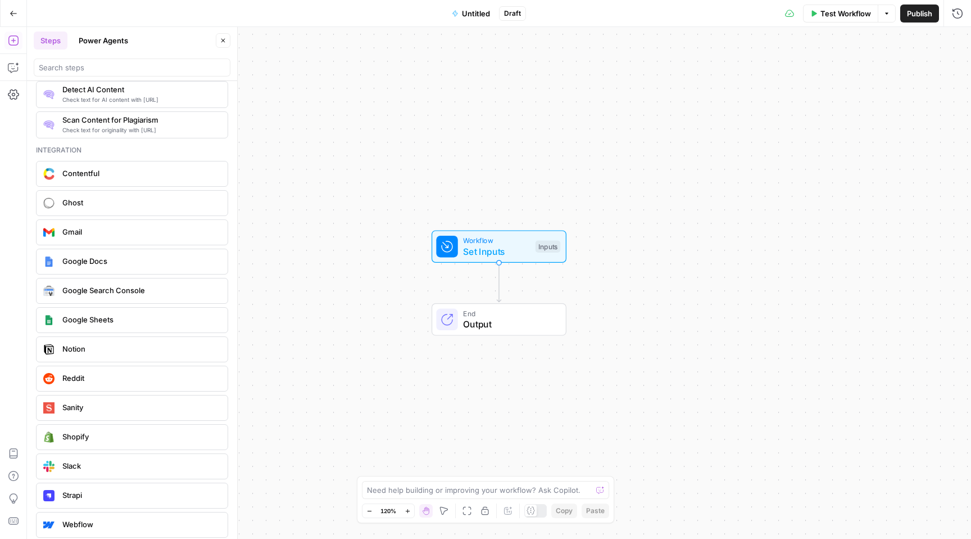
scroll to position [1927, 0]
click at [106, 44] on button "Power Agents" at bounding box center [103, 40] width 63 height 18
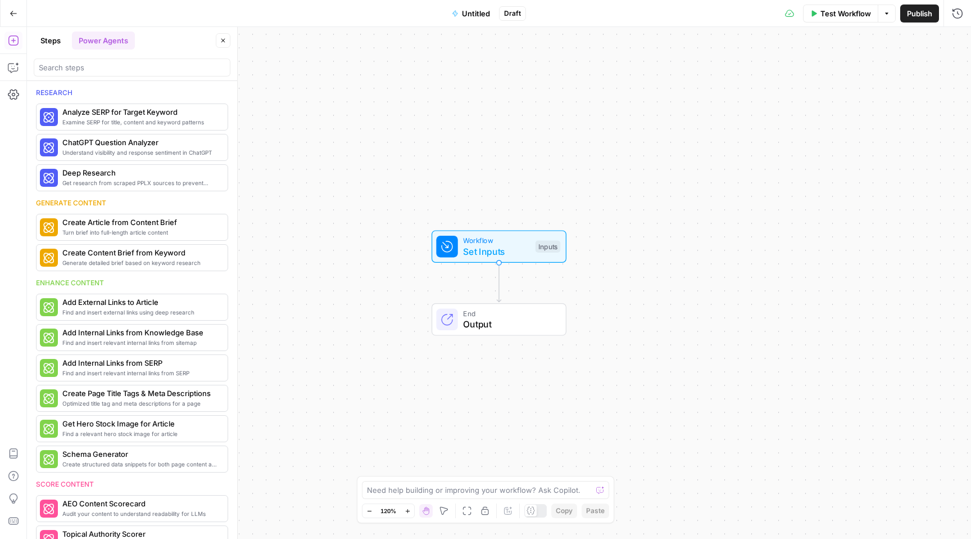
click at [57, 47] on button "Steps" at bounding box center [51, 40] width 34 height 18
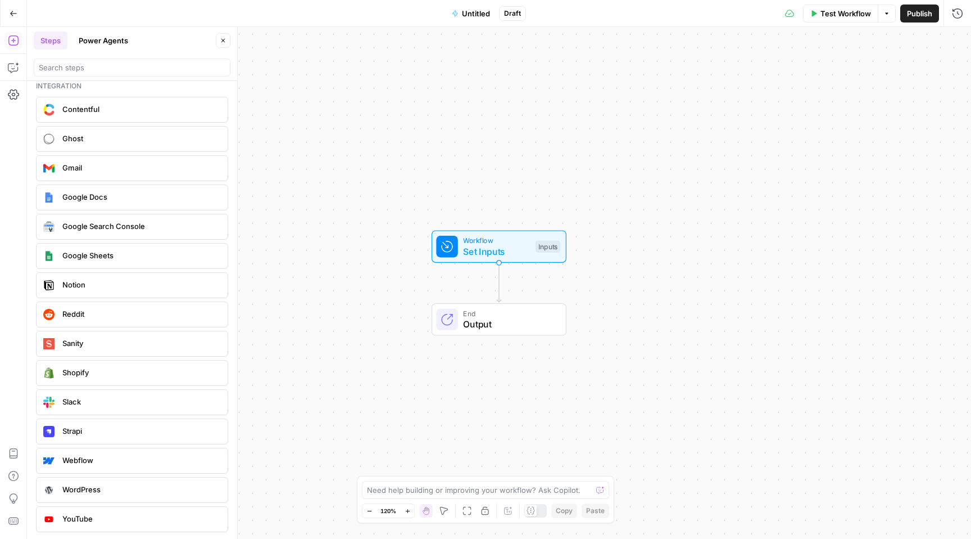
scroll to position [1953, 0]
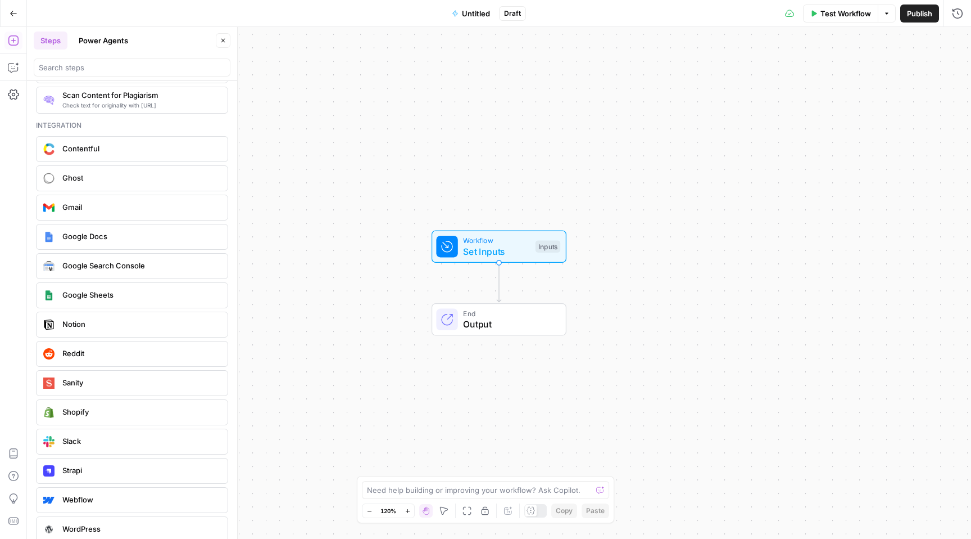
click at [122, 183] on span "Ghost" at bounding box center [140, 177] width 156 height 11
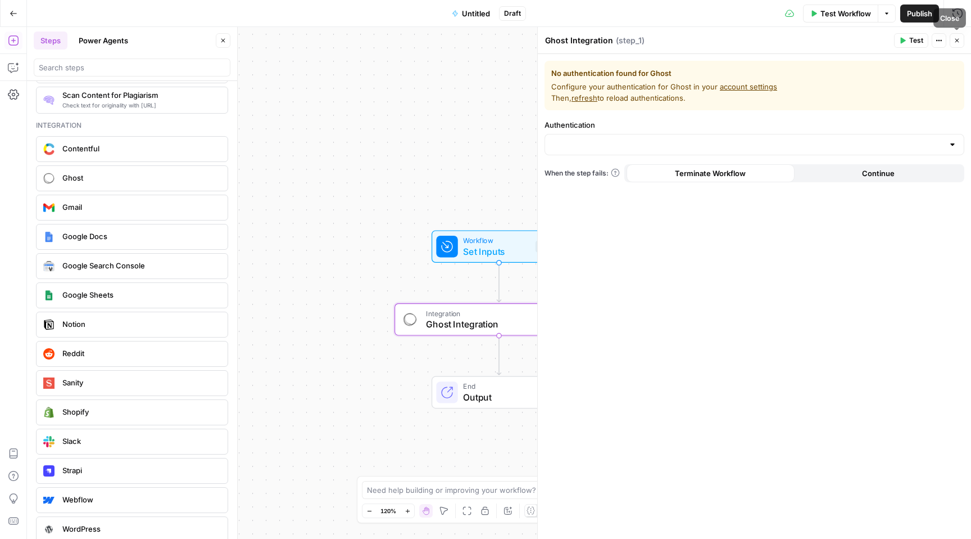
click at [963, 38] on button "Close" at bounding box center [957, 40] width 15 height 15
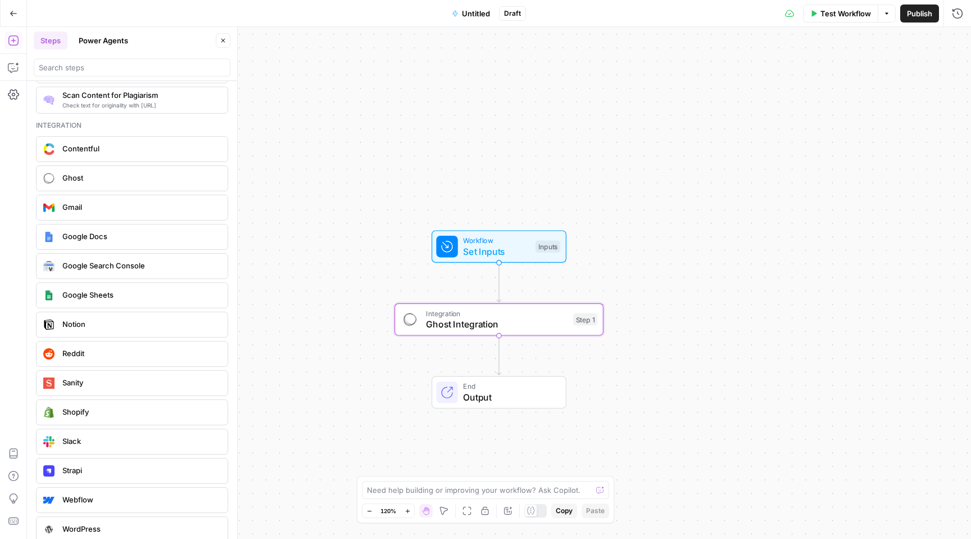
scroll to position [1992, 0]
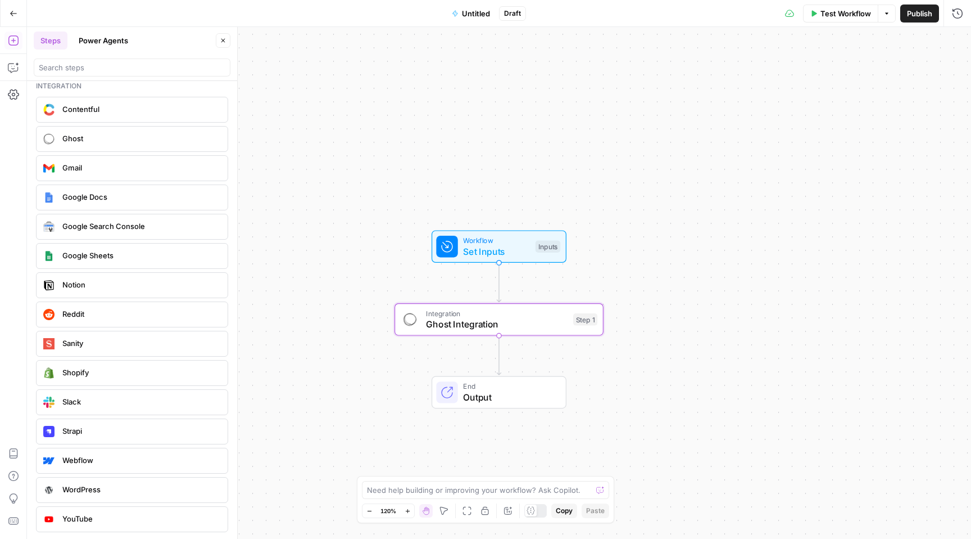
click at [119, 257] on span "Google Sheets" at bounding box center [140, 255] width 156 height 11
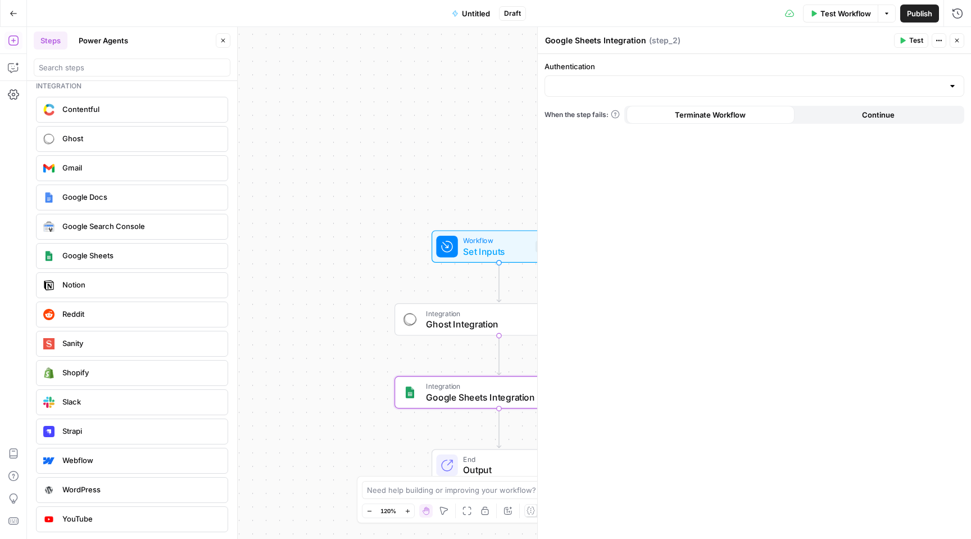
click at [955, 39] on icon "button" at bounding box center [957, 40] width 7 height 7
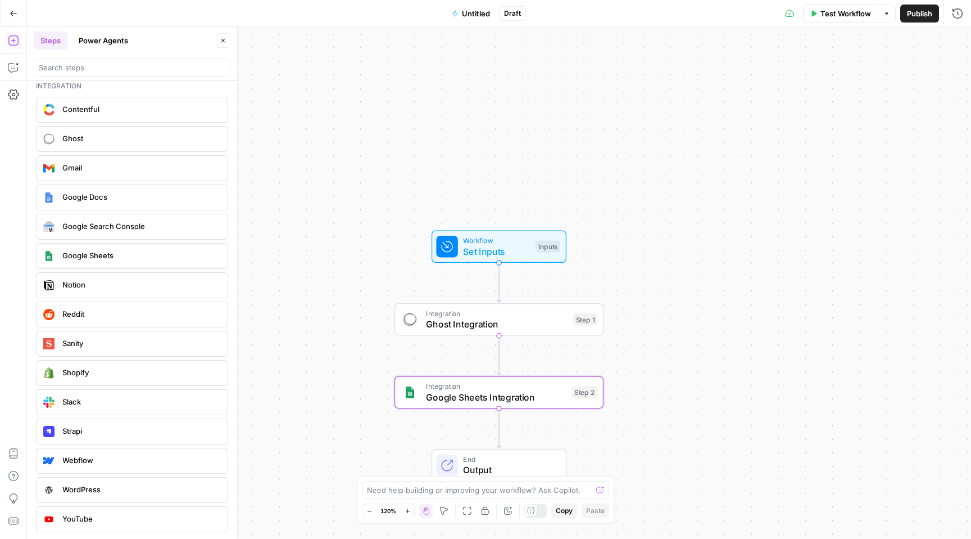
click at [134, 256] on span "Google Sheets" at bounding box center [140, 255] width 156 height 11
